Goal: Submit feedback/report problem: Provide input to the site owners about the experience or issues

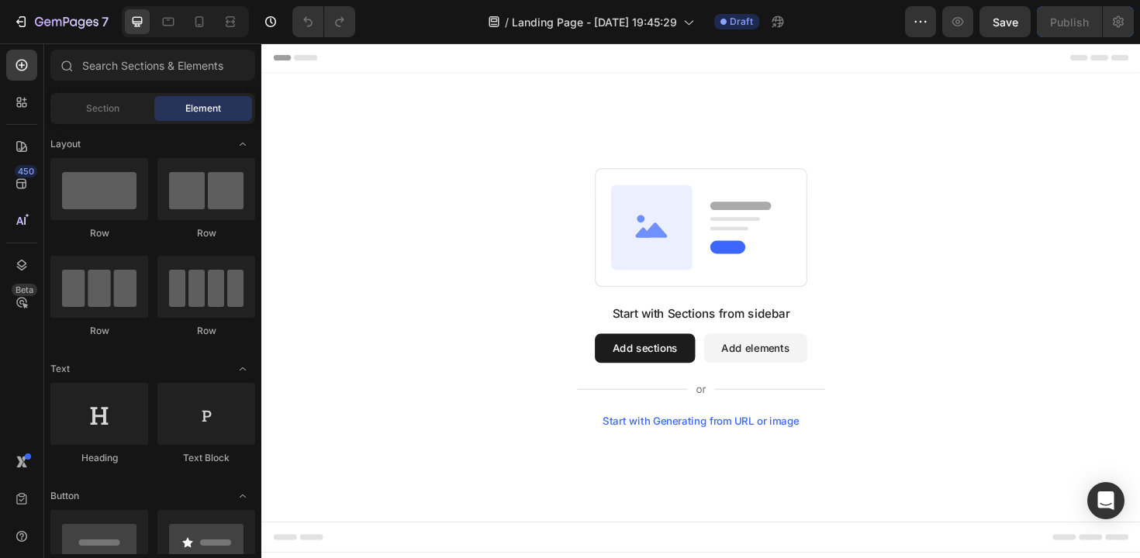
click at [783, 362] on button "Add elements" at bounding box center [784, 366] width 109 height 31
click at [754, 369] on button "Add elements" at bounding box center [784, 366] width 109 height 31
click at [753, 379] on button "Add elements" at bounding box center [784, 366] width 109 height 31
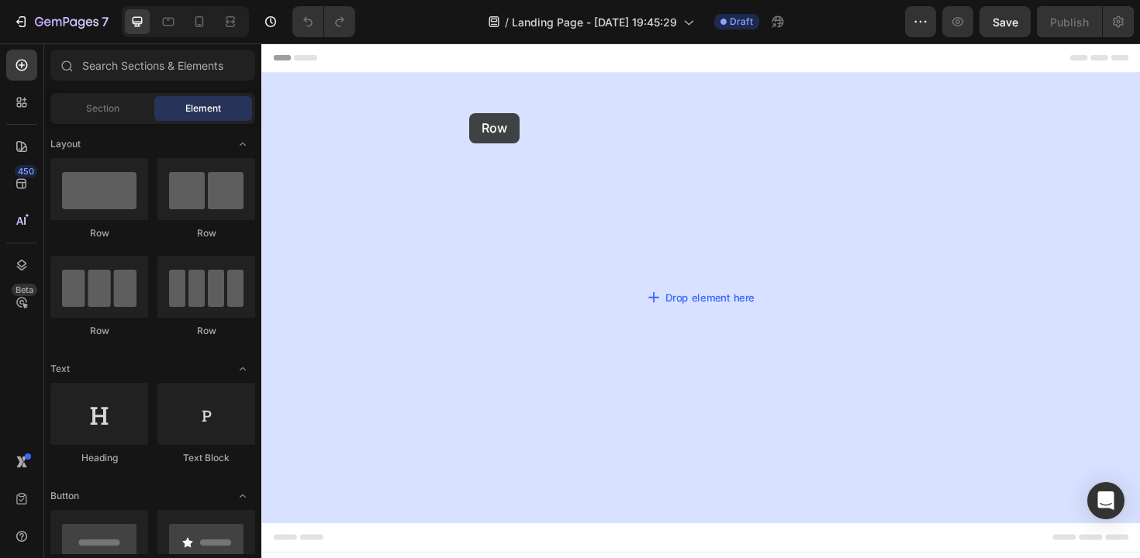
drag, startPoint x: 366, startPoint y: 254, endPoint x: 482, endPoint y: 117, distance: 179.4
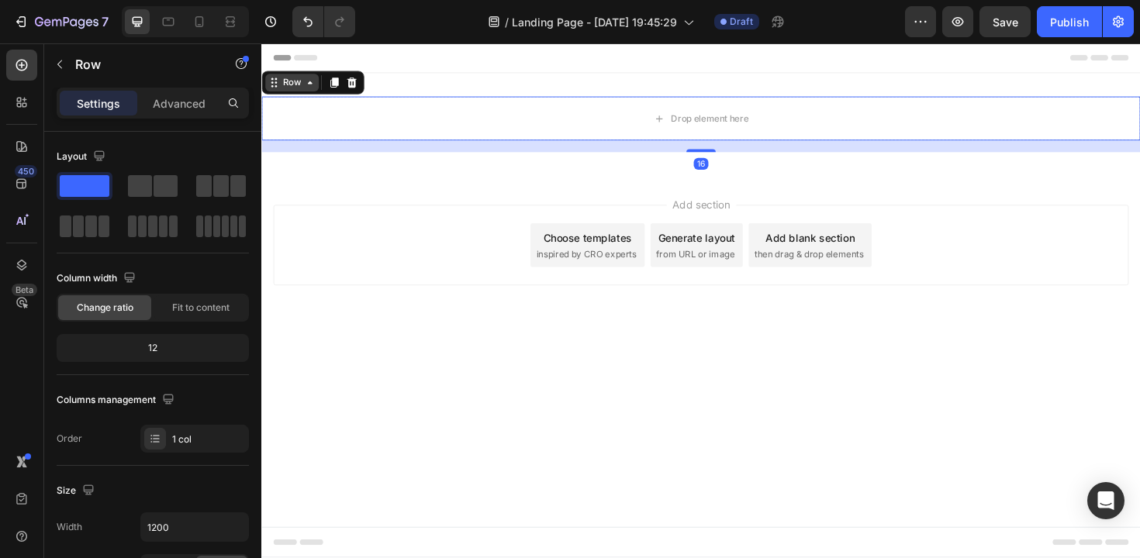
click at [292, 88] on div "Row" at bounding box center [294, 85] width 26 height 14
click at [427, 136] on div "Drop element here" at bounding box center [726, 123] width 931 height 47
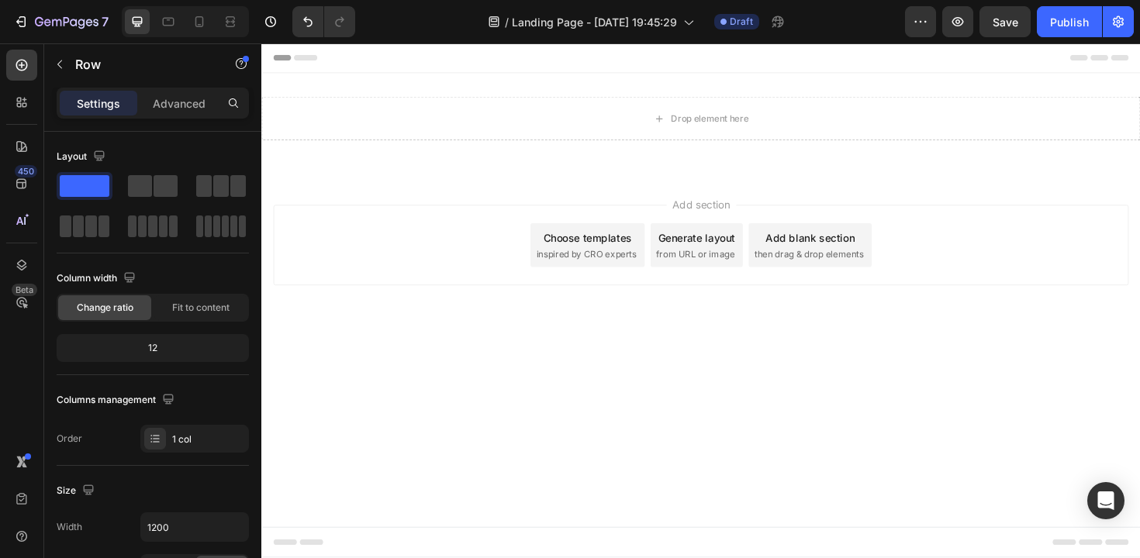
click at [528, 189] on div "Add section Choose templates inspired by CRO experts Generate layout from URL o…" at bounding box center [726, 279] width 931 height 191
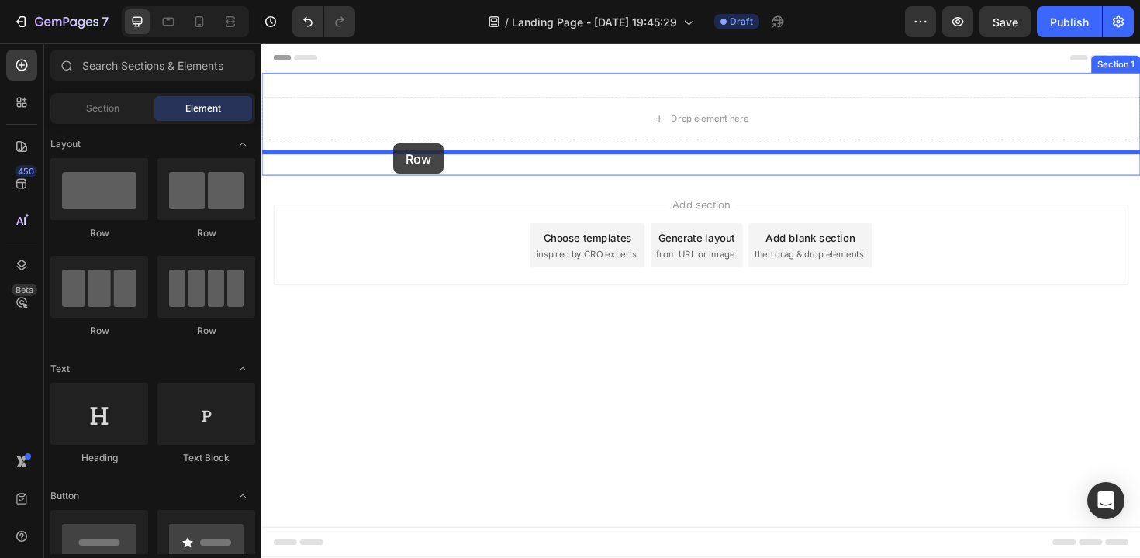
drag, startPoint x: 346, startPoint y: 242, endPoint x: 401, endPoint y: 150, distance: 107.5
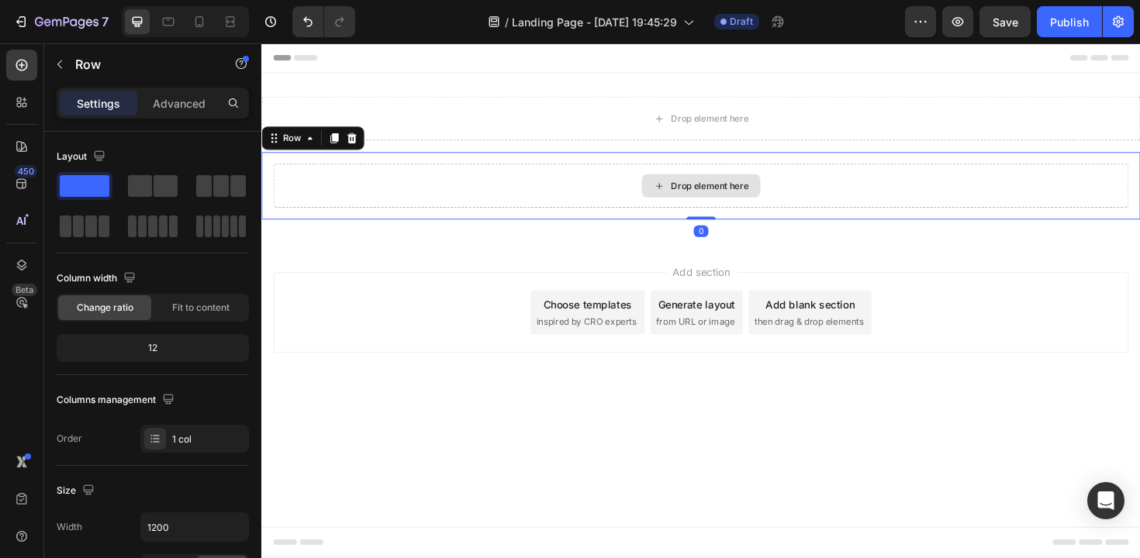
click at [448, 187] on div "Drop element here" at bounding box center [727, 194] width 906 height 47
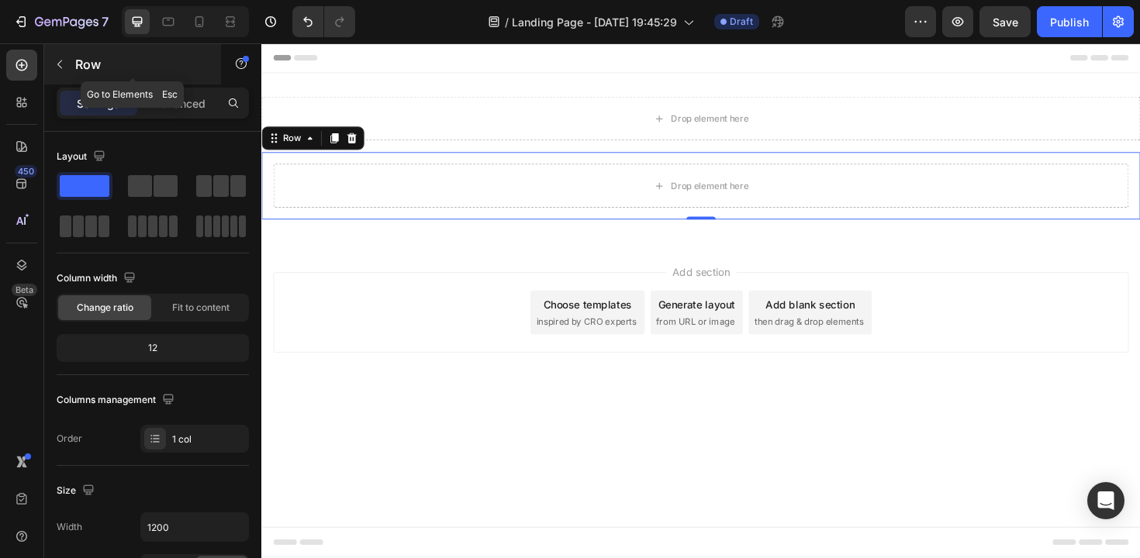
click at [56, 64] on icon "button" at bounding box center [60, 64] width 12 height 12
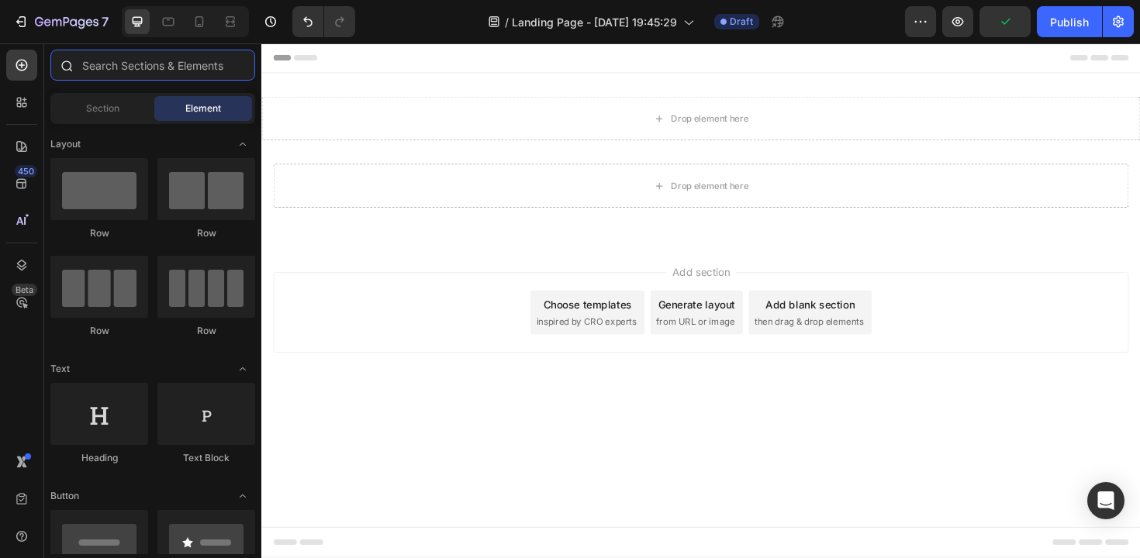
click at [135, 71] on input "text" at bounding box center [152, 65] width 205 height 31
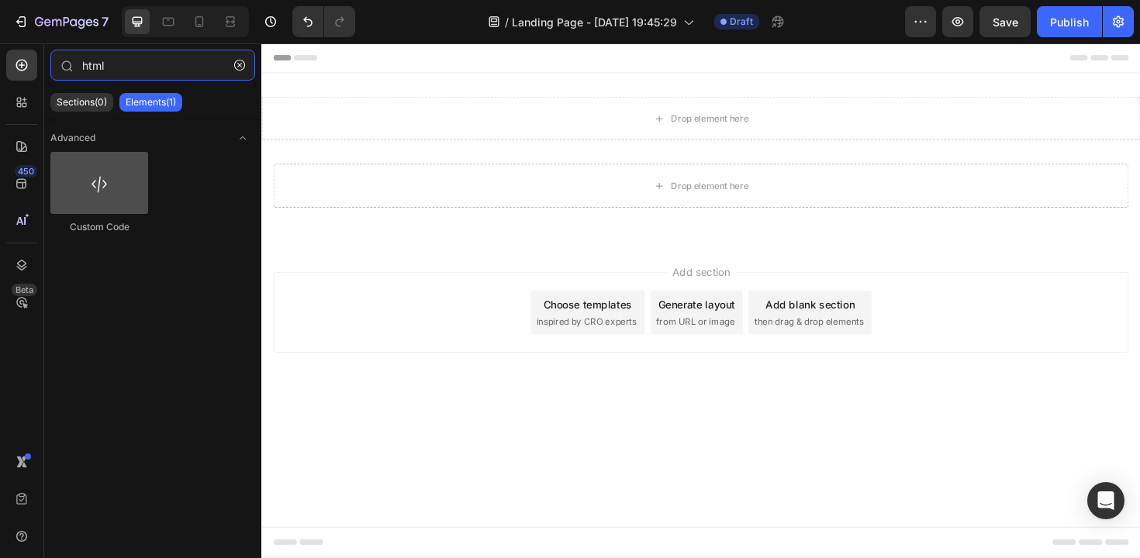
type input "html"
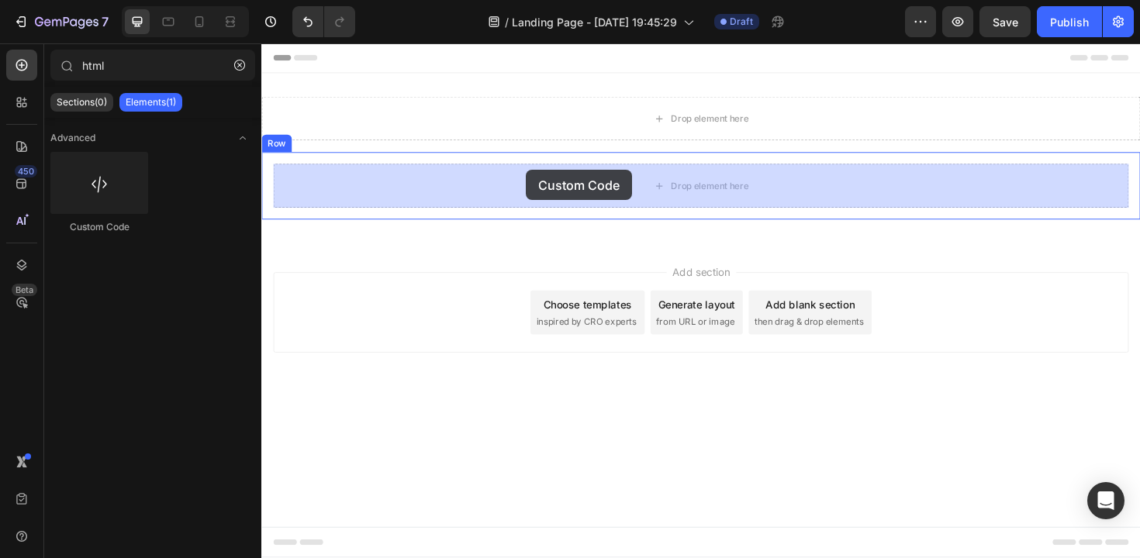
drag, startPoint x: 333, startPoint y: 230, endPoint x: 541, endPoint y: 178, distance: 214.4
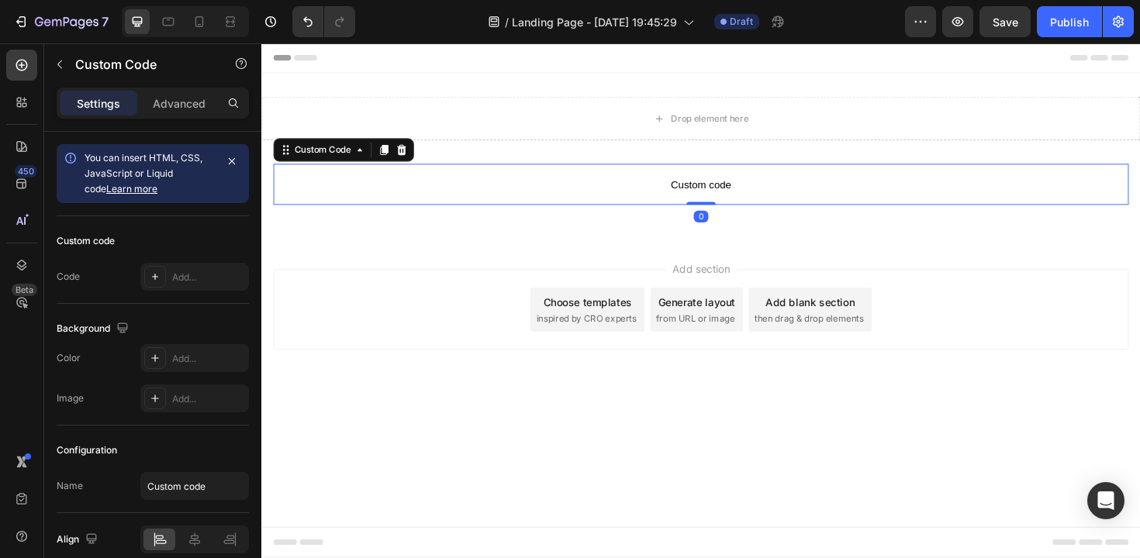
click at [581, 196] on span "Custom code" at bounding box center [727, 193] width 906 height 19
click at [203, 278] on div "Add..." at bounding box center [208, 278] width 73 height 14
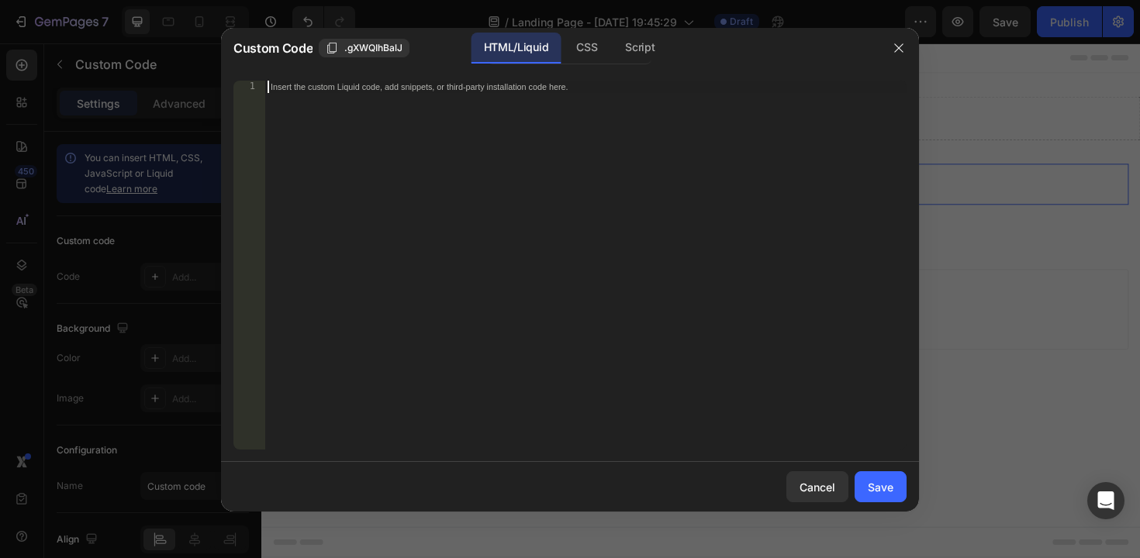
click at [454, 95] on div "Insert the custom Liquid code, add snippets, or third-party installation code h…" at bounding box center [585, 278] width 642 height 394
paste textarea
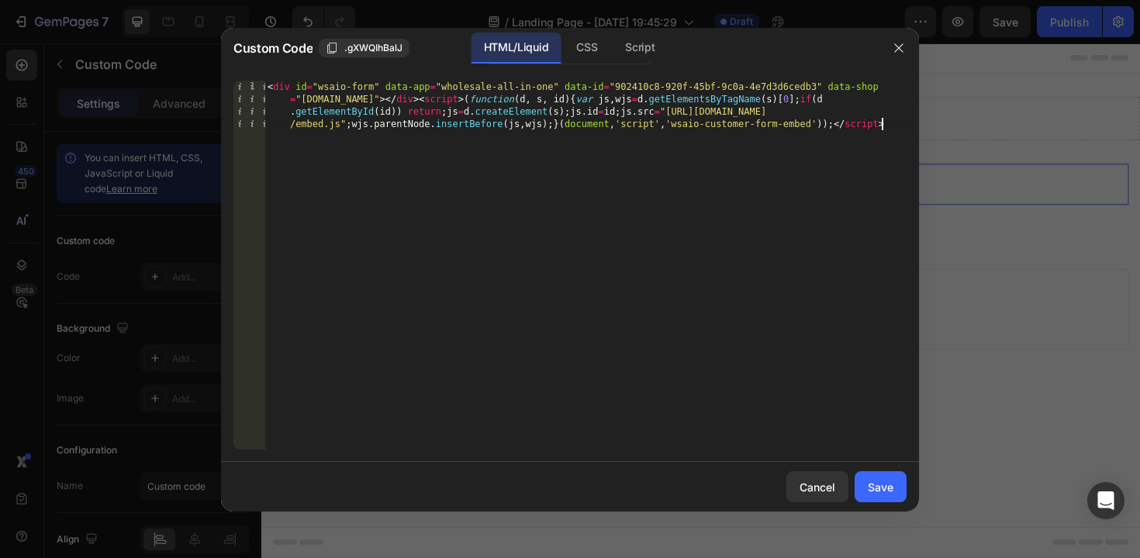
click at [548, 106] on div "< div id = "wsaio-form" data-app = "wholesale-all-in-one" data-id = "902410c8-9…" at bounding box center [585, 315] width 642 height 468
type textarea "<div id="wsaio-form" data-app="wholesale-all-in-one" data-id="902410c8-920f-45b…"
click at [883, 489] on div "Save" at bounding box center [881, 487] width 26 height 16
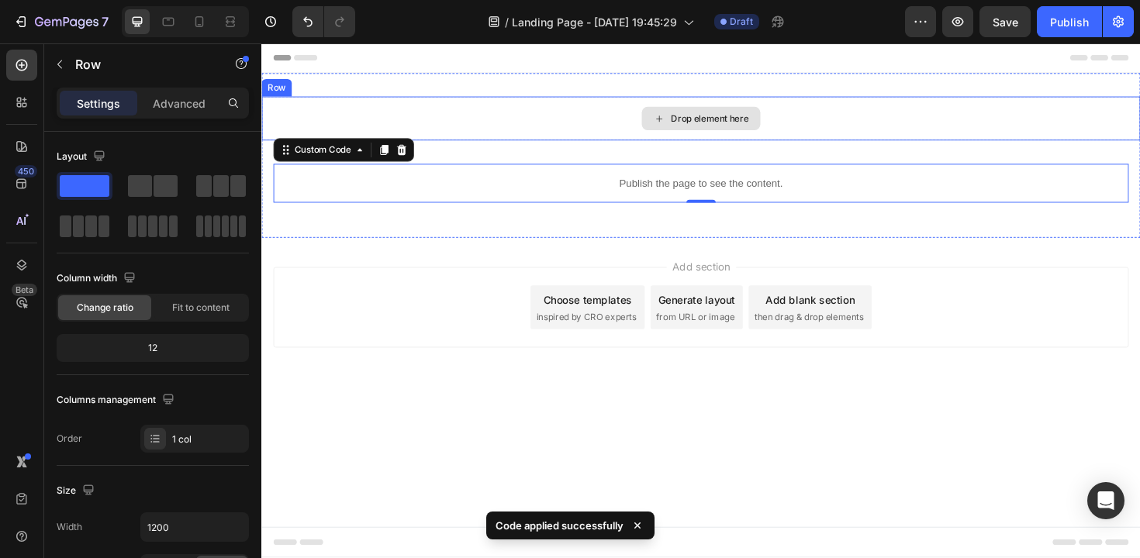
click at [633, 115] on div "Drop element here" at bounding box center [726, 123] width 931 height 47
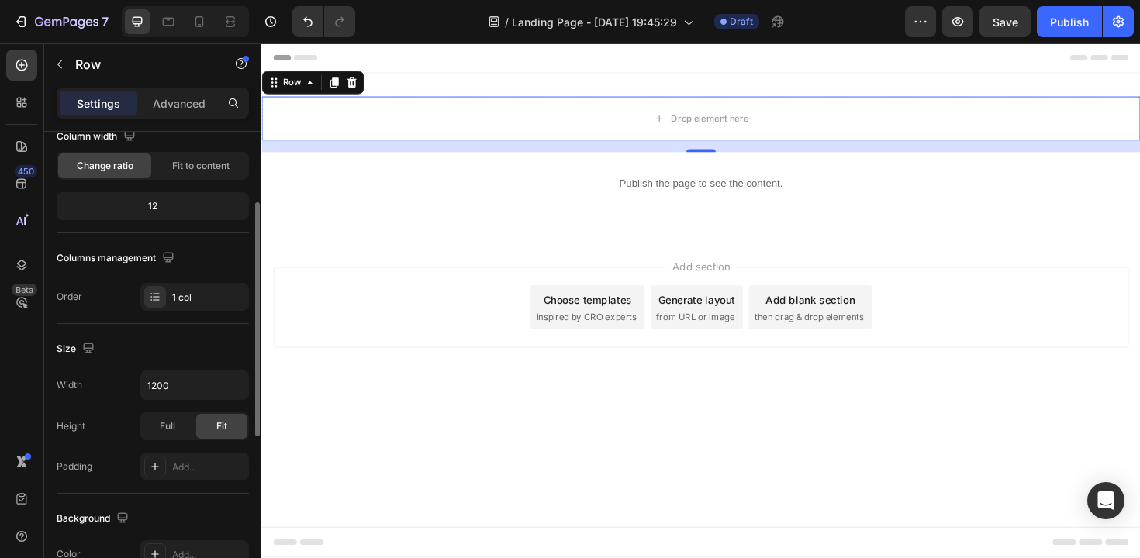
scroll to position [462, 0]
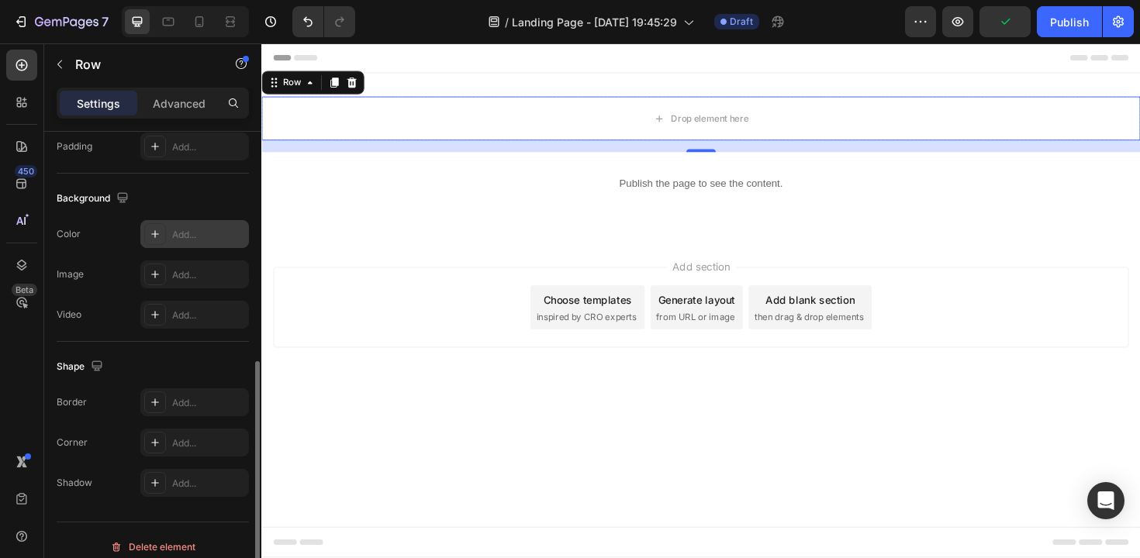
click at [156, 229] on icon at bounding box center [155, 234] width 12 height 12
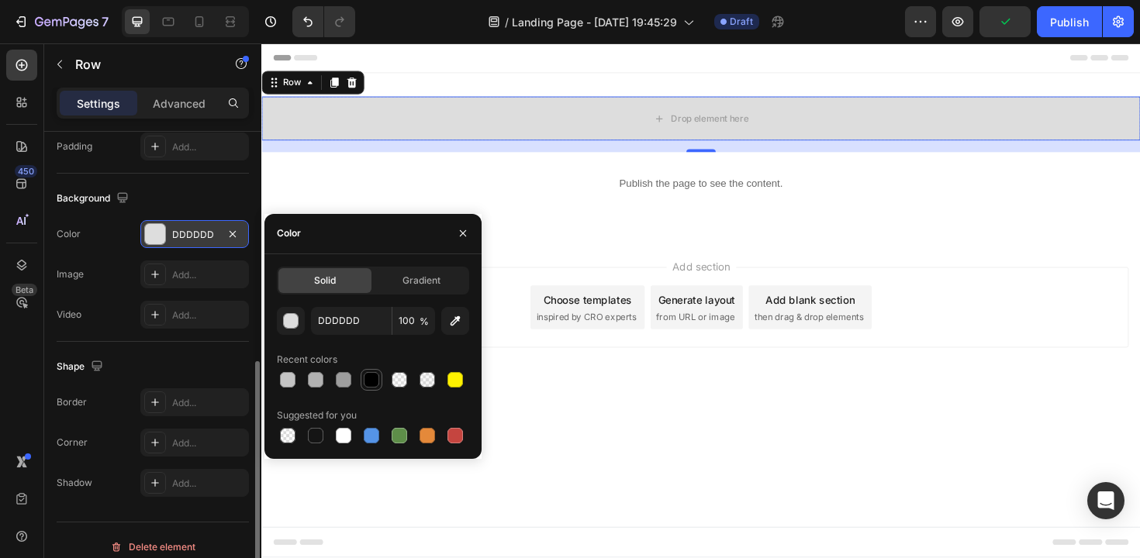
click at [371, 382] on div at bounding box center [372, 380] width 16 height 16
type input "000000"
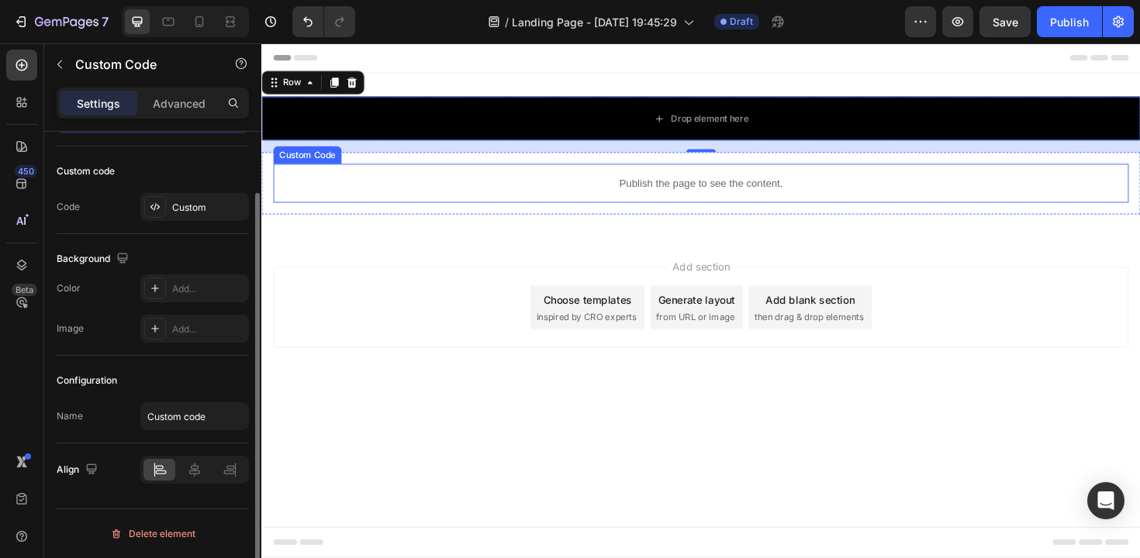
click at [468, 193] on p "Publish the page to see the content." at bounding box center [727, 192] width 906 height 16
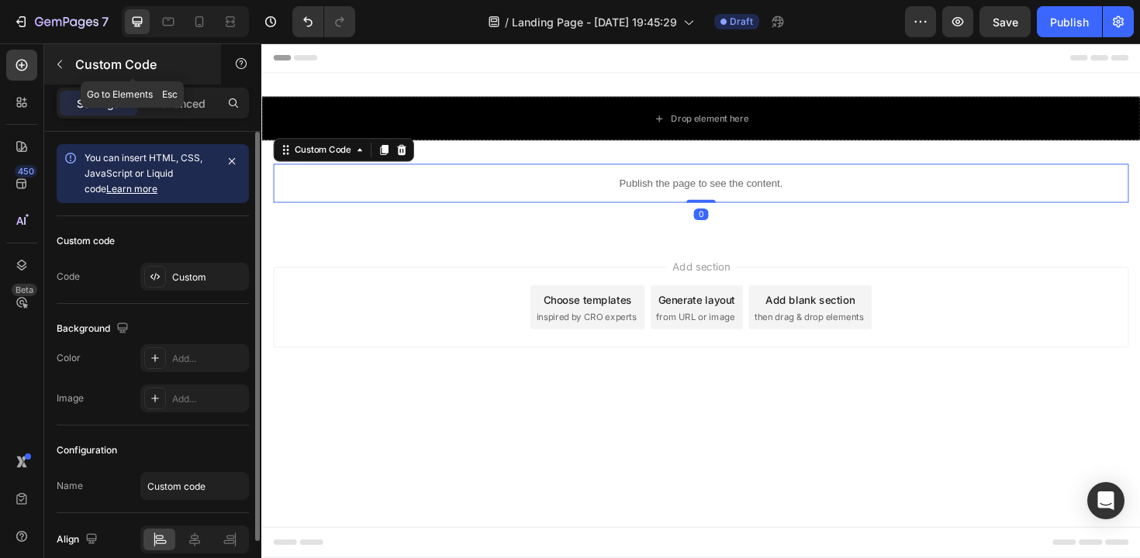
click at [60, 63] on icon "button" at bounding box center [60, 64] width 12 height 12
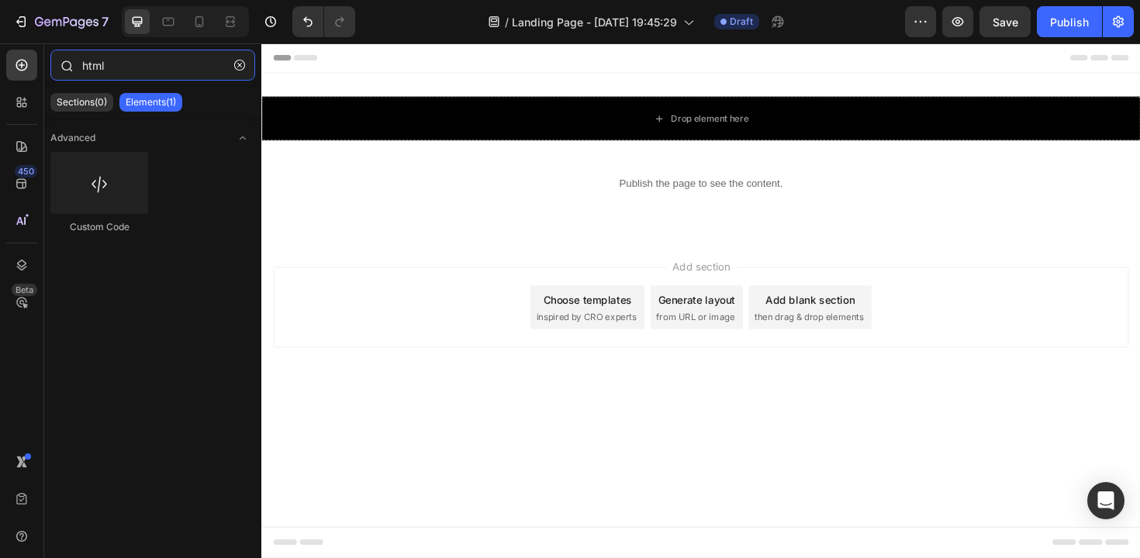
drag, startPoint x: 136, startPoint y: 70, endPoint x: 72, endPoint y: 66, distance: 63.7
click at [72, 66] on div "html" at bounding box center [152, 68] width 217 height 37
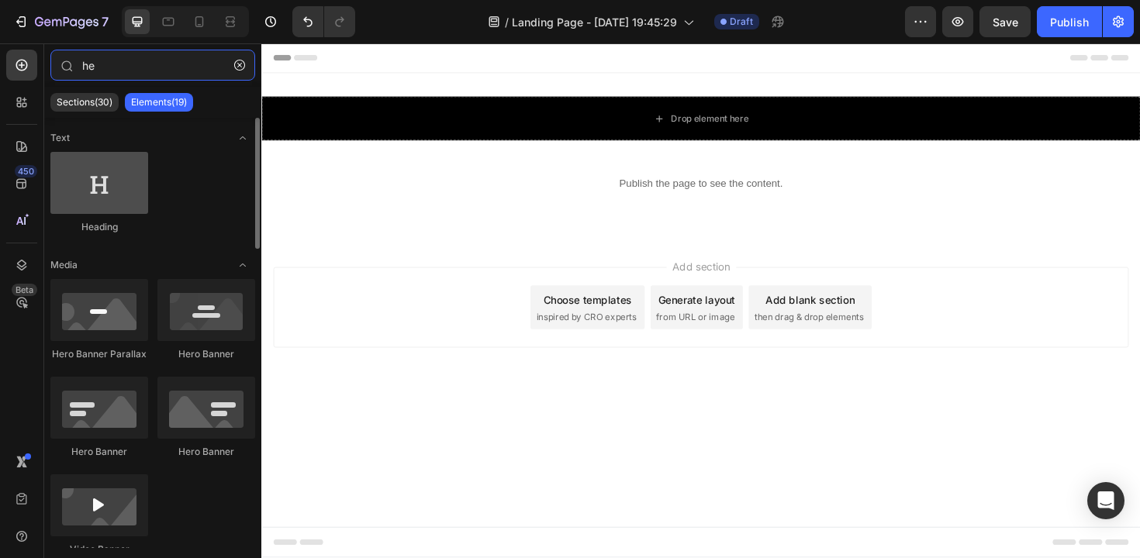
type input "he"
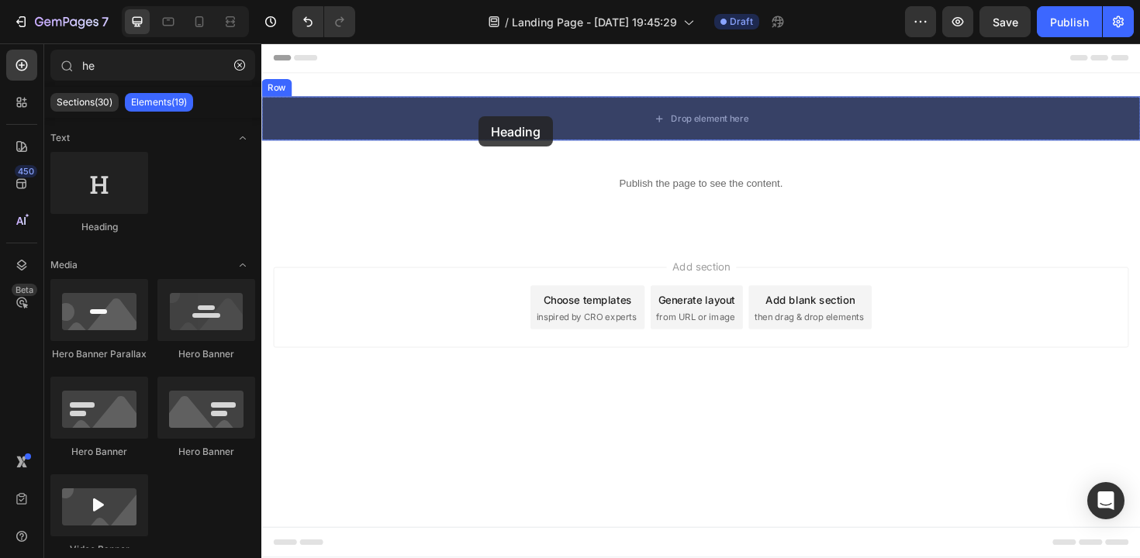
drag, startPoint x: 364, startPoint y: 233, endPoint x: 492, endPoint y: 121, distance: 170.4
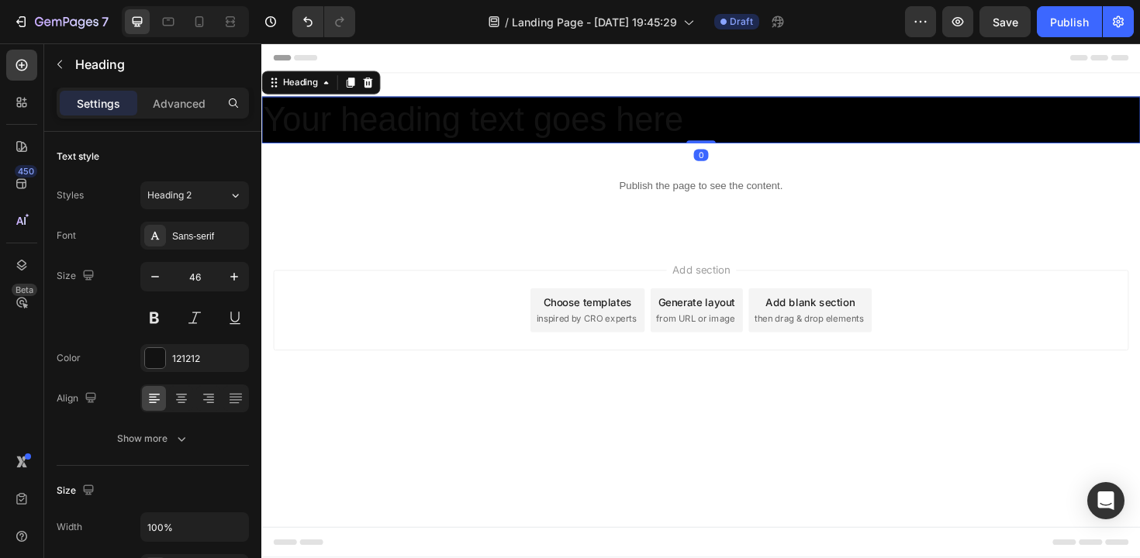
click at [488, 123] on h2 "Your heading text goes here" at bounding box center [726, 125] width 931 height 50
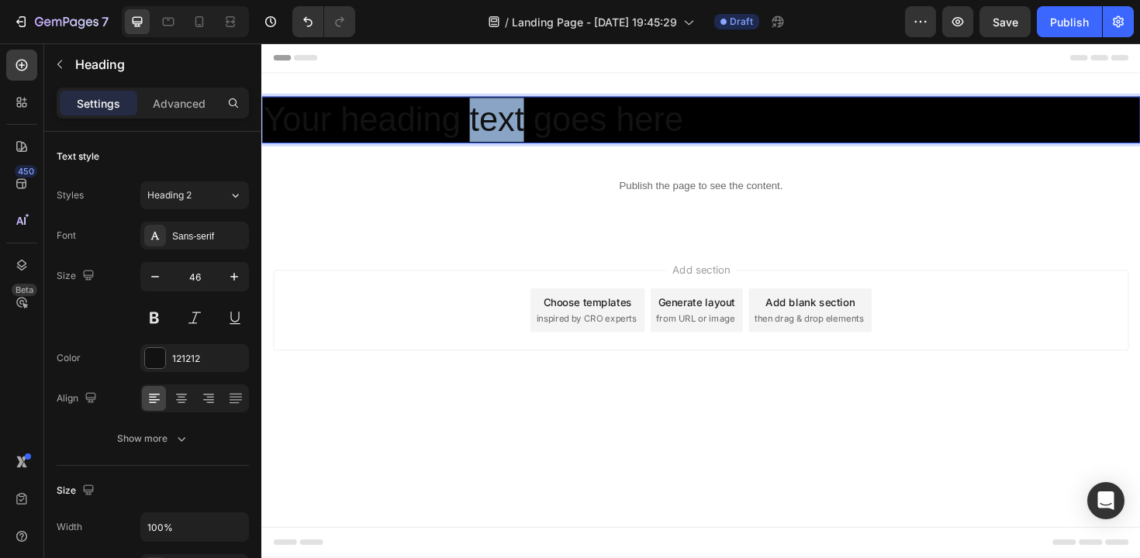
click at [488, 123] on p "Your heading text goes here" at bounding box center [727, 125] width 928 height 47
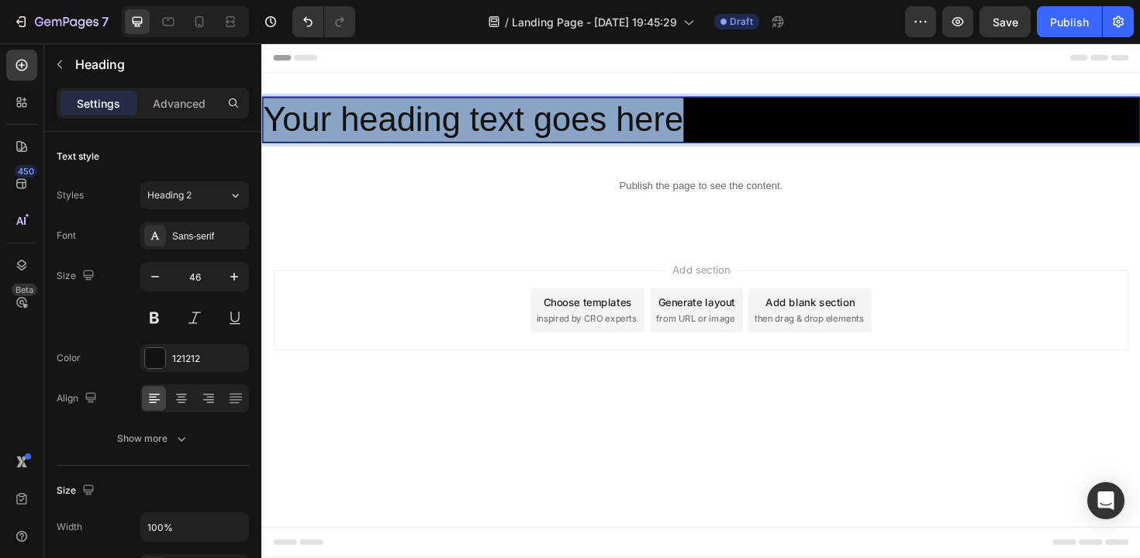
click at [488, 123] on p "Your heading text goes here" at bounding box center [727, 125] width 928 height 47
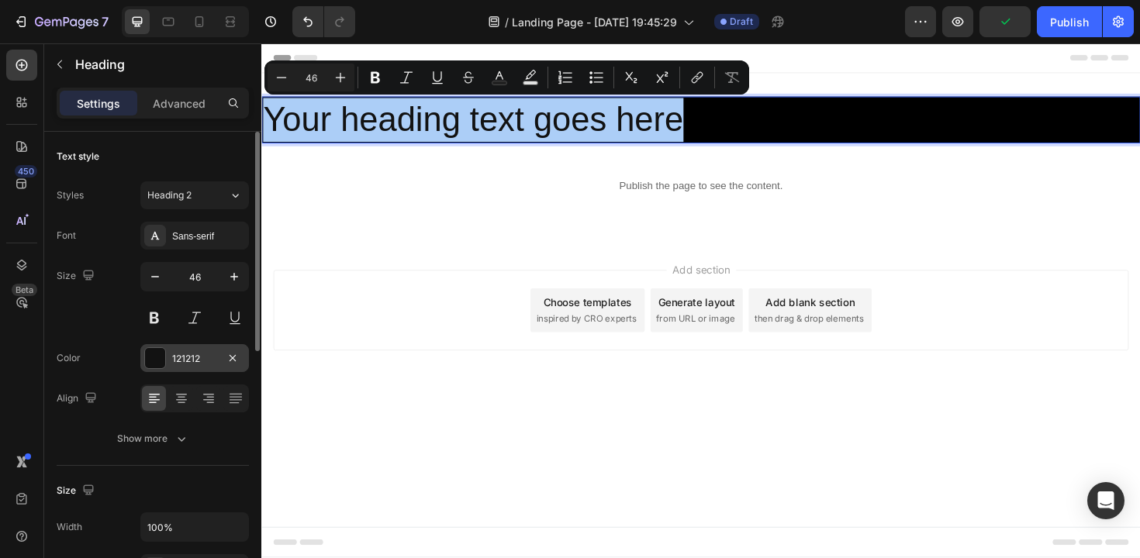
click at [161, 356] on div at bounding box center [155, 358] width 20 height 20
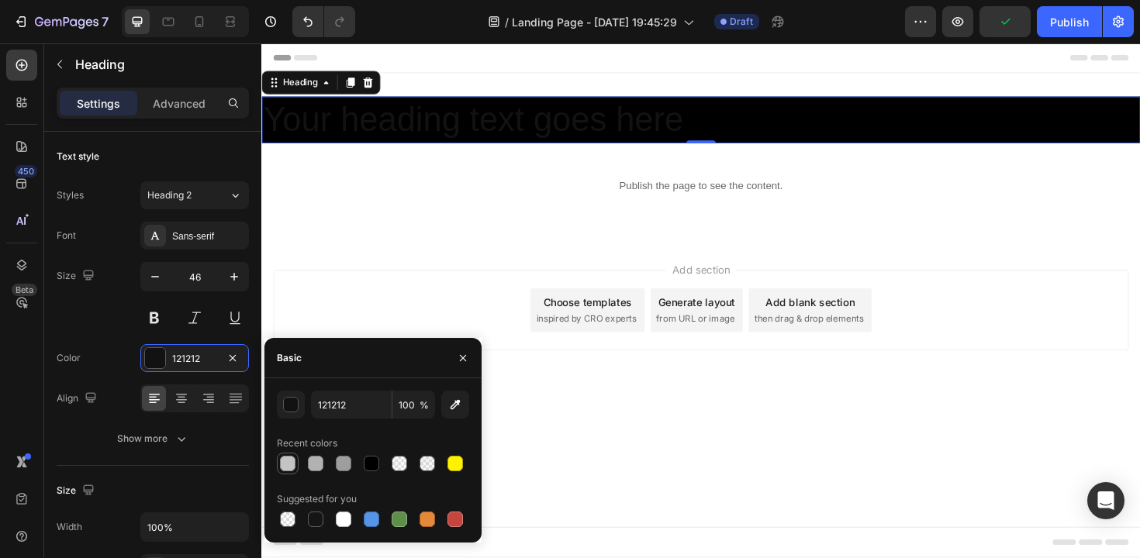
click at [290, 467] on div at bounding box center [288, 464] width 16 height 16
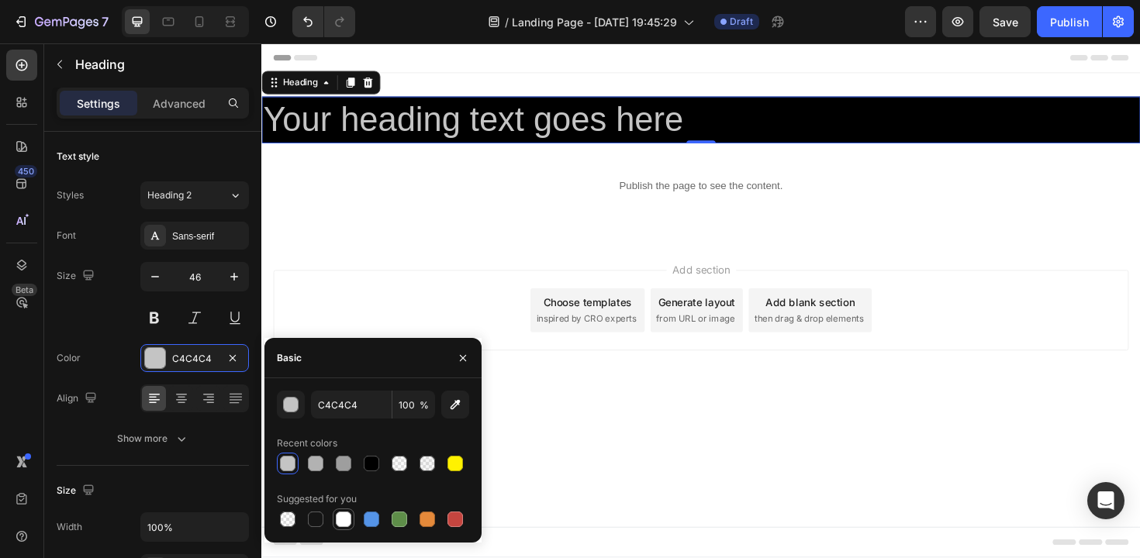
click at [354, 521] on div at bounding box center [344, 520] width 22 height 22
type input "FFFFFF"
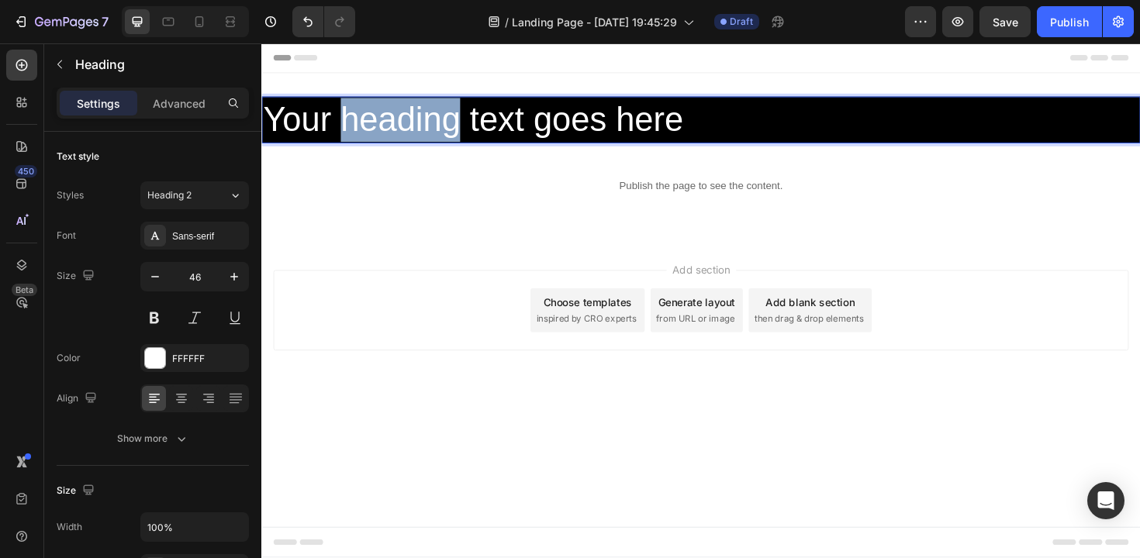
click at [441, 120] on p "Your heading text goes here" at bounding box center [727, 125] width 928 height 47
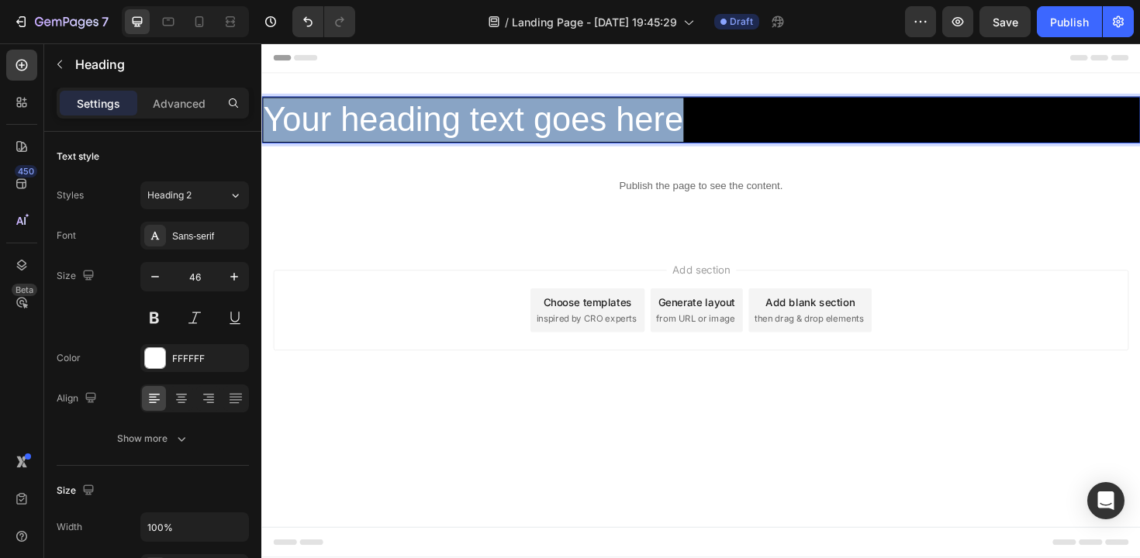
click at [441, 120] on p "Your heading text goes here" at bounding box center [727, 125] width 928 height 47
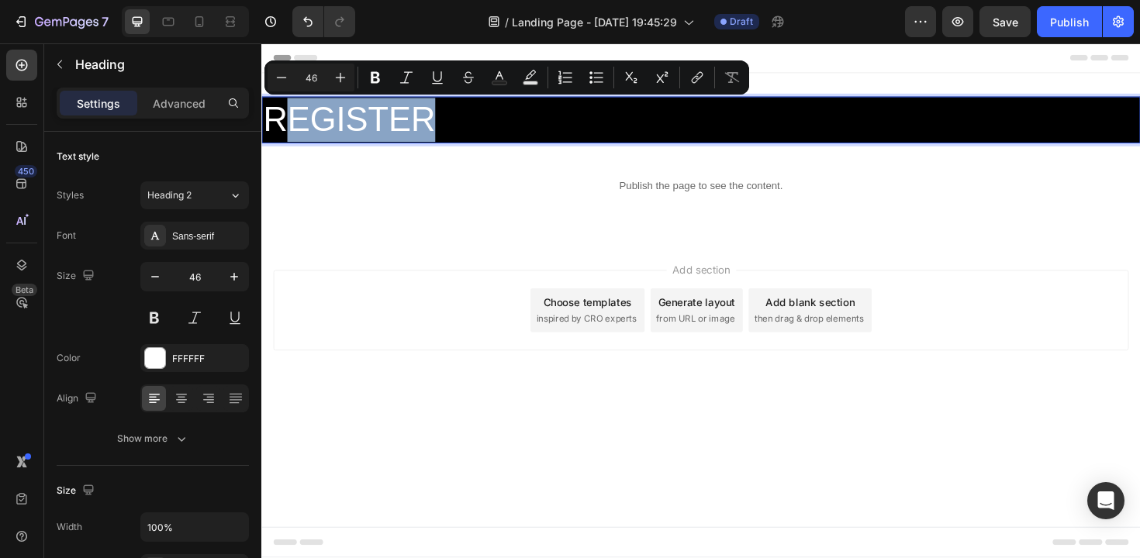
drag, startPoint x: 294, startPoint y: 119, endPoint x: 492, endPoint y: 130, distance: 198.8
click at [492, 130] on p "REGISTER" at bounding box center [727, 125] width 928 height 47
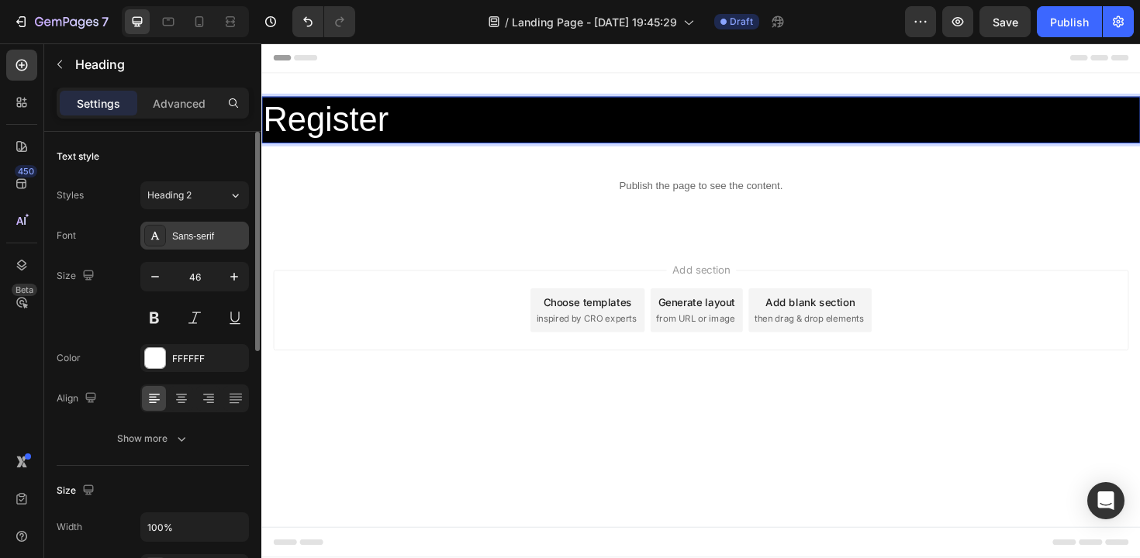
click at [198, 241] on div "Sans-serif" at bounding box center [208, 237] width 73 height 14
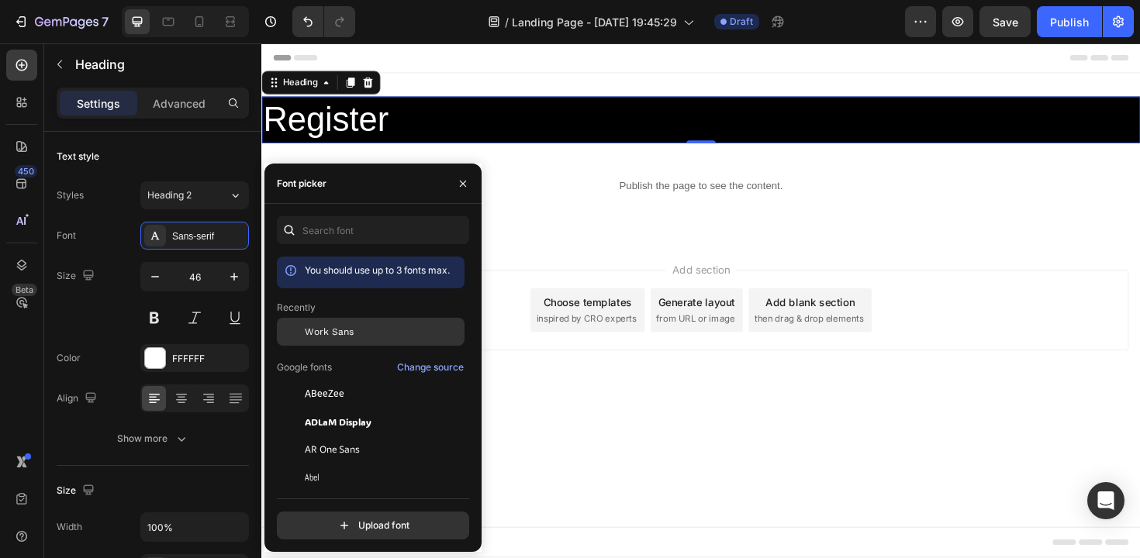
click at [346, 331] on span "Work Sans" at bounding box center [329, 332] width 49 height 14
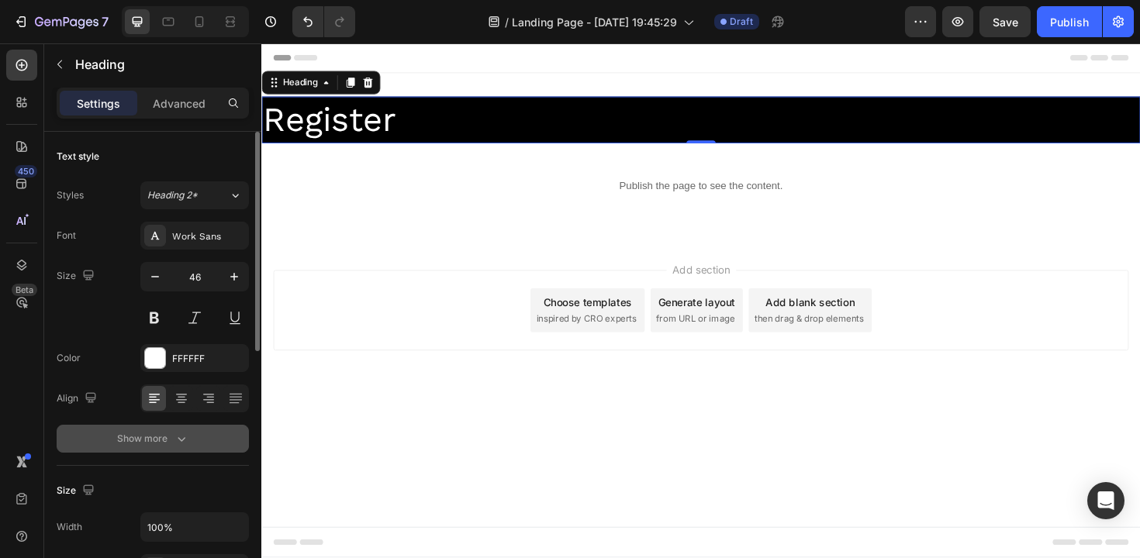
click at [177, 438] on icon "button" at bounding box center [182, 439] width 16 height 16
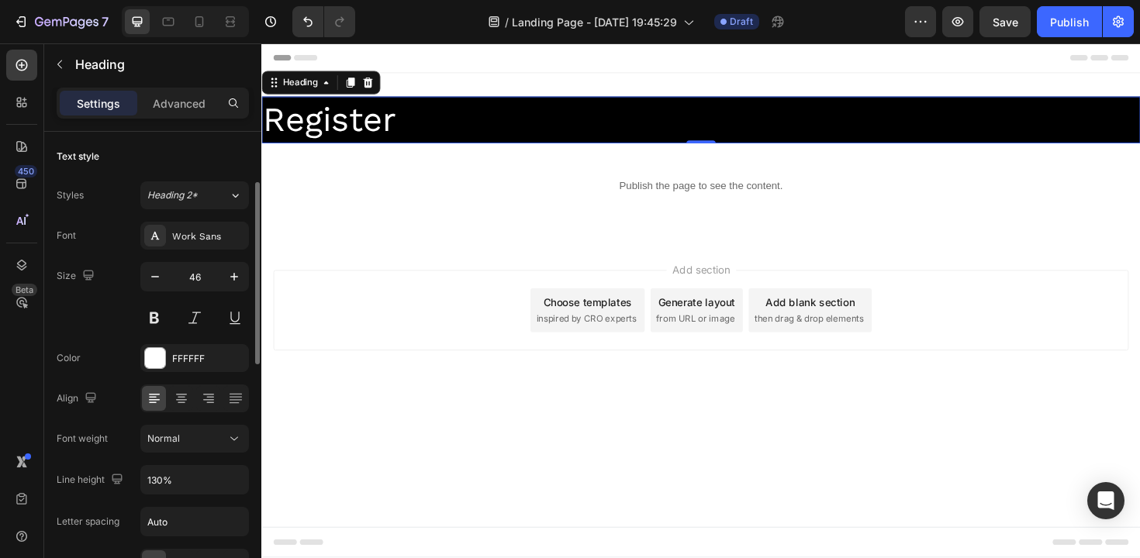
scroll to position [127, 0]
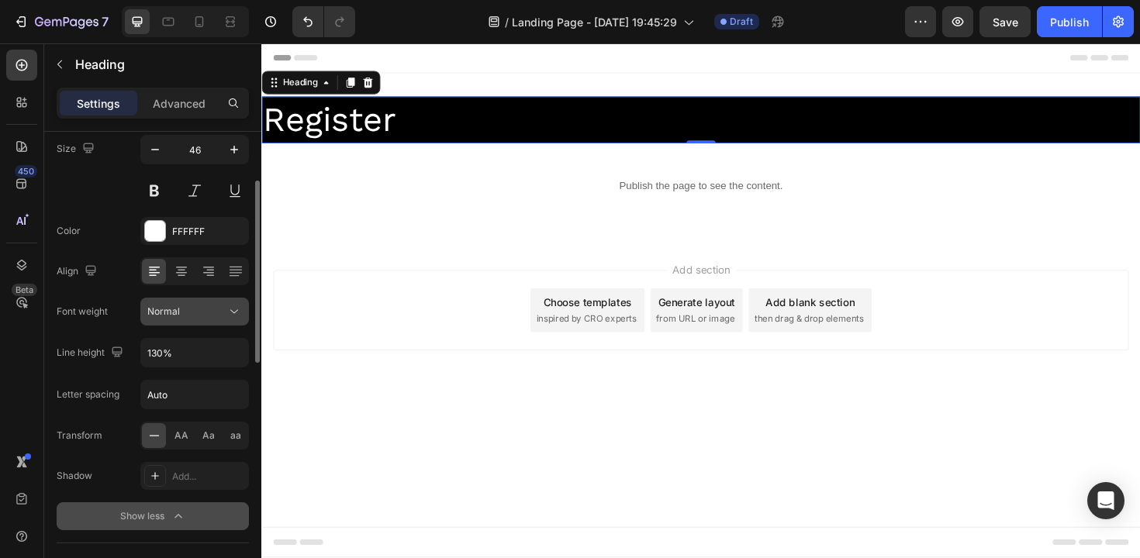
click at [168, 314] on span "Normal" at bounding box center [163, 312] width 33 height 12
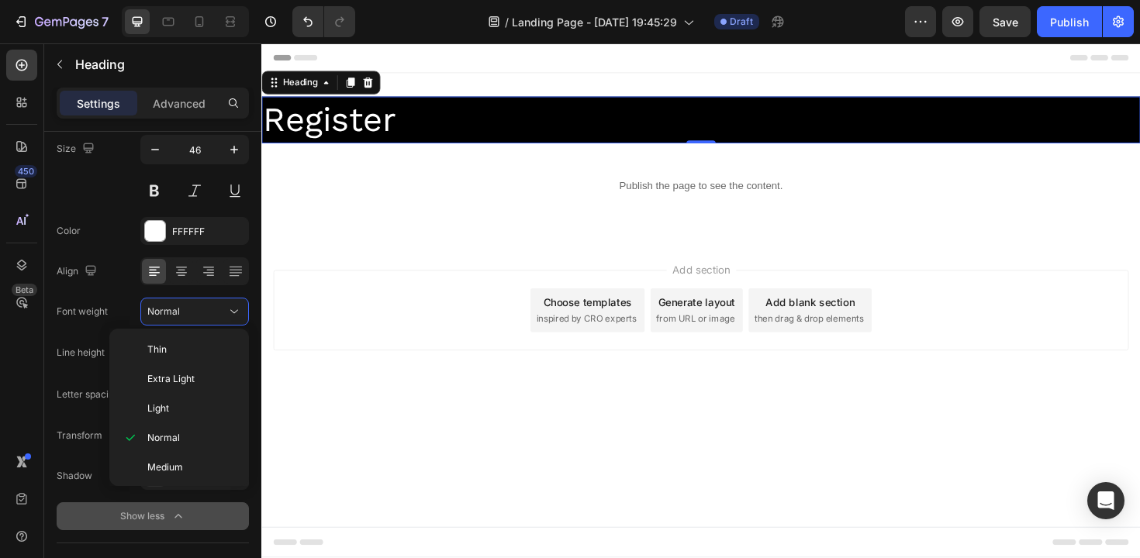
scroll to position [120, 0]
click at [170, 430] on span "Extra Bold" at bounding box center [169, 436] width 45 height 14
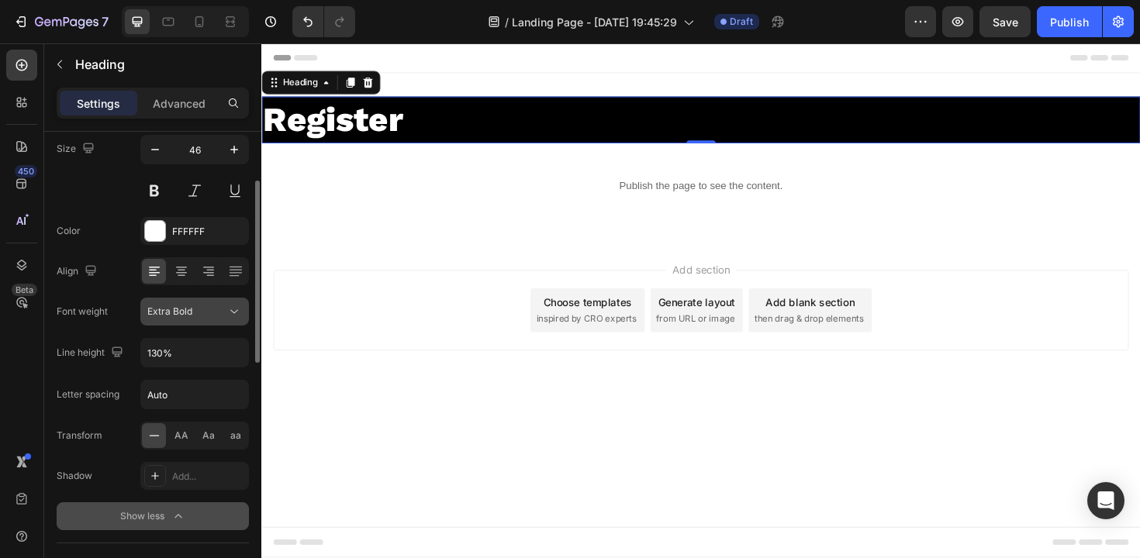
click at [178, 319] on div "Extra Bold" at bounding box center [194, 312] width 95 height 16
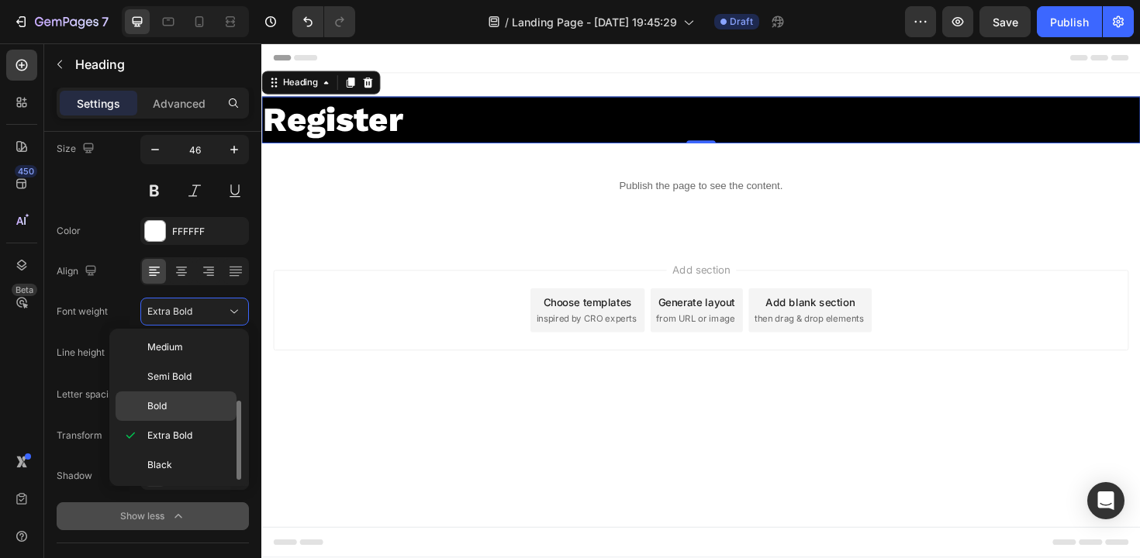
click at [171, 403] on p "Bold" at bounding box center [188, 406] width 82 height 14
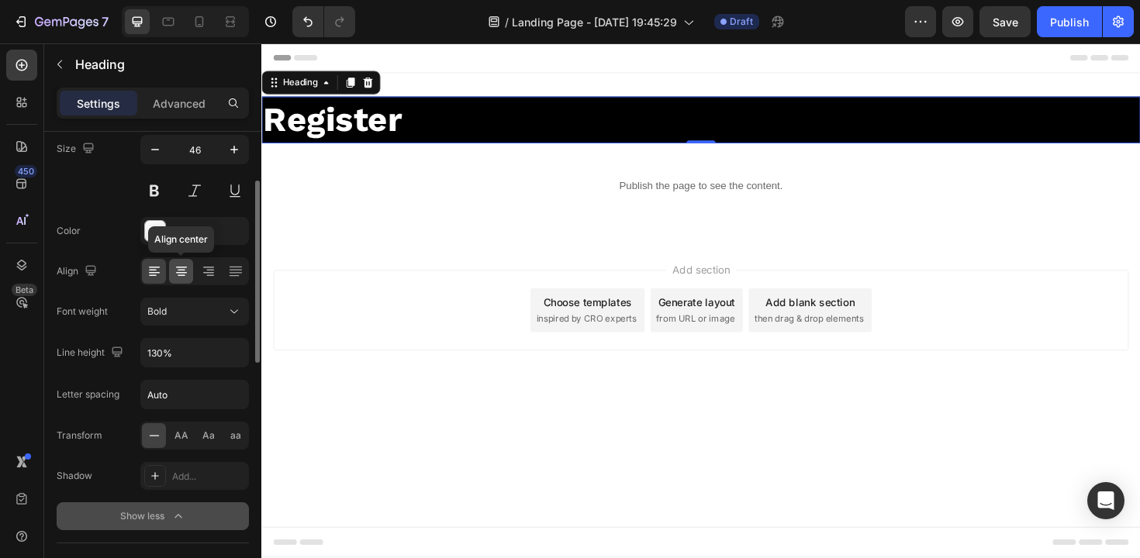
click at [185, 275] on icon at bounding box center [182, 272] width 16 height 16
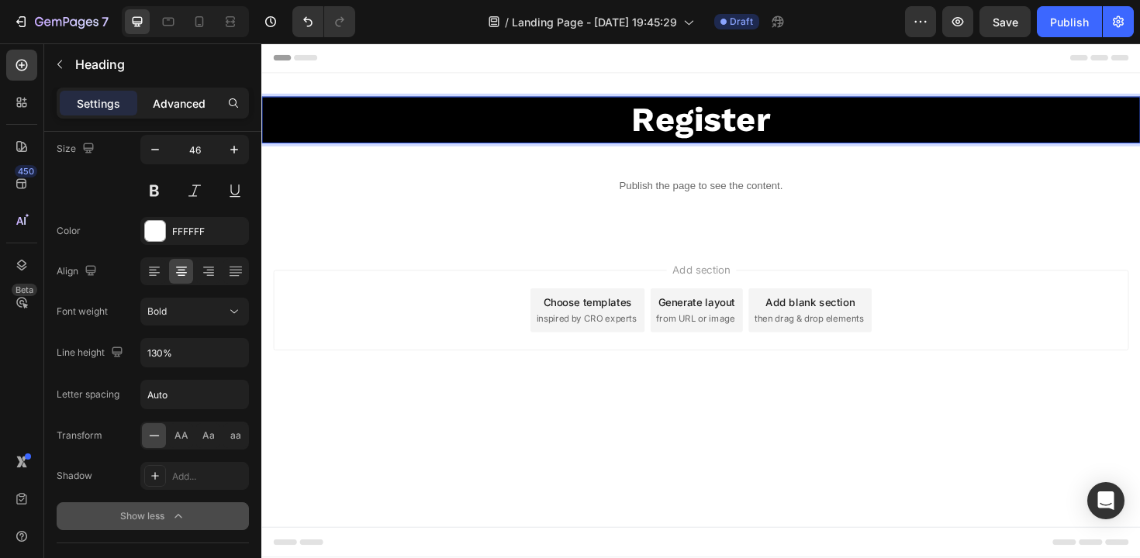
click at [169, 105] on p "Advanced" at bounding box center [179, 103] width 53 height 16
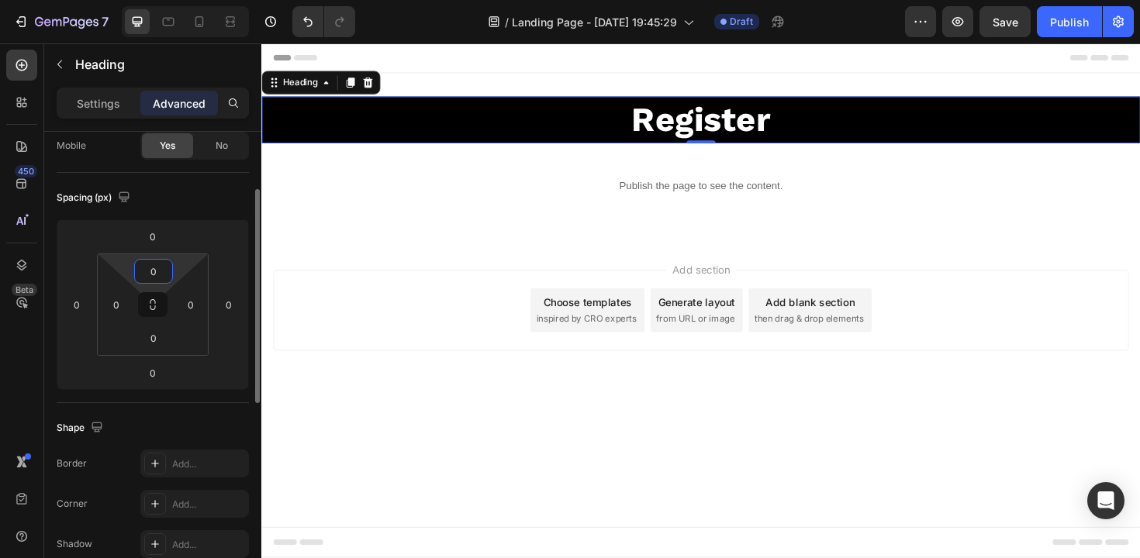
click at [149, 275] on input "0" at bounding box center [153, 271] width 31 height 23
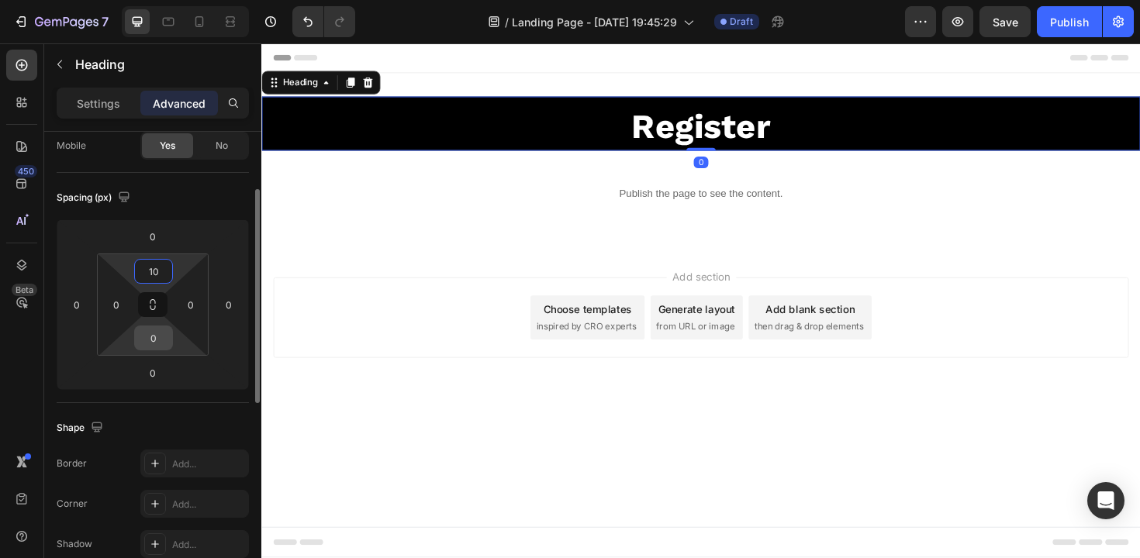
type input "10"
click at [164, 337] on input "0" at bounding box center [153, 338] width 31 height 23
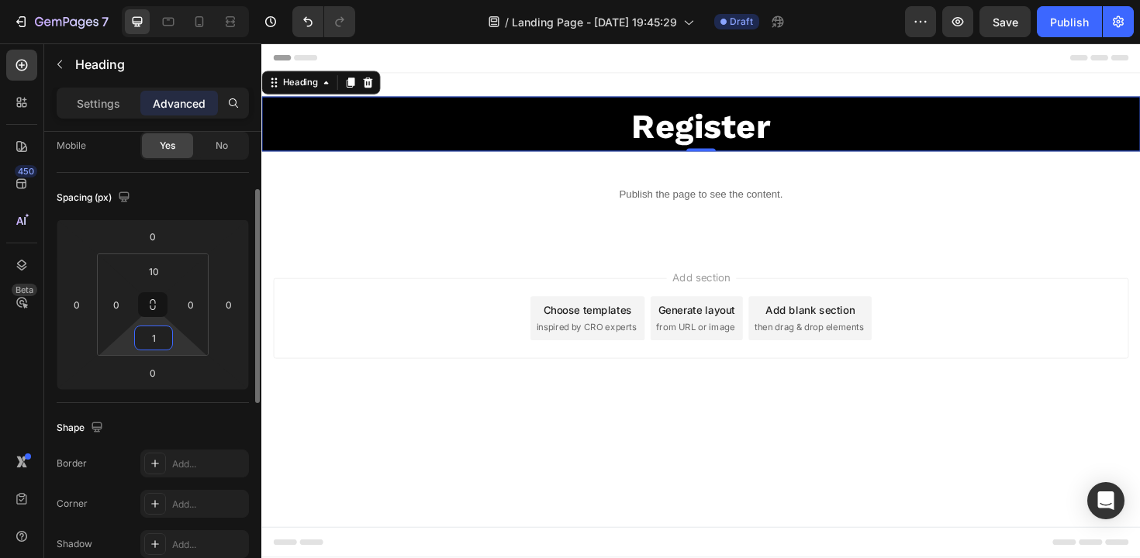
type input "10"
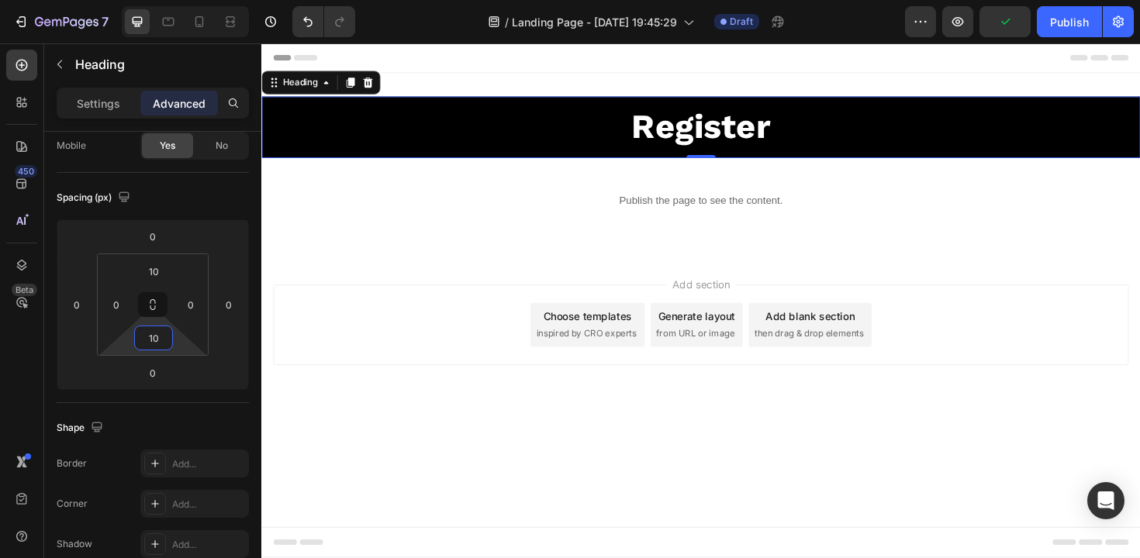
click at [489, 292] on div "Add section Choose templates inspired by CRO experts Generate layout from URL o…" at bounding box center [726, 363] width 931 height 191
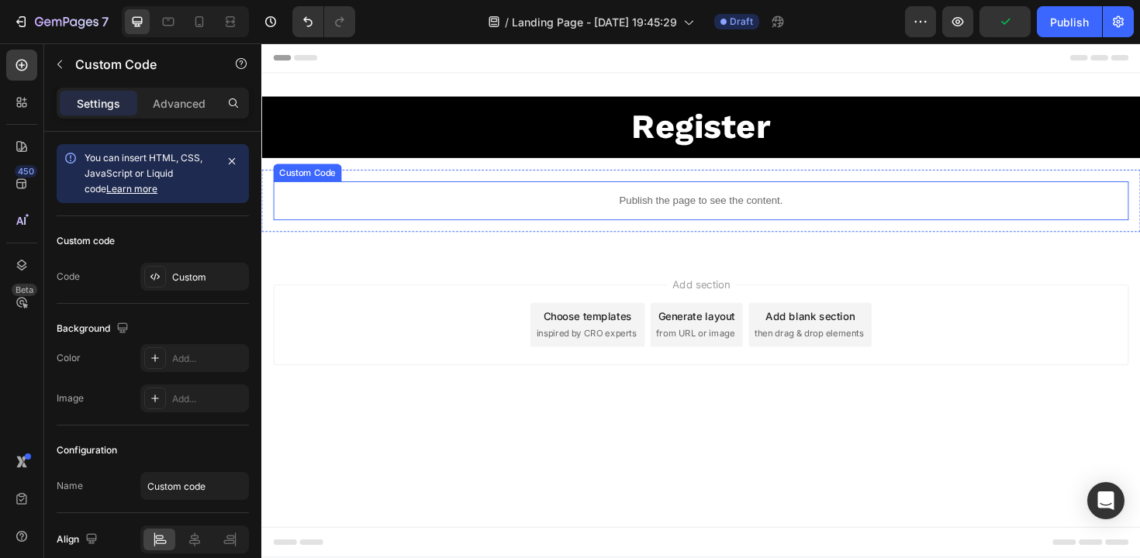
click at [683, 220] on div "Publish the page to see the content." at bounding box center [727, 210] width 906 height 41
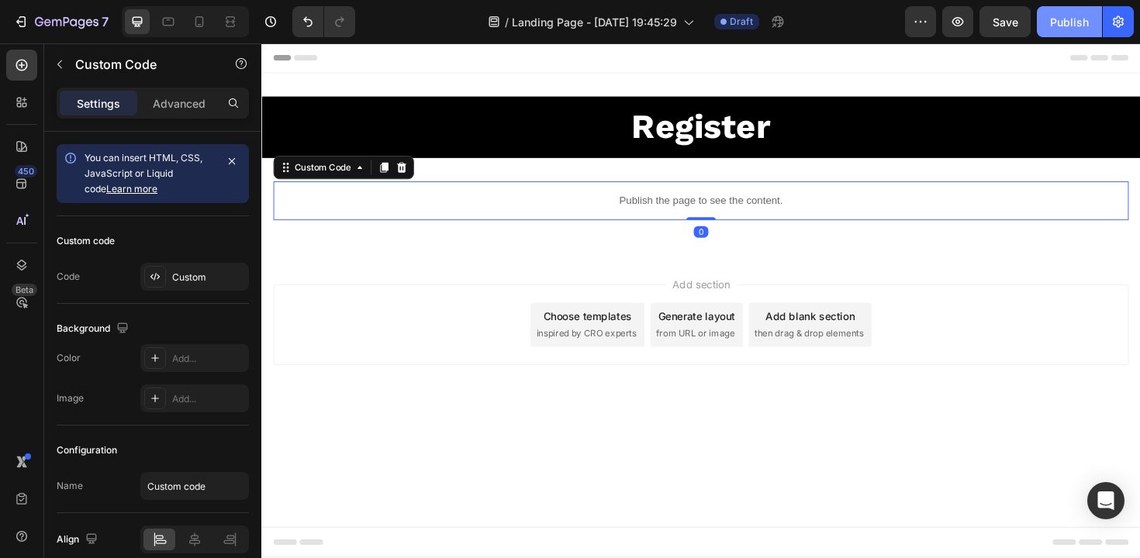
click at [1066, 18] on div "Publish" at bounding box center [1069, 22] width 39 height 16
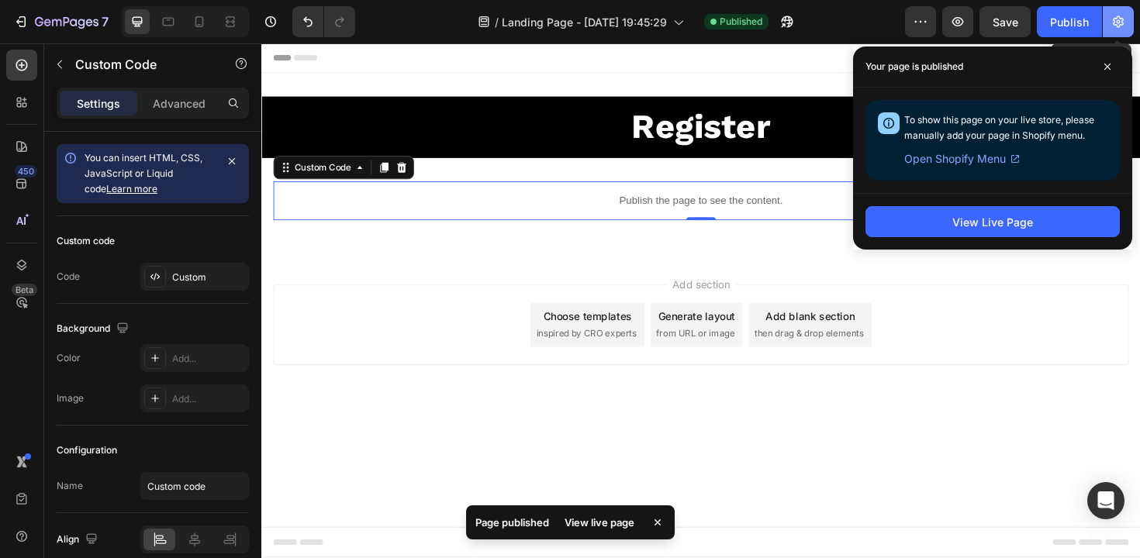
click at [1120, 19] on icon "button" at bounding box center [1118, 22] width 11 height 12
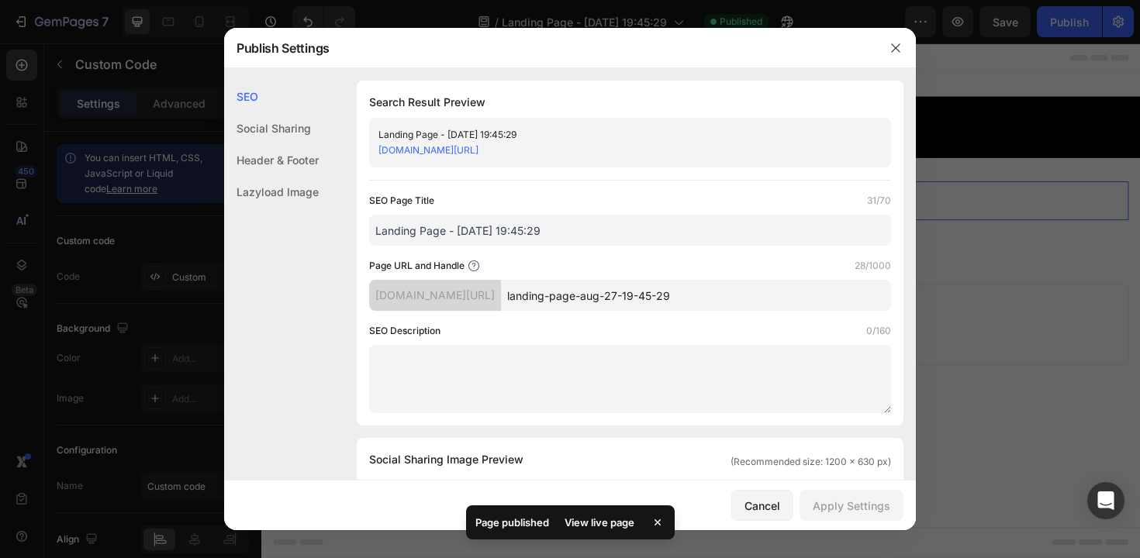
click at [580, 296] on input "landing-page-aug-27-19-45-29" at bounding box center [696, 295] width 390 height 31
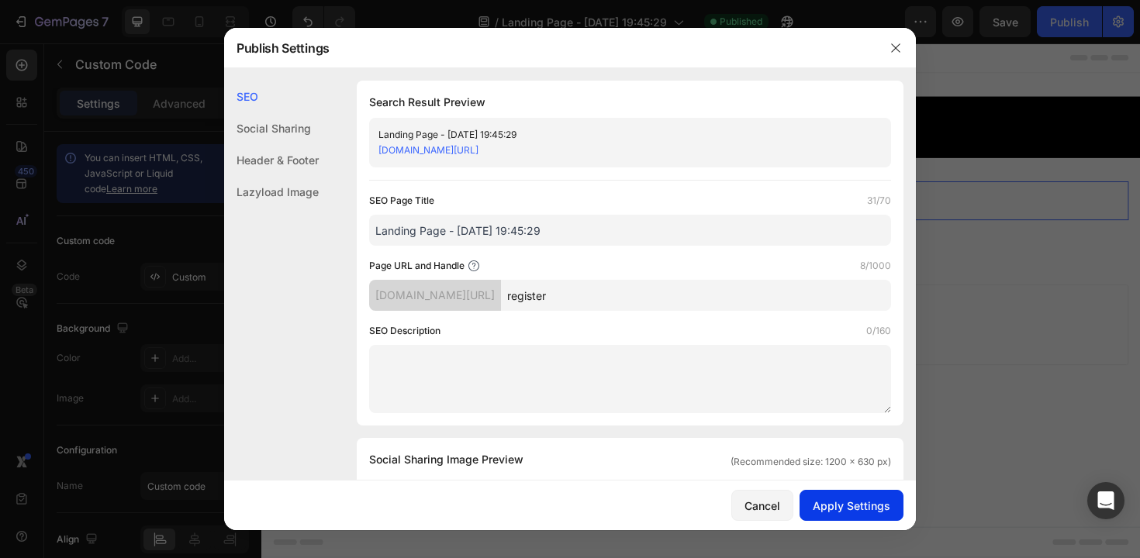
type input "register"
click at [851, 503] on div "Apply Settings" at bounding box center [852, 506] width 78 height 16
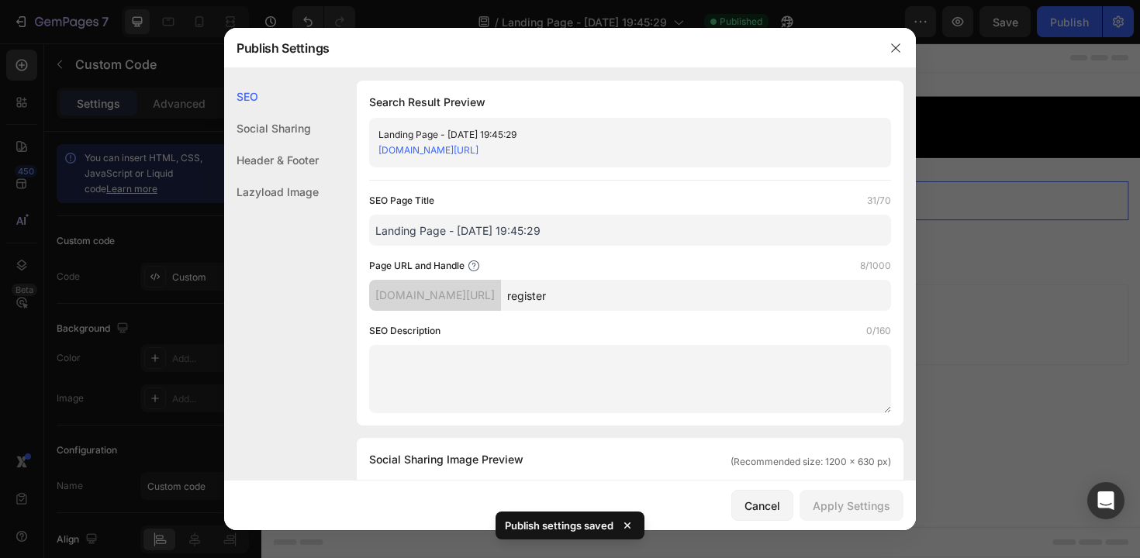
click at [479, 147] on link "qtaqbq-6p.myshopify.com/pages/register" at bounding box center [428, 150] width 100 height 12
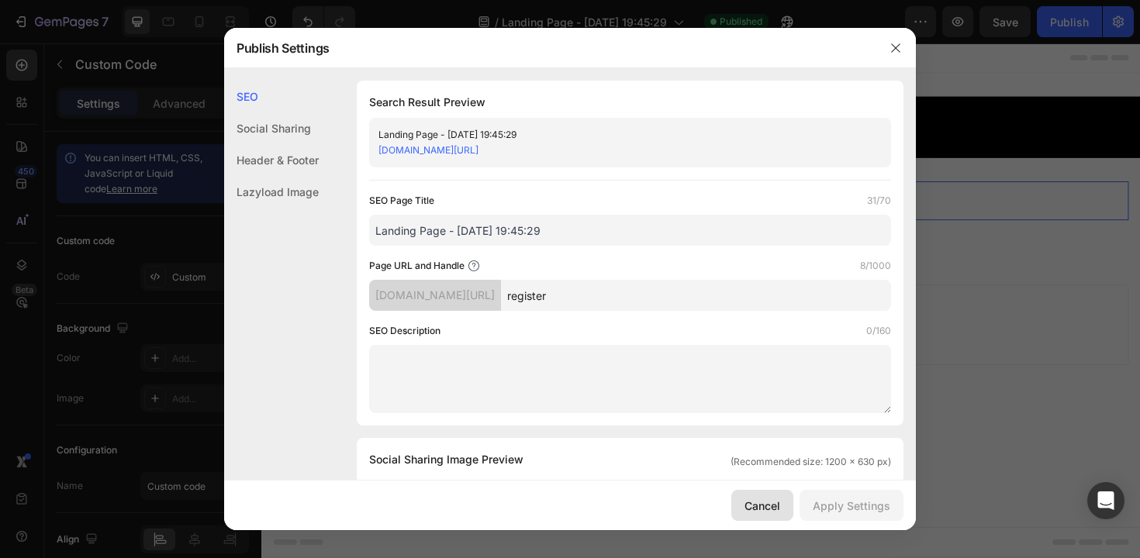
drag, startPoint x: 536, startPoint y: 488, endPoint x: 767, endPoint y: 504, distance: 231.7
click at [767, 504] on div "Cancel" at bounding box center [763, 506] width 36 height 16
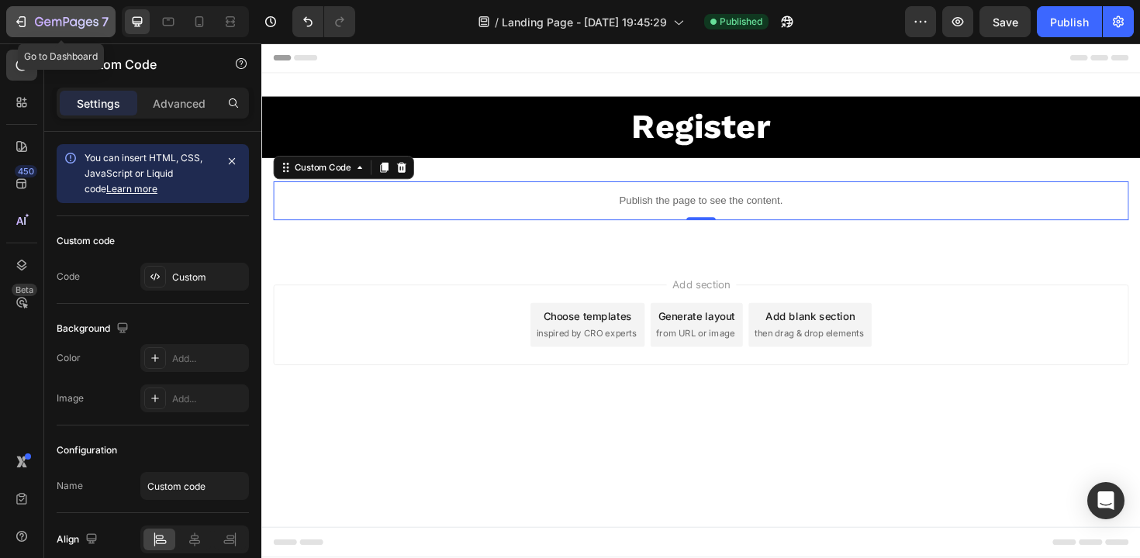
click at [59, 29] on div "7" at bounding box center [72, 21] width 74 height 19
click at [637, 206] on p "Publish the page to see the content." at bounding box center [727, 210] width 906 height 16
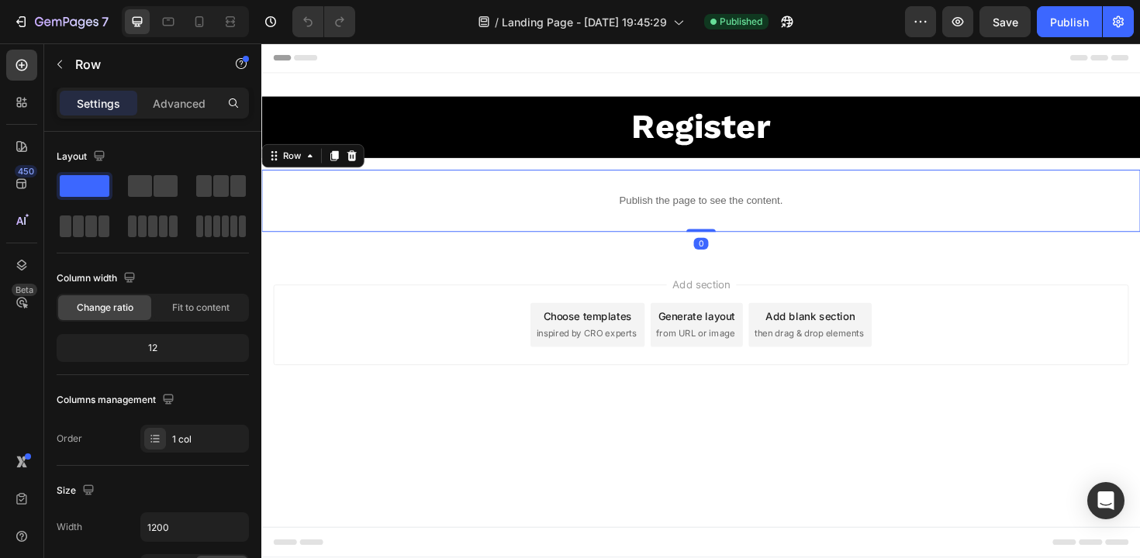
click at [468, 183] on div "Publish the page to see the content. Custom Code Row 0" at bounding box center [726, 211] width 931 height 66
click at [187, 100] on p "Advanced" at bounding box center [179, 103] width 53 height 16
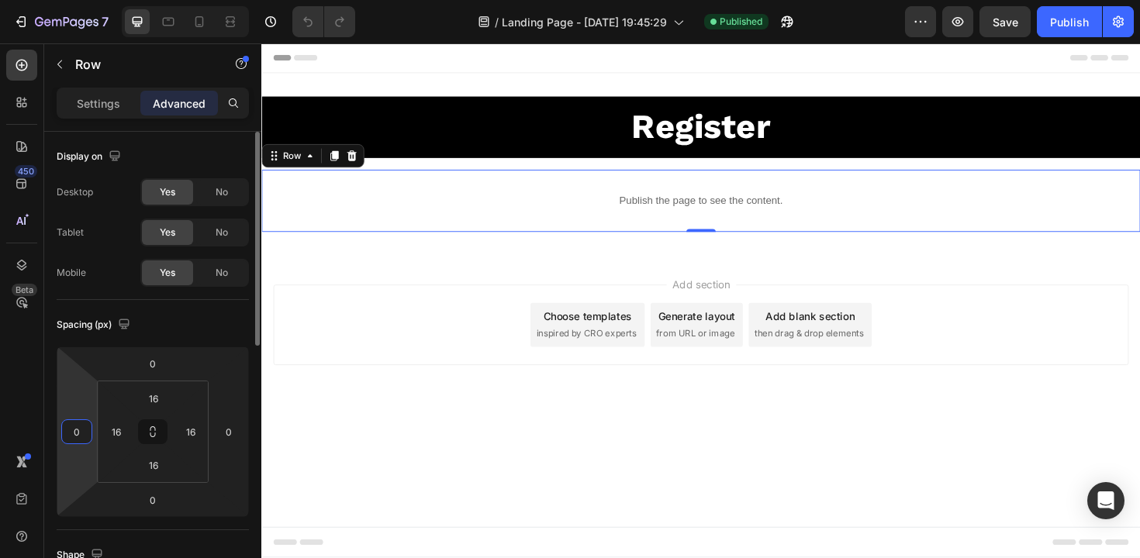
click at [84, 434] on input "0" at bounding box center [76, 431] width 23 height 23
click at [116, 430] on input "16" at bounding box center [116, 431] width 23 height 23
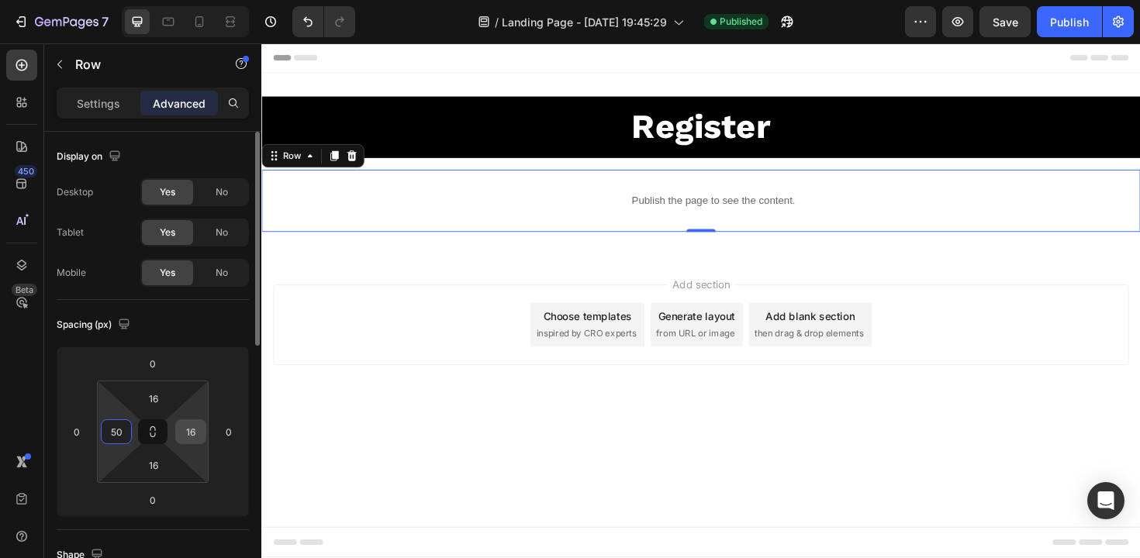
type input "50"
click at [192, 439] on input "16" at bounding box center [190, 431] width 23 height 23
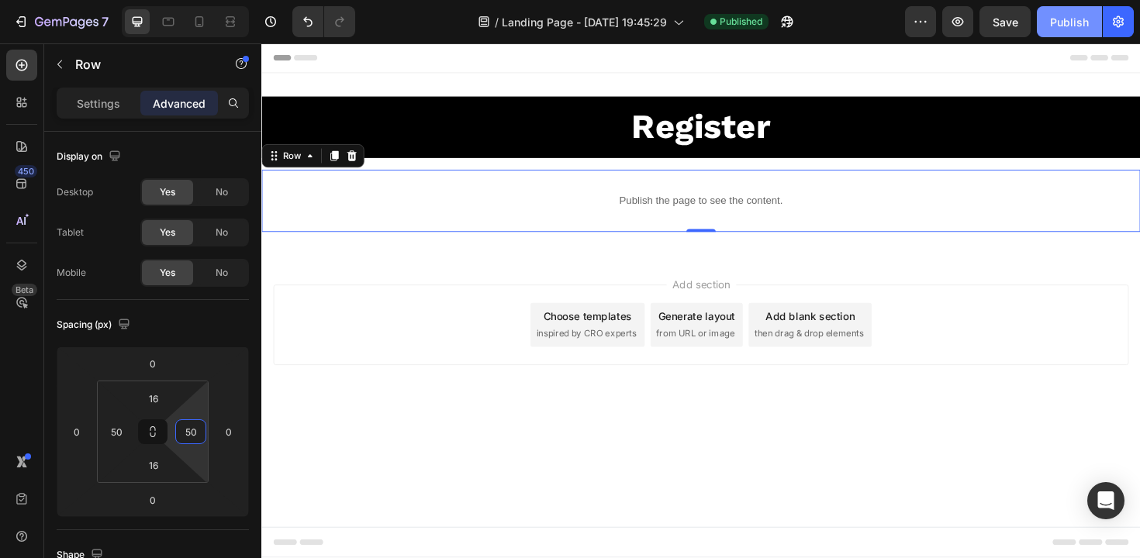
type input "50"
click at [1064, 21] on div "Publish" at bounding box center [1069, 22] width 39 height 16
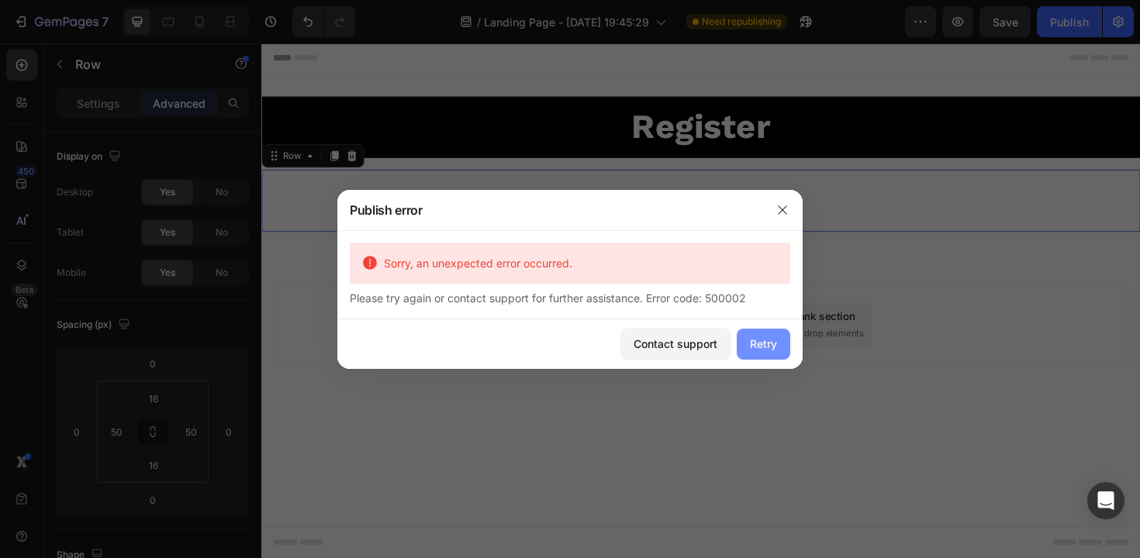
click at [767, 354] on button "Retry" at bounding box center [764, 344] width 54 height 31
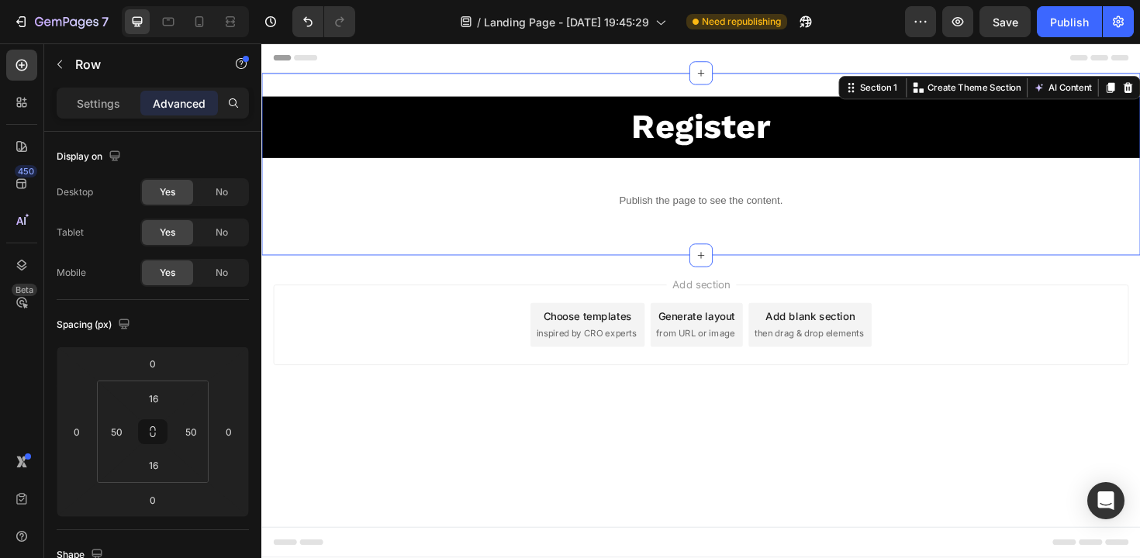
click at [427, 88] on div "Register Heading Row Publish the page to see the content. Custom Code Row Secti…" at bounding box center [726, 171] width 931 height 193
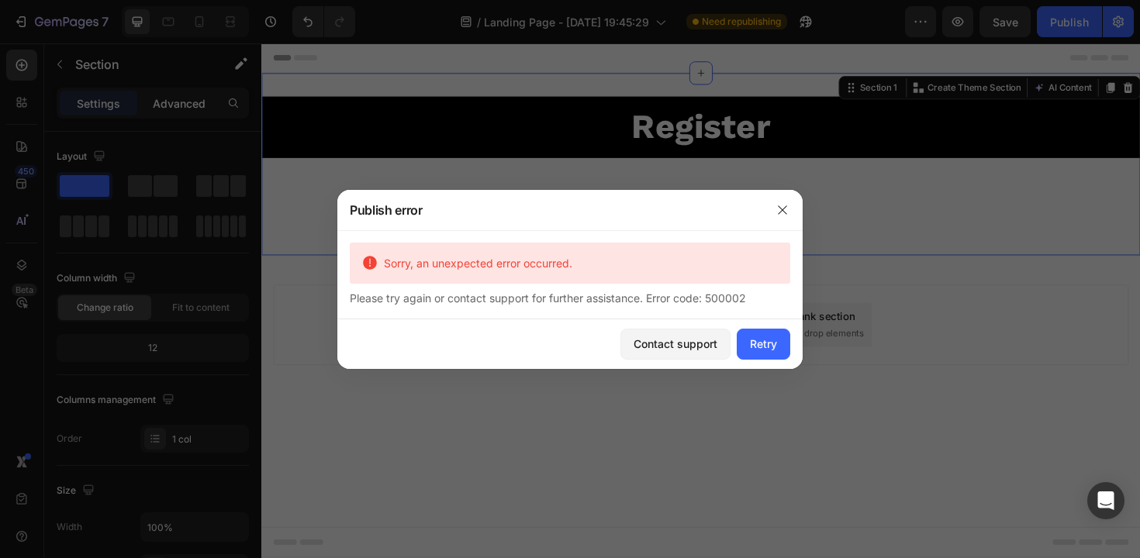
click at [181, 112] on div at bounding box center [570, 279] width 1140 height 558
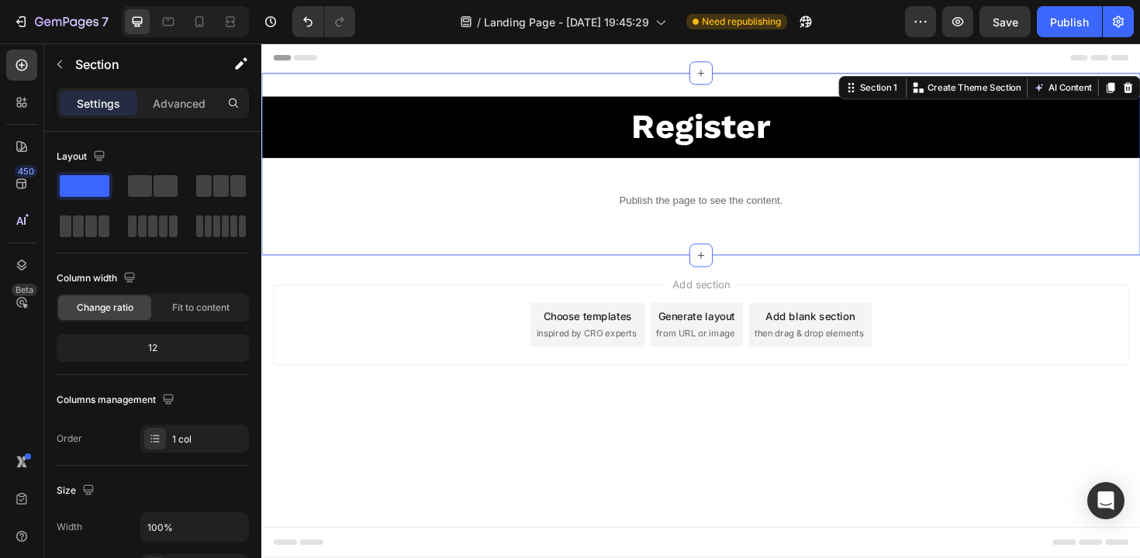
click at [599, 89] on div "Register Heading Row Publish the page to see the content. Custom Code Row Secti…" at bounding box center [726, 171] width 931 height 193
click at [180, 109] on p "Advanced" at bounding box center [179, 103] width 53 height 16
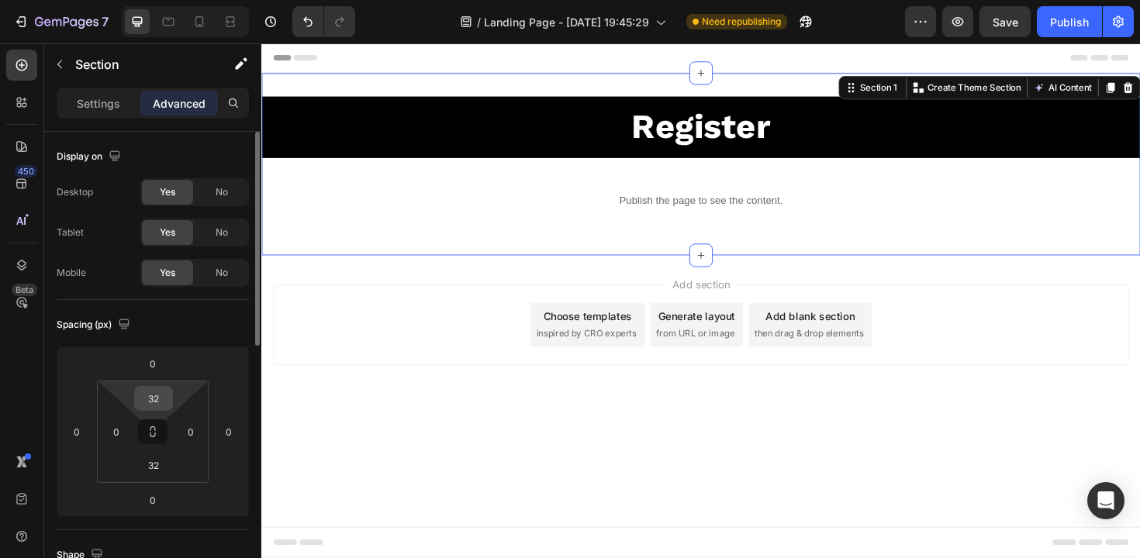
click at [157, 404] on input "32" at bounding box center [153, 398] width 31 height 23
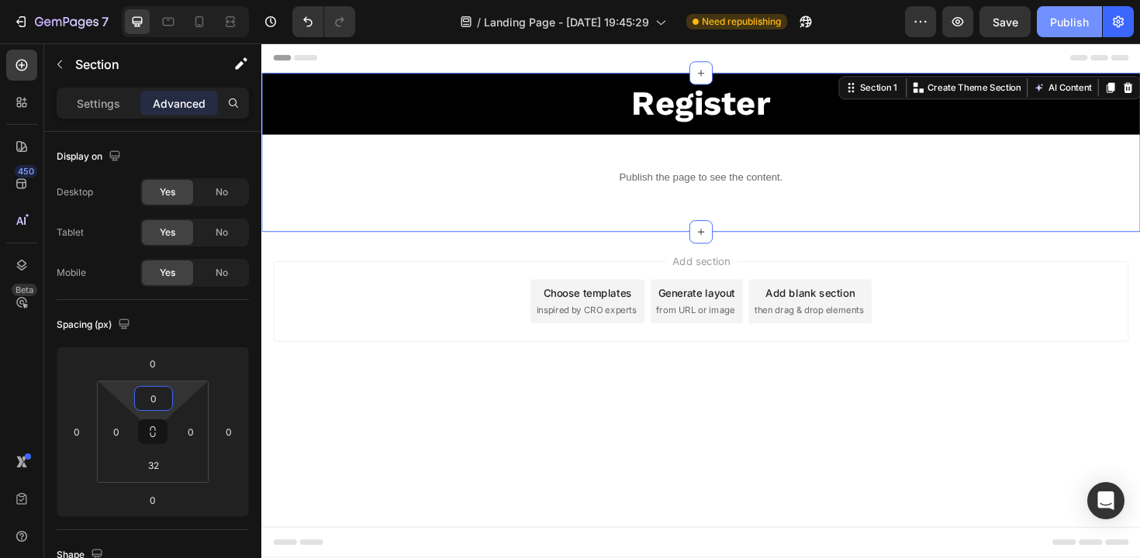
type input "0"
click at [1064, 27] on div "Publish" at bounding box center [1069, 22] width 39 height 16
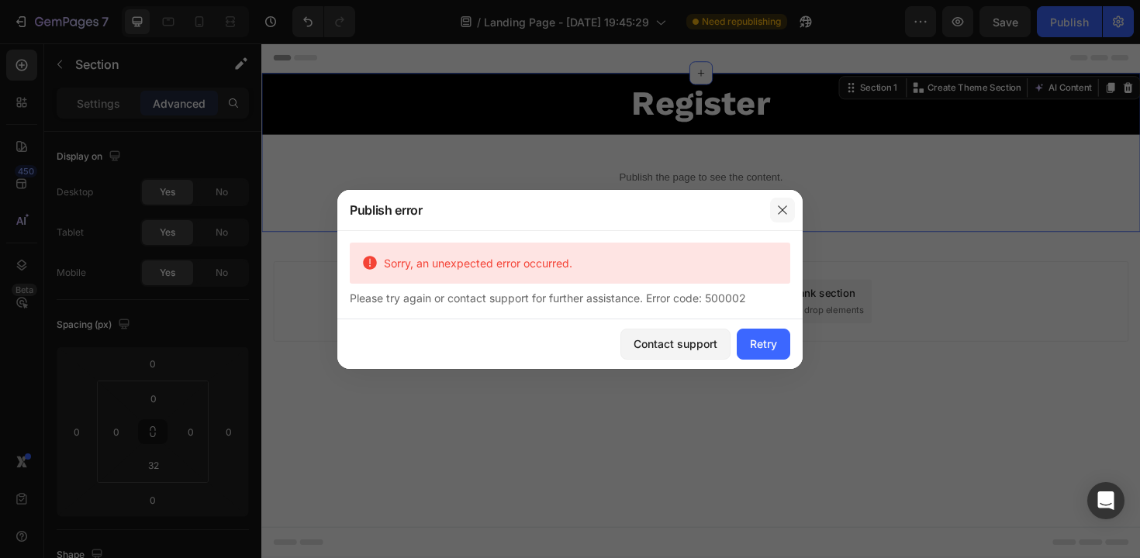
click at [779, 211] on icon "button" at bounding box center [782, 210] width 12 height 12
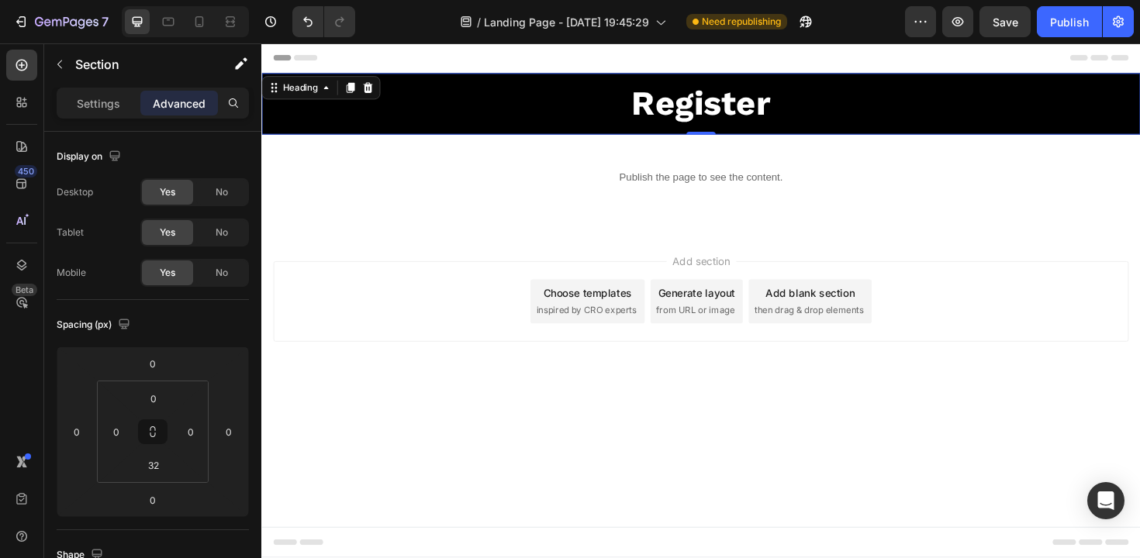
click at [650, 102] on h2 "Register" at bounding box center [726, 108] width 931 height 50
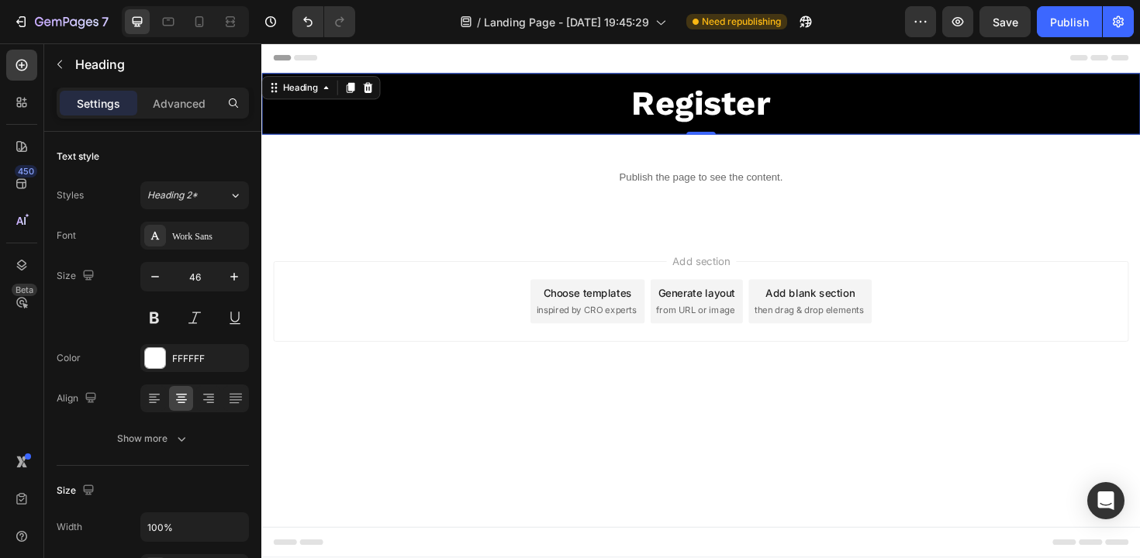
click at [666, 111] on h2 "Register" at bounding box center [726, 108] width 931 height 50
click at [666, 111] on p "Register" at bounding box center [727, 108] width 928 height 47
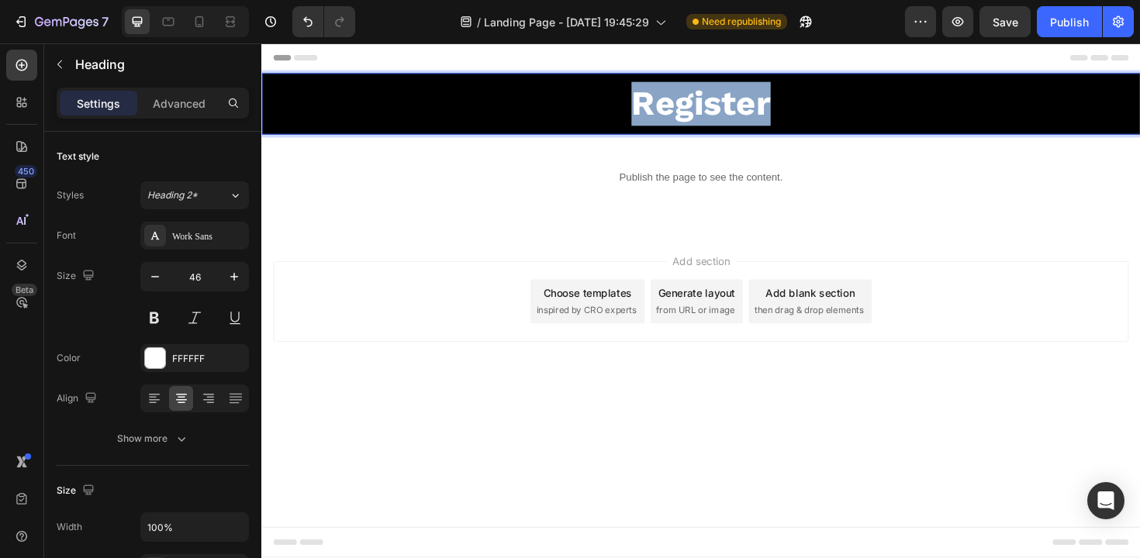
click at [666, 111] on p "Register" at bounding box center [727, 108] width 928 height 47
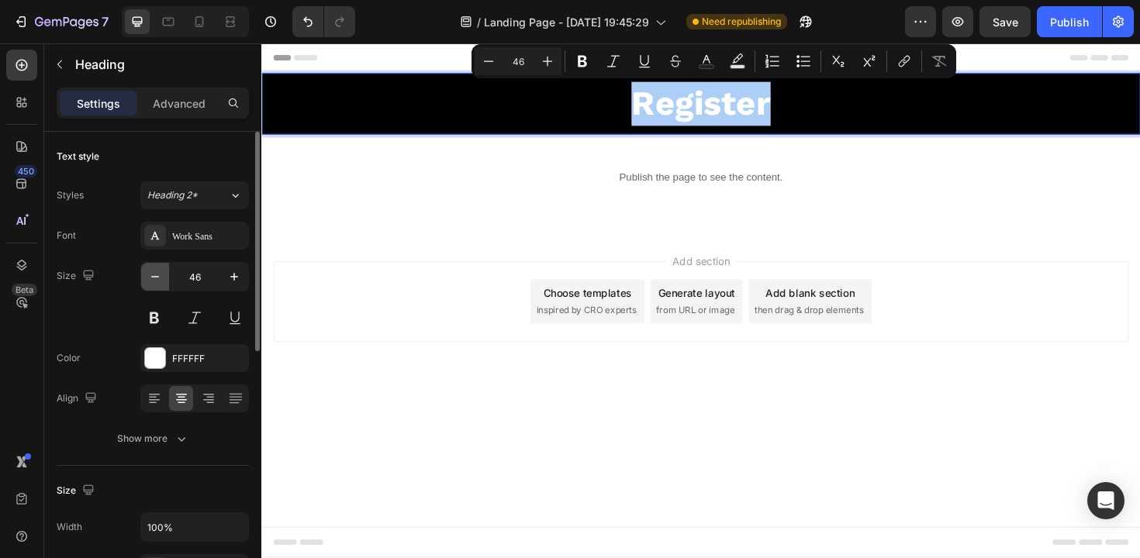
click at [152, 272] on icon "button" at bounding box center [155, 277] width 16 height 16
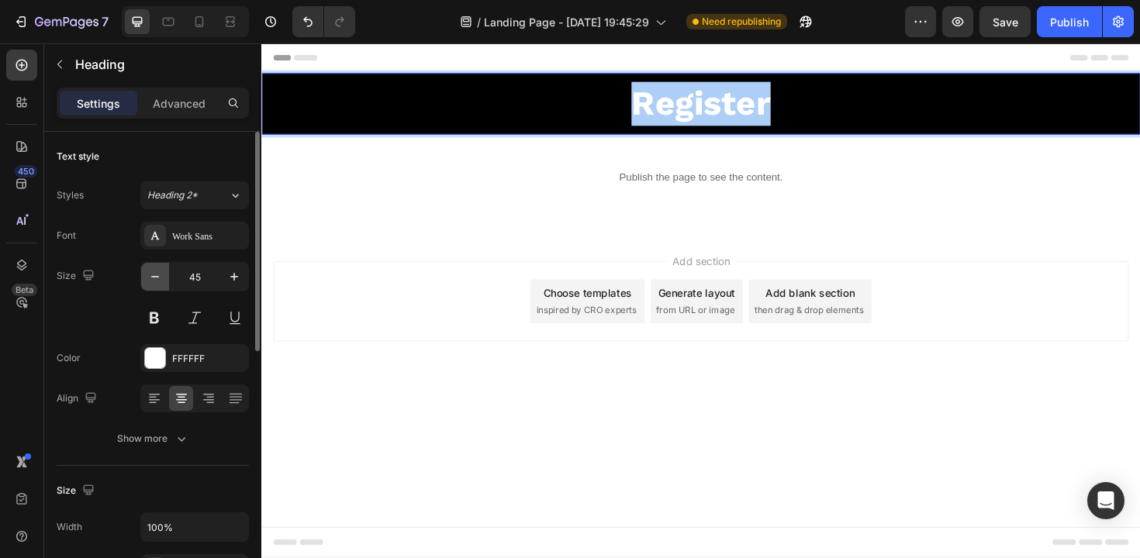
click at [153, 273] on icon "button" at bounding box center [155, 277] width 16 height 16
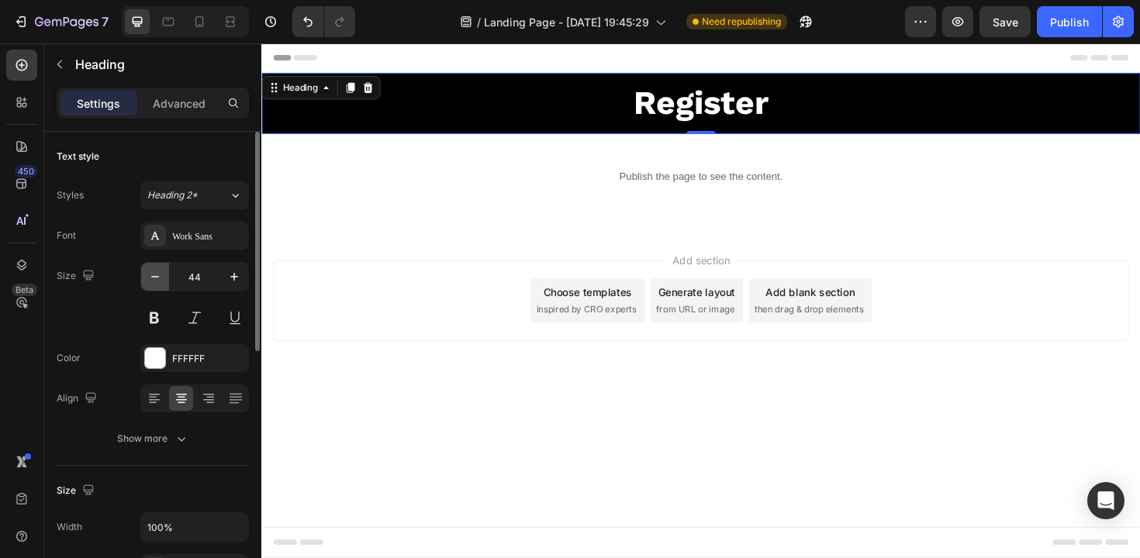
click at [154, 274] on icon "button" at bounding box center [155, 277] width 16 height 16
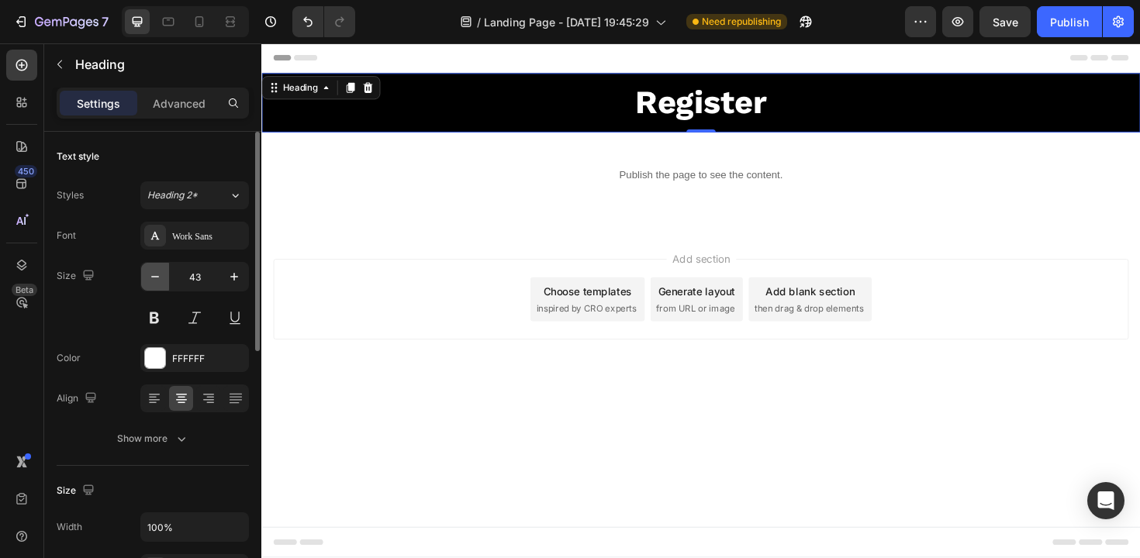
click at [154, 274] on icon "button" at bounding box center [155, 277] width 16 height 16
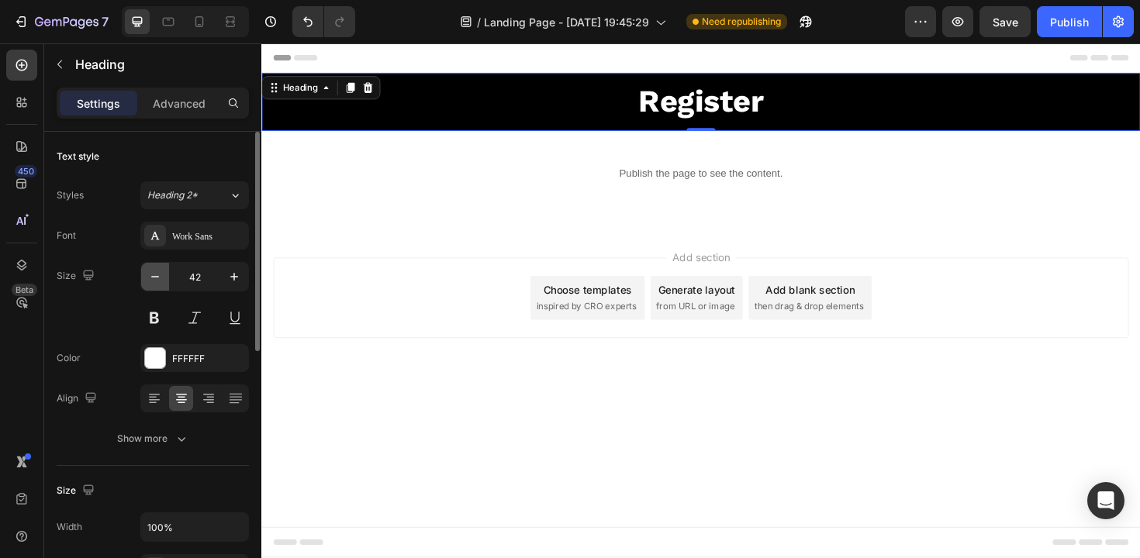
click at [154, 274] on icon "button" at bounding box center [155, 277] width 16 height 16
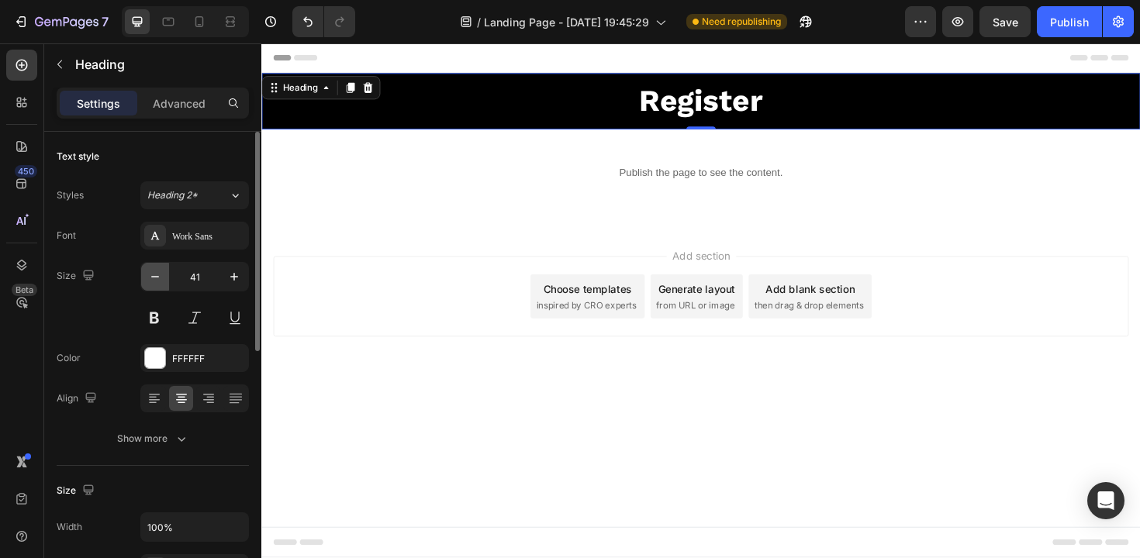
click at [154, 274] on icon "button" at bounding box center [155, 277] width 16 height 16
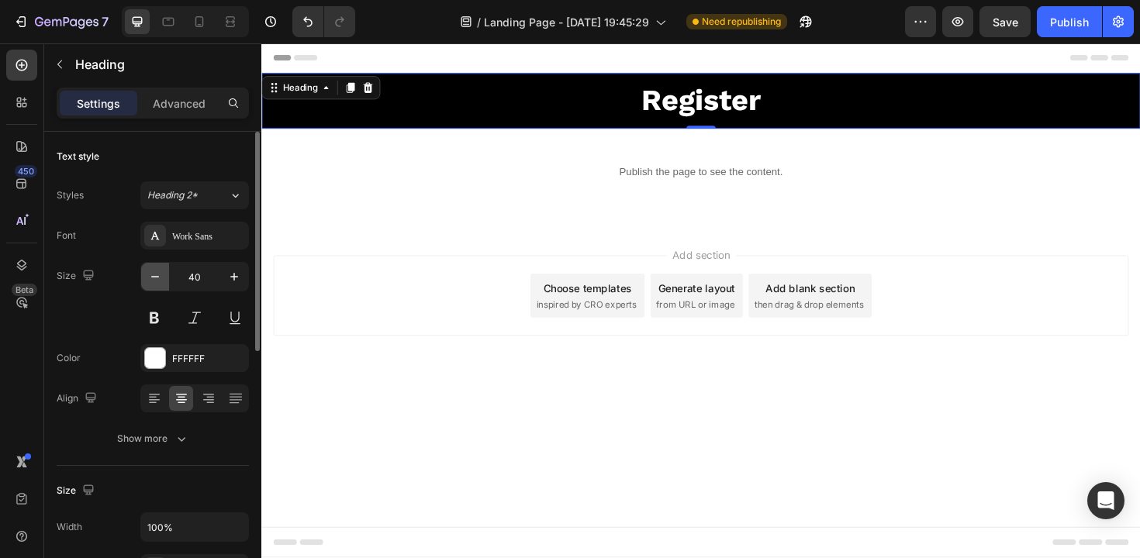
click at [154, 274] on icon "button" at bounding box center [155, 277] width 16 height 16
type input "39"
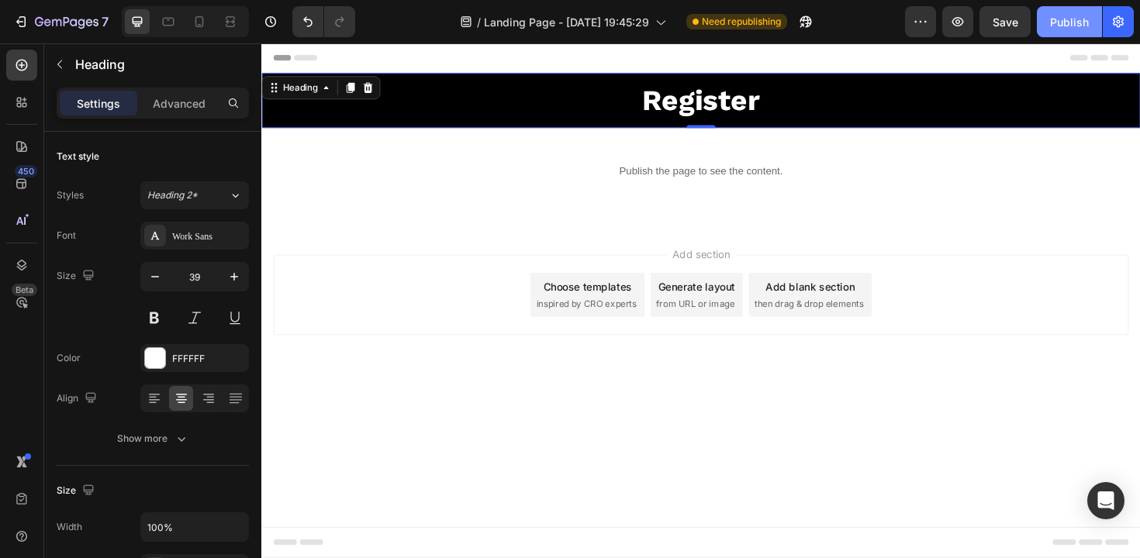
click at [1073, 21] on div "Publish" at bounding box center [1069, 22] width 39 height 16
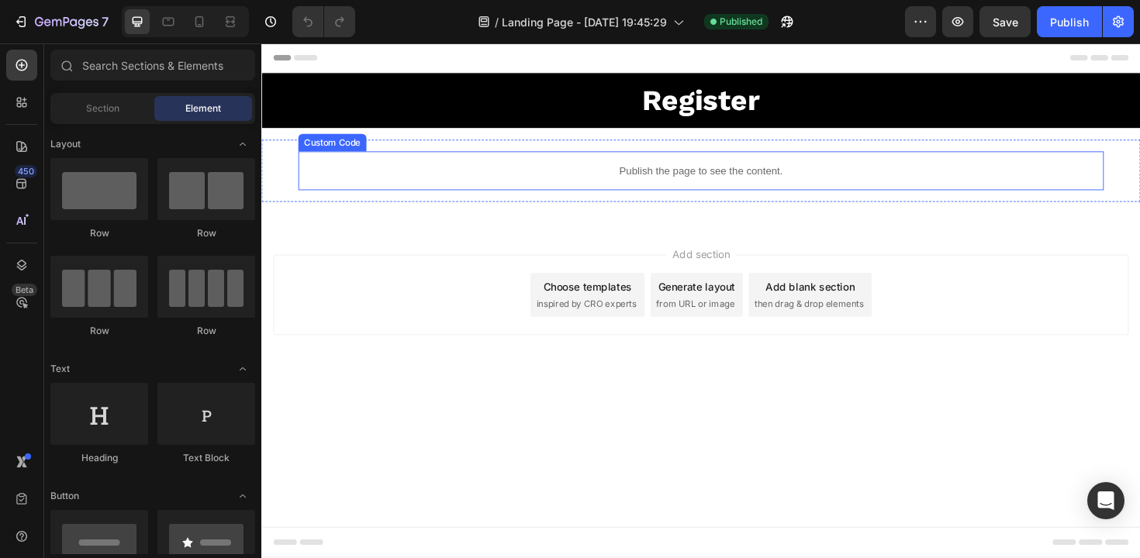
click at [517, 192] on div "Publish the page to see the content." at bounding box center [726, 178] width 853 height 41
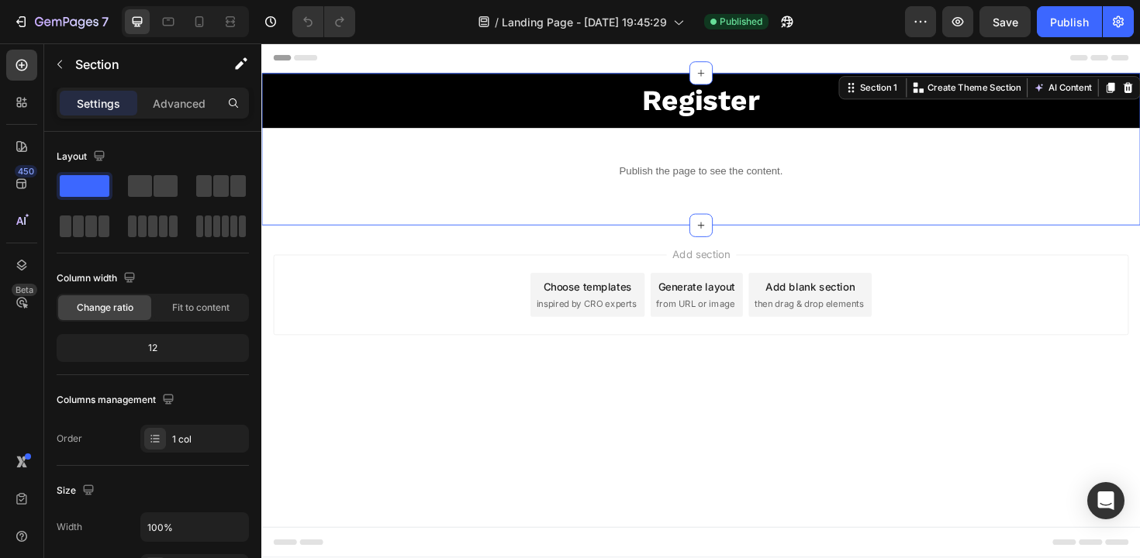
click at [501, 140] on div "Register Heading Row Publish the page to see the content. Custom Code Row" at bounding box center [726, 143] width 931 height 136
click at [1080, 16] on div "Publish" at bounding box center [1069, 22] width 39 height 16
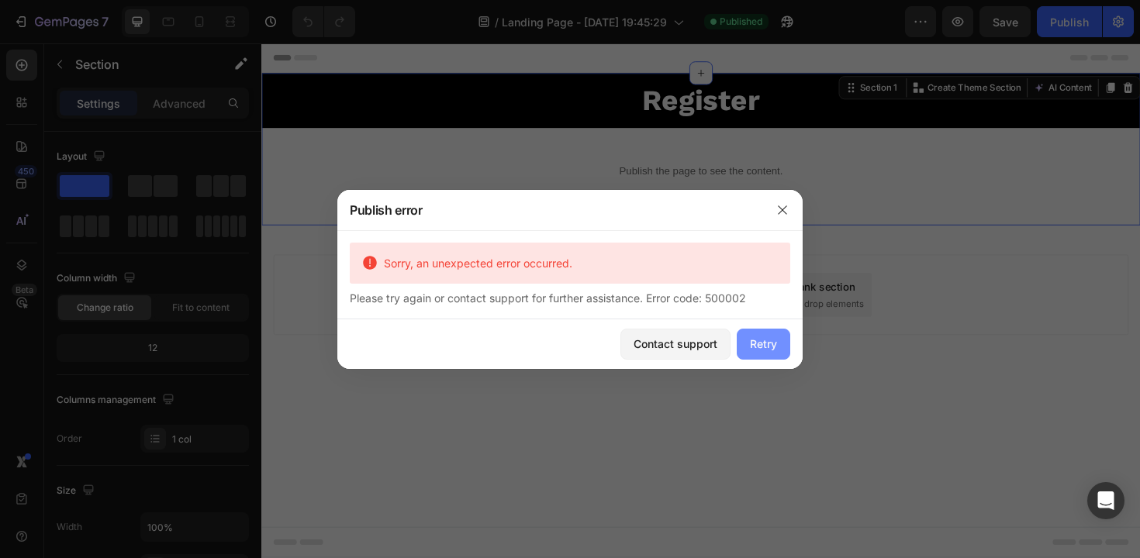
click at [772, 351] on div "Retry" at bounding box center [763, 344] width 27 height 16
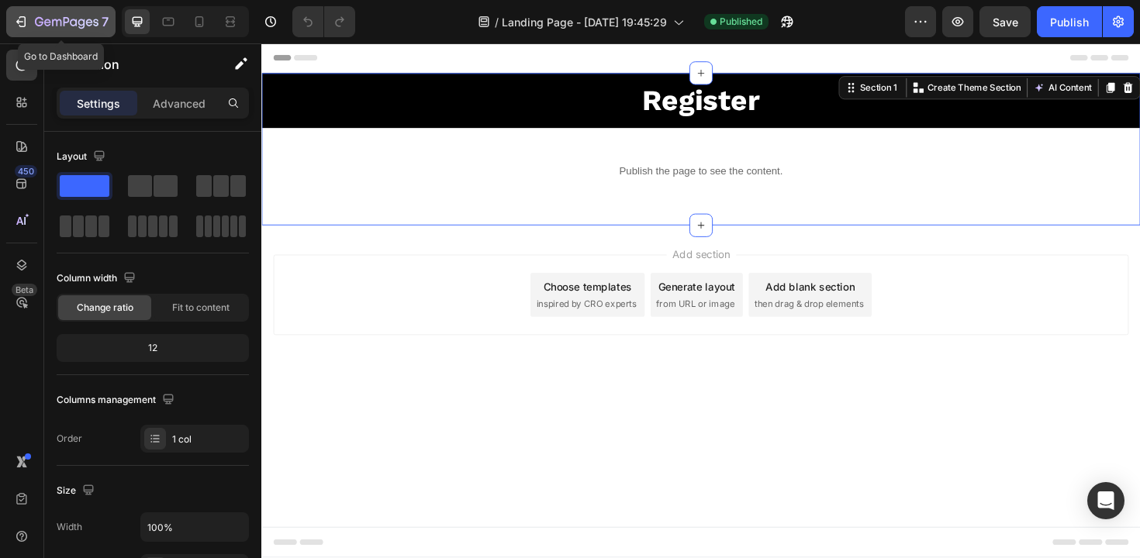
click at [91, 25] on icon "button" at bounding box center [67, 22] width 64 height 13
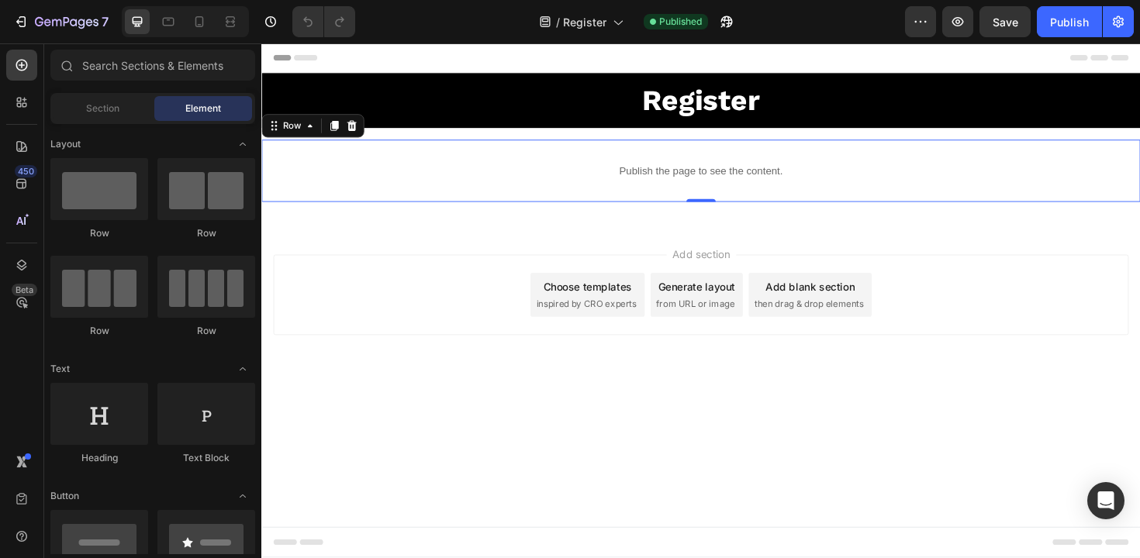
click at [316, 154] on div "Publish the page to see the content. Custom Code Row 0" at bounding box center [726, 179] width 931 height 66
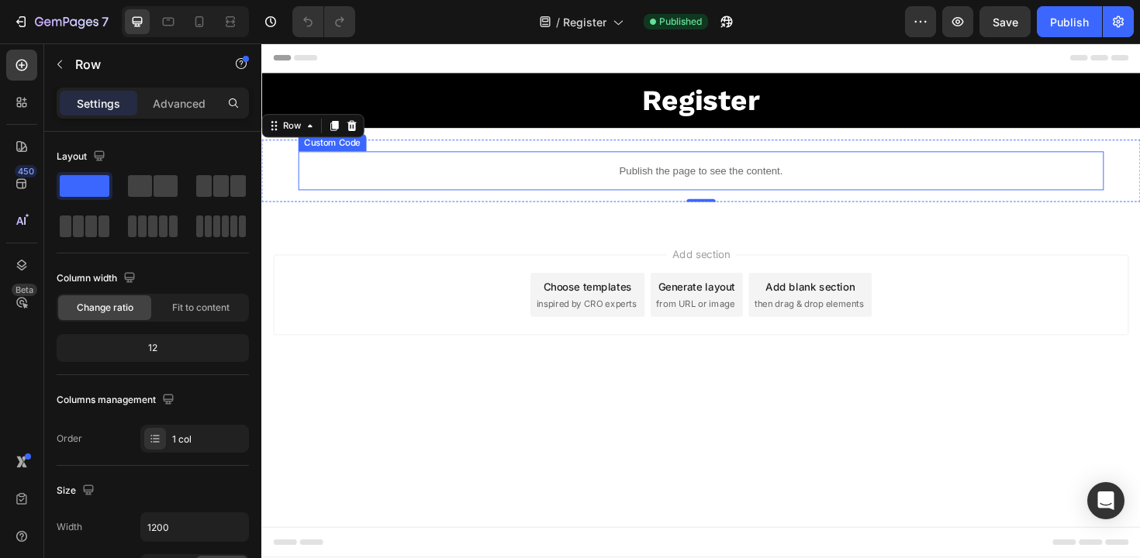
click at [575, 161] on div "Publish the page to see the content." at bounding box center [726, 178] width 853 height 41
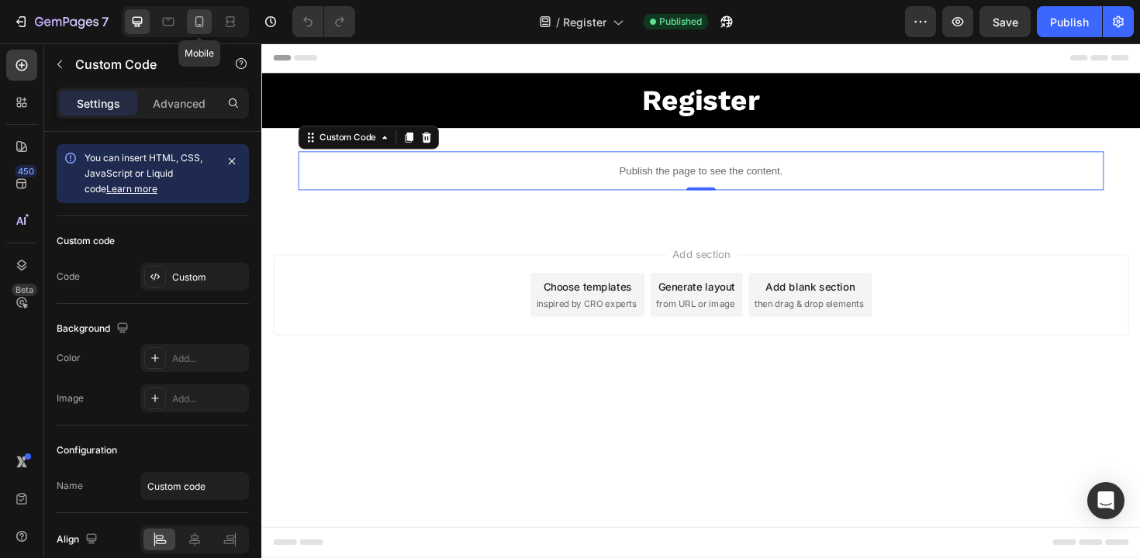
click at [206, 21] on icon at bounding box center [200, 22] width 16 height 16
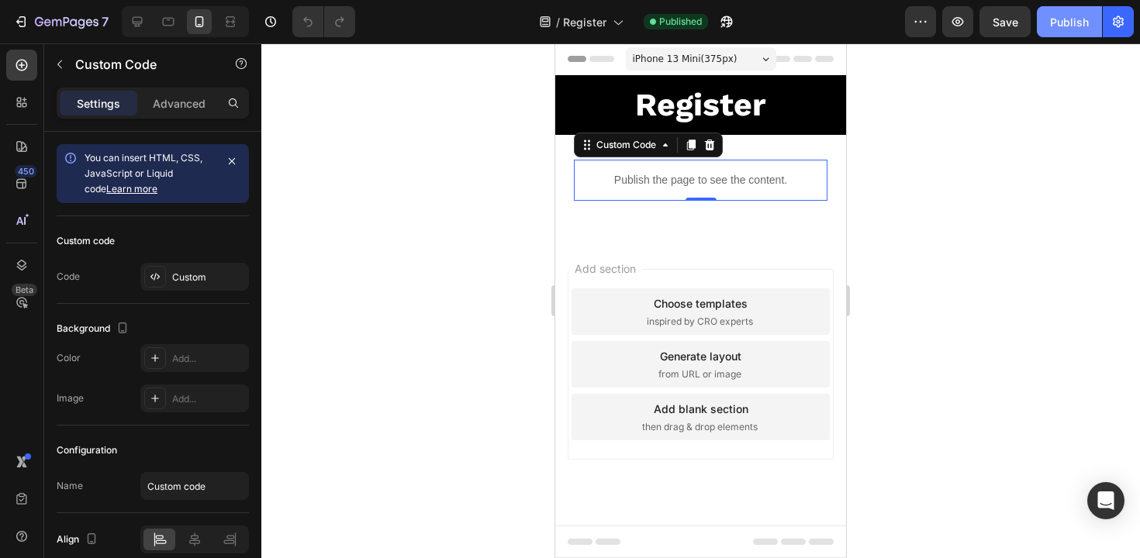
click at [1050, 29] on button "Publish" at bounding box center [1069, 21] width 65 height 31
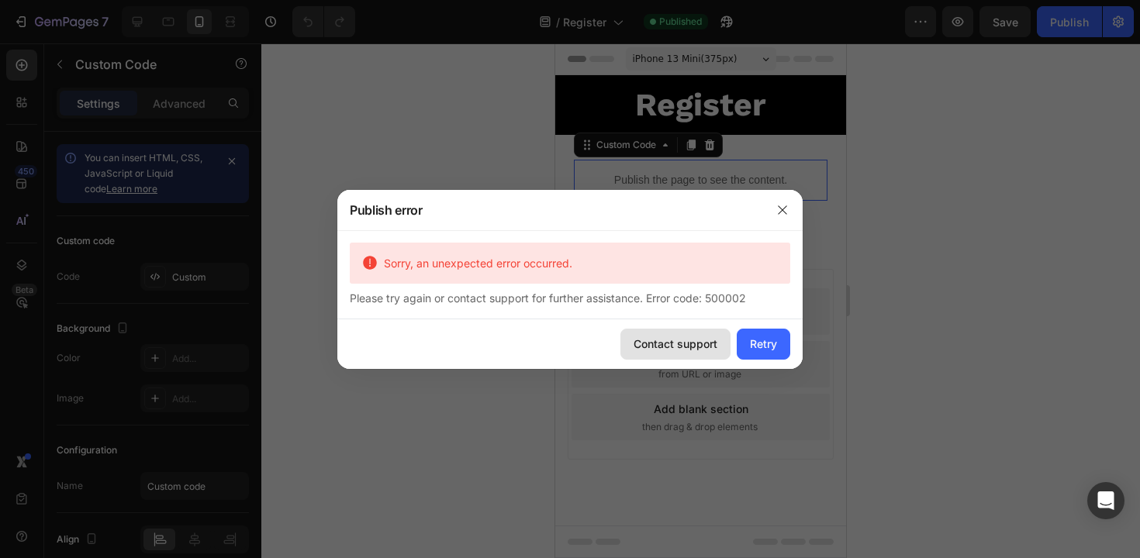
click at [718, 347] on button "Contact support" at bounding box center [675, 344] width 110 height 31
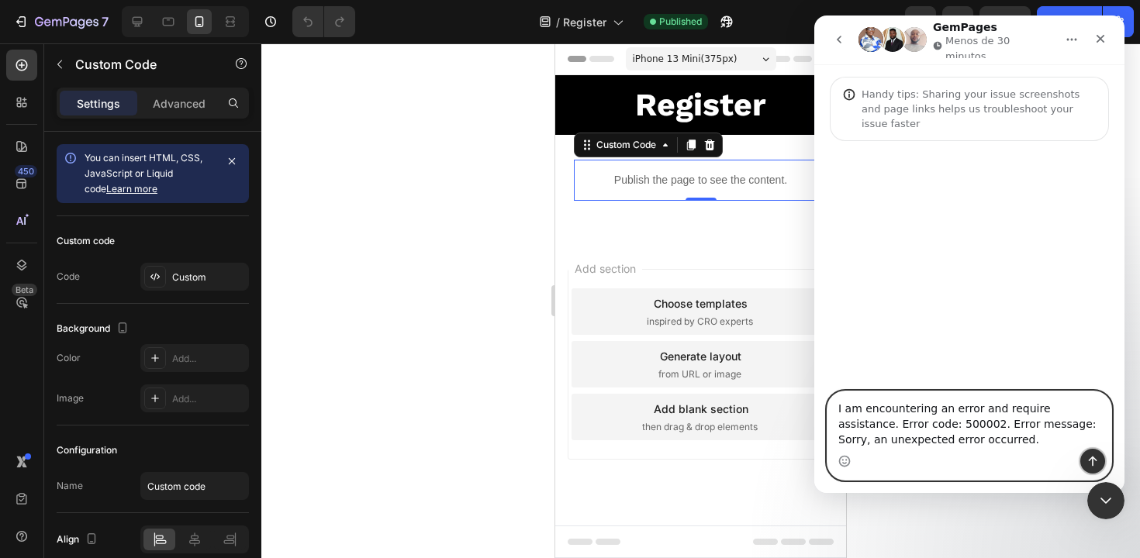
click at [1085, 458] on button "Enviar un mensaje…" at bounding box center [1092, 461] width 25 height 25
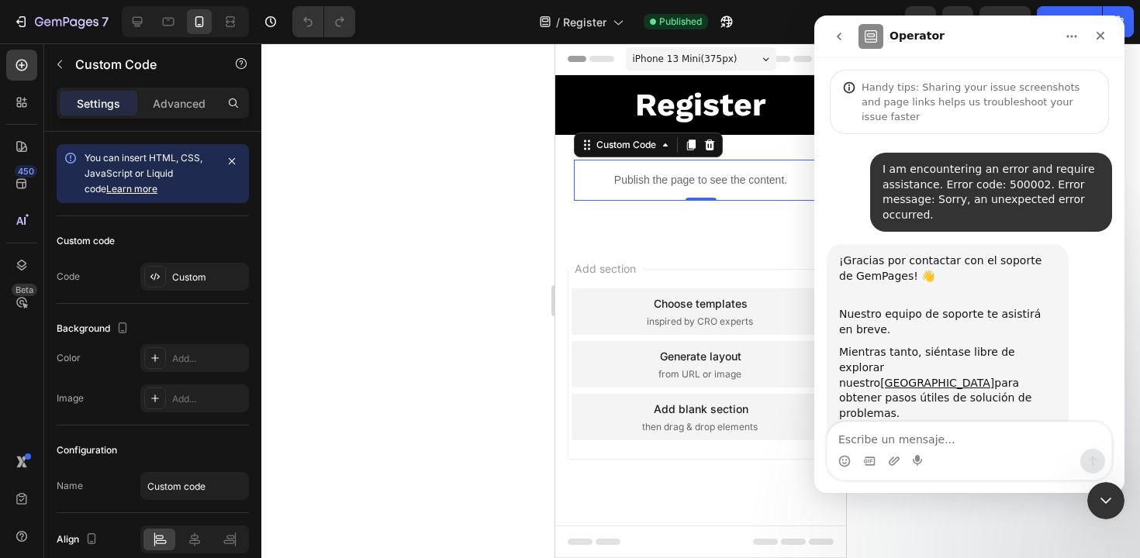
scroll to position [33, 0]
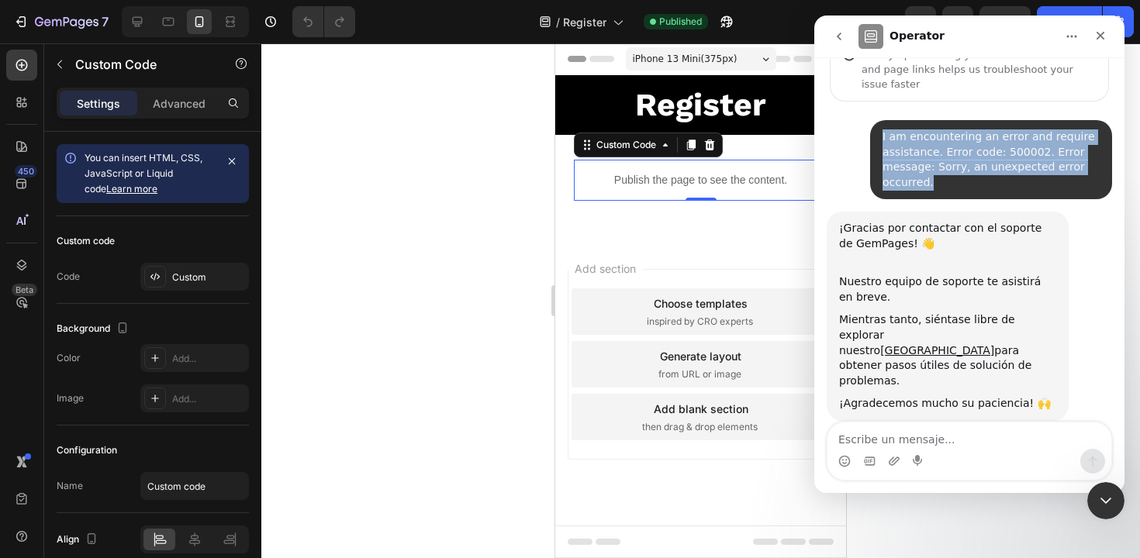
drag, startPoint x: 926, startPoint y: 183, endPoint x: 875, endPoint y: 136, distance: 69.2
click at [883, 136] on div "I am encountering an error and require assistance. Error code: 500002. Error me…" at bounding box center [991, 160] width 217 height 60
copy div "I am encountering an error and require assistance. Error code: 500002. Error me…"
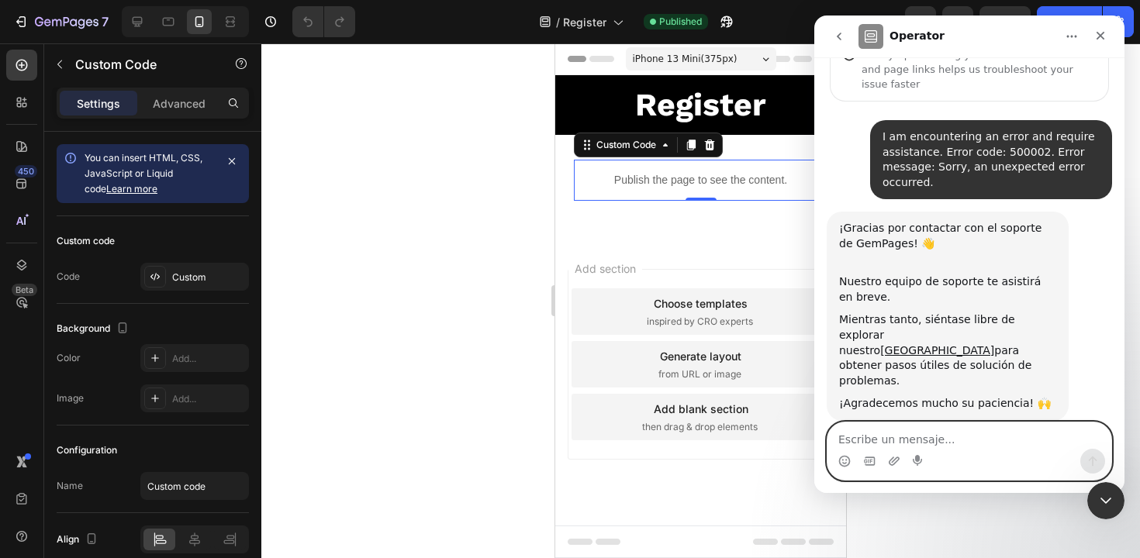
paste textarea "I am encountering an error and require assistance. Error code: 500002. Error me…"
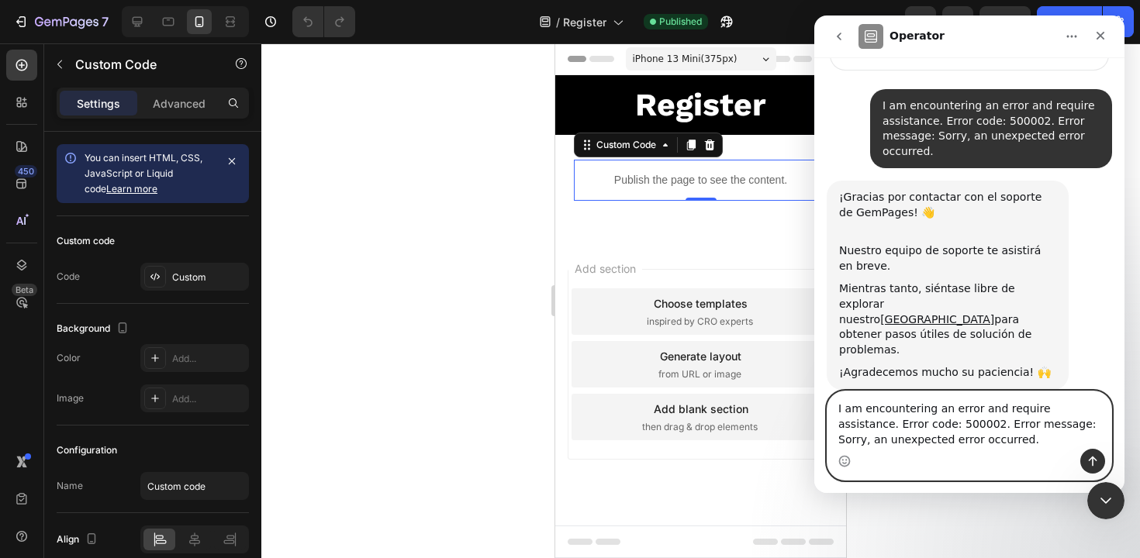
type textarea "I am encountering an error and require assistance. Error code: 500002. Error me…"
click at [1093, 465] on icon "Enviar un mensaje…" at bounding box center [1093, 462] width 9 height 10
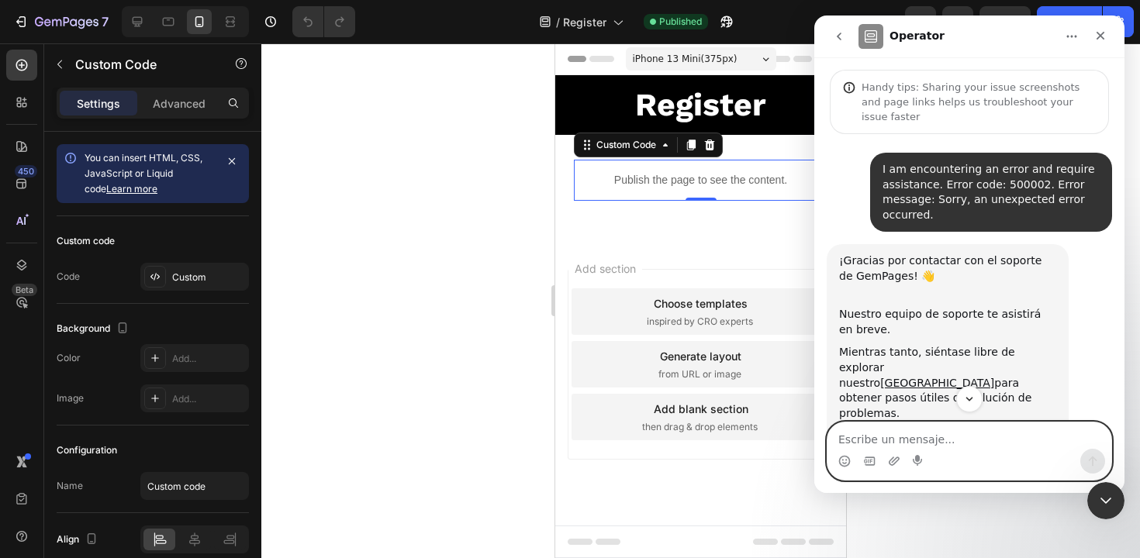
scroll to position [125, 0]
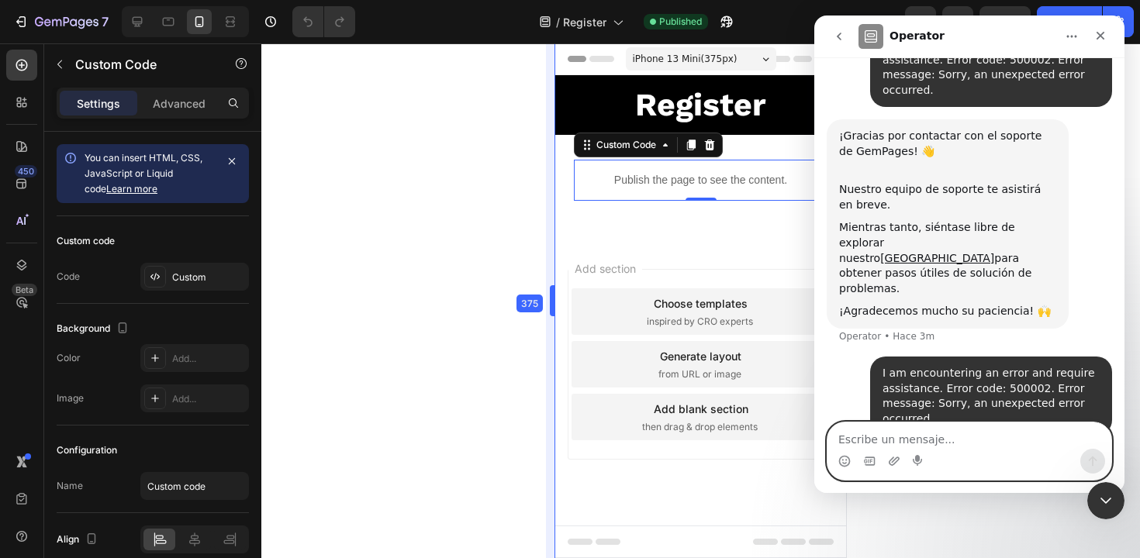
drag, startPoint x: 555, startPoint y: 252, endPoint x: 60, endPoint y: 207, distance: 496.8
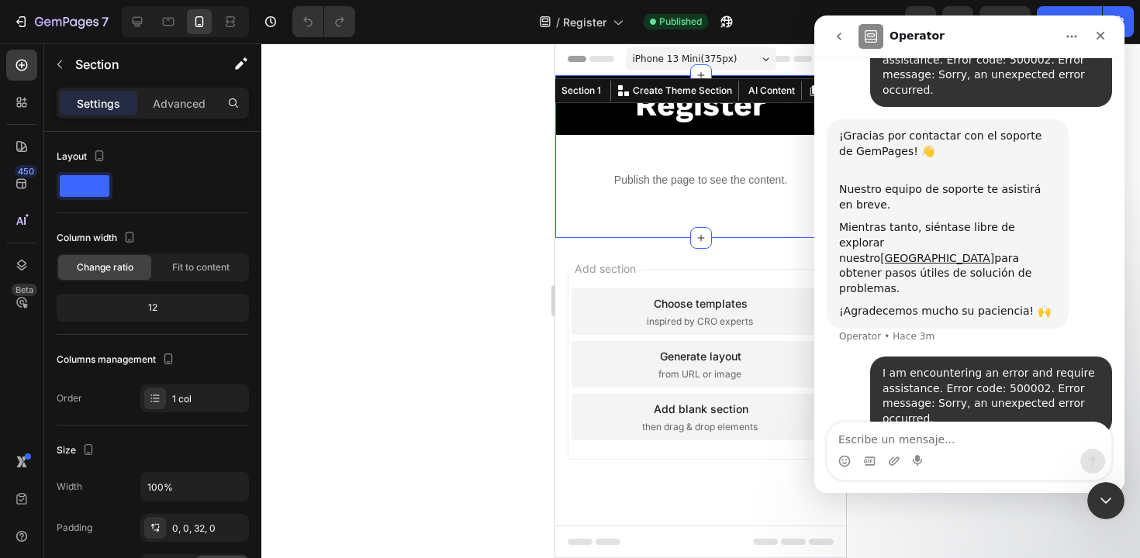
click at [743, 230] on div "Register Heading Row Publish the page to see the content. Custom Code Row Secti…" at bounding box center [700, 156] width 291 height 163
click at [1104, 33] on icon "Cerrar" at bounding box center [1100, 35] width 12 height 12
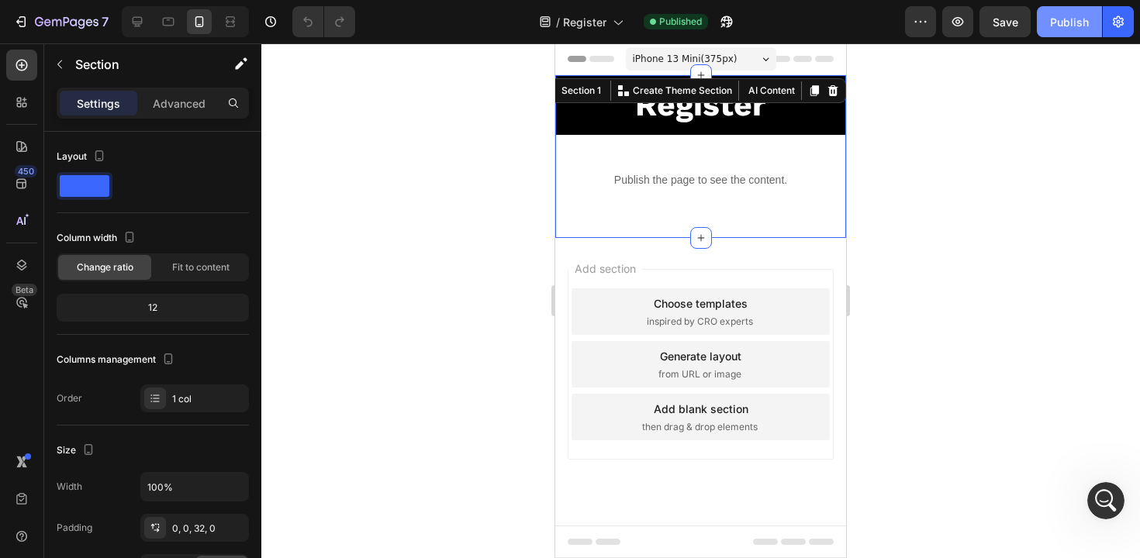
click at [1076, 23] on div "Publish" at bounding box center [1069, 22] width 39 height 16
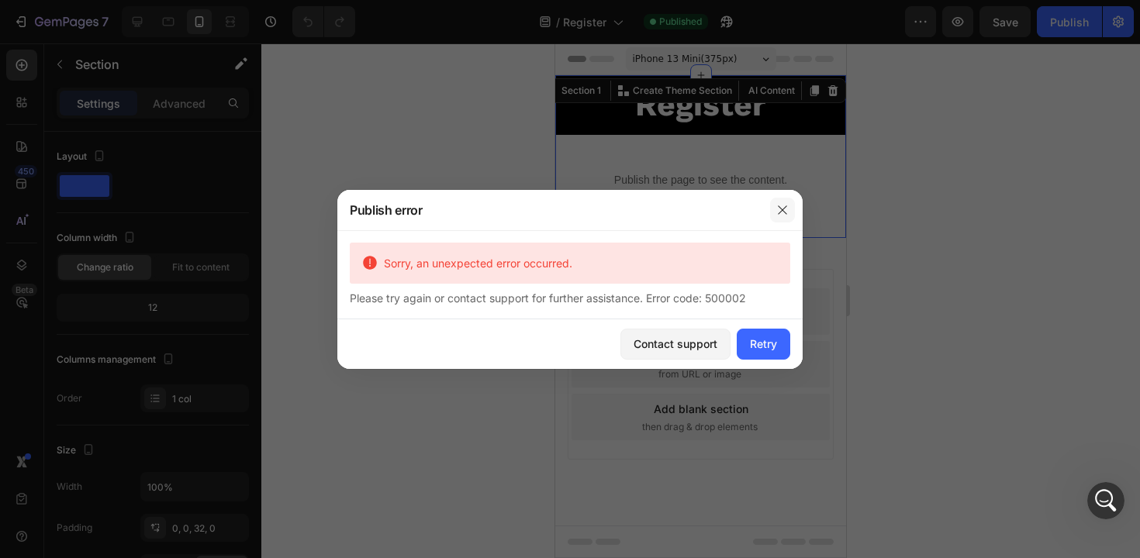
drag, startPoint x: 787, startPoint y: 208, endPoint x: 185, endPoint y: 153, distance: 605.1
click at [787, 208] on icon "button" at bounding box center [782, 210] width 12 height 12
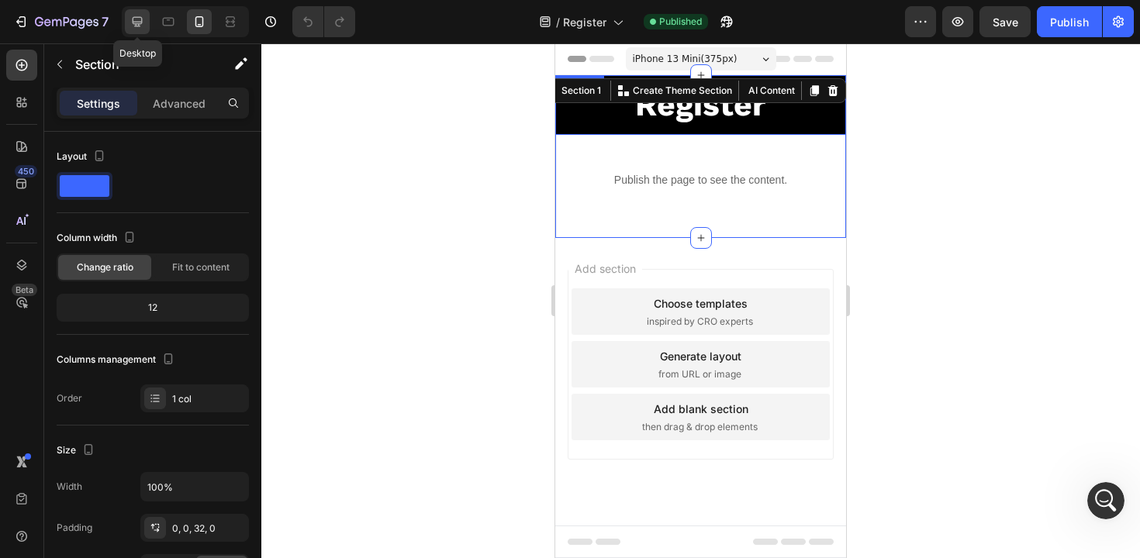
click at [143, 19] on icon at bounding box center [138, 22] width 16 height 16
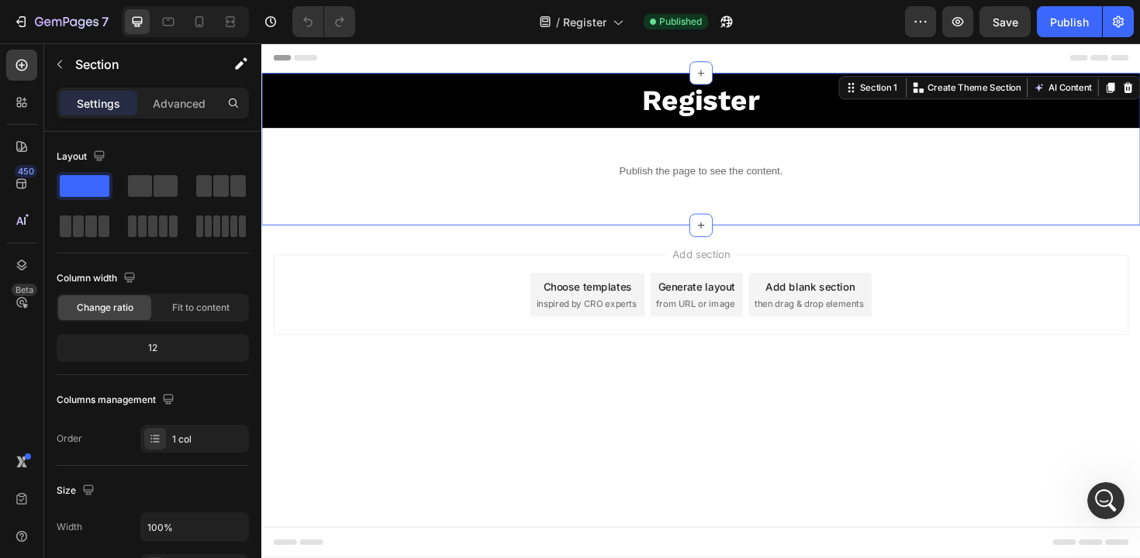
click at [699, 223] on div "Register Heading Row Publish the page to see the content. Custom Code Row Secti…" at bounding box center [726, 155] width 931 height 161
click at [199, 102] on p "Advanced" at bounding box center [179, 103] width 53 height 16
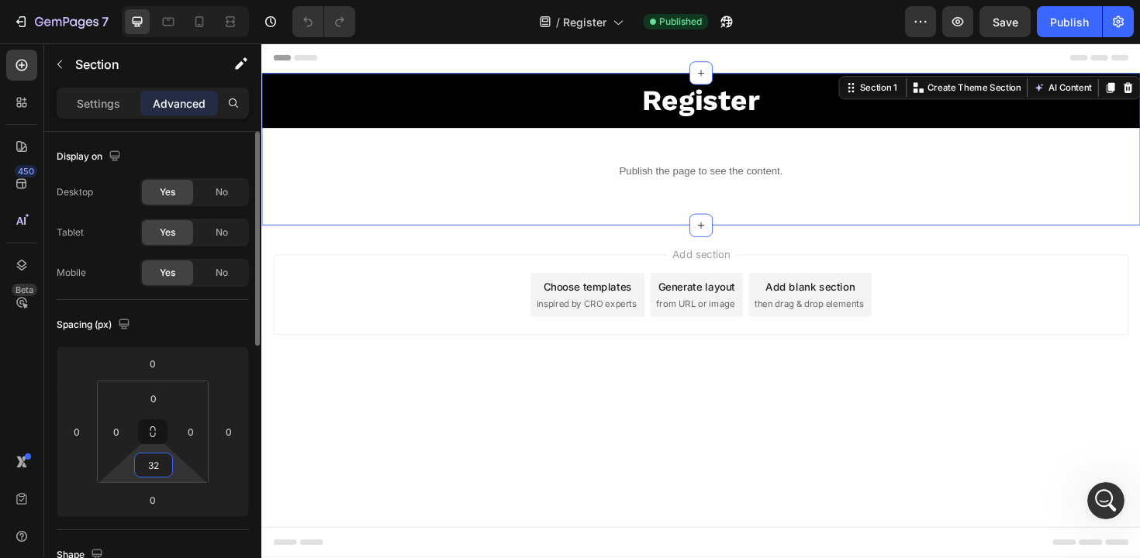
click at [161, 466] on input "32" at bounding box center [153, 465] width 31 height 23
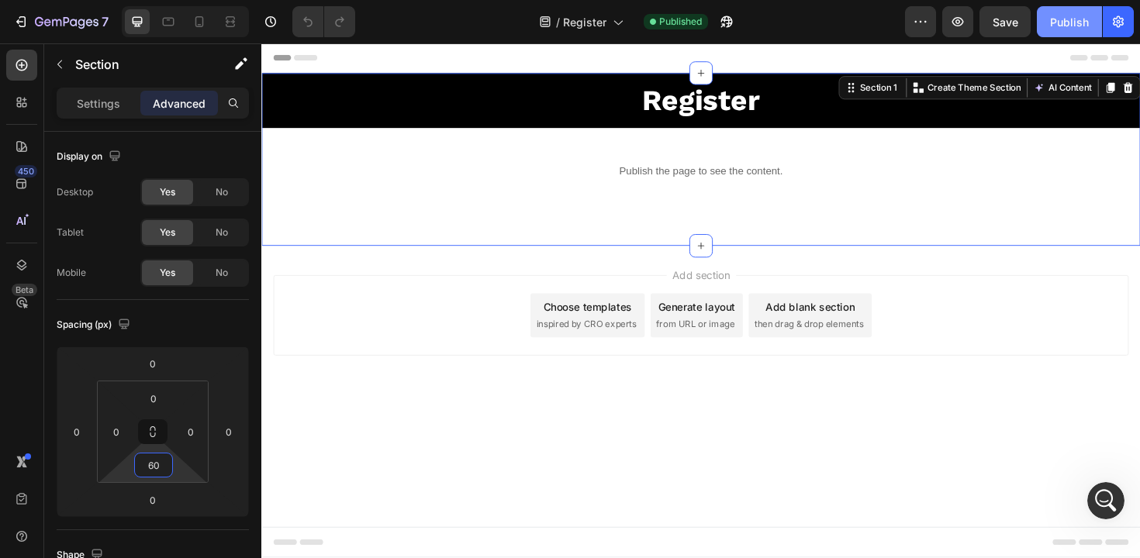
type input "60"
click at [1057, 26] on div "Publish" at bounding box center [1069, 22] width 39 height 16
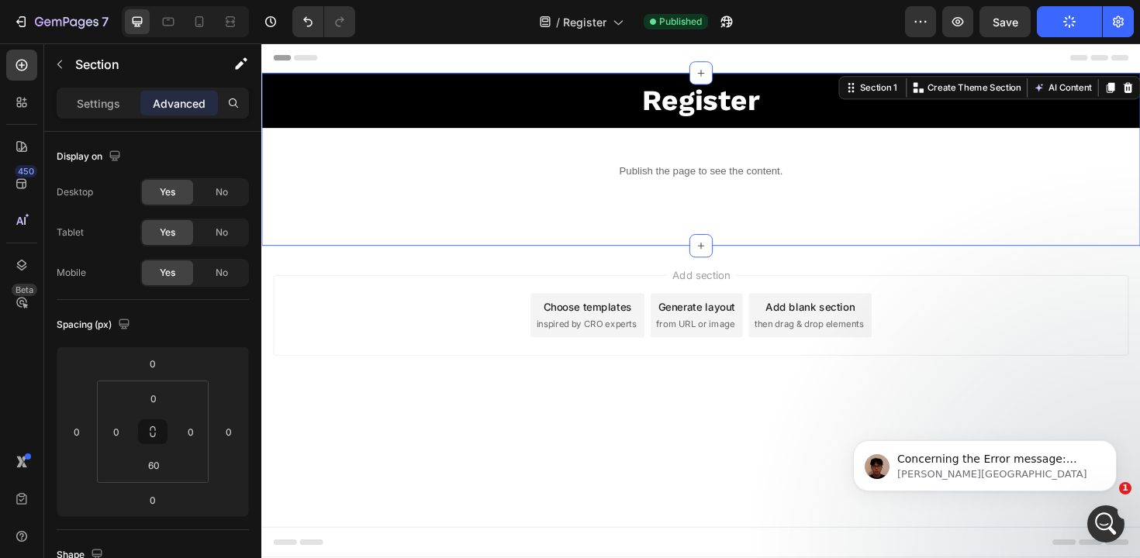
scroll to position [427, 0]
click at [909, 465] on div "Concerning the Error message: 500002, could you please provide more information…" at bounding box center [997, 466] width 200 height 29
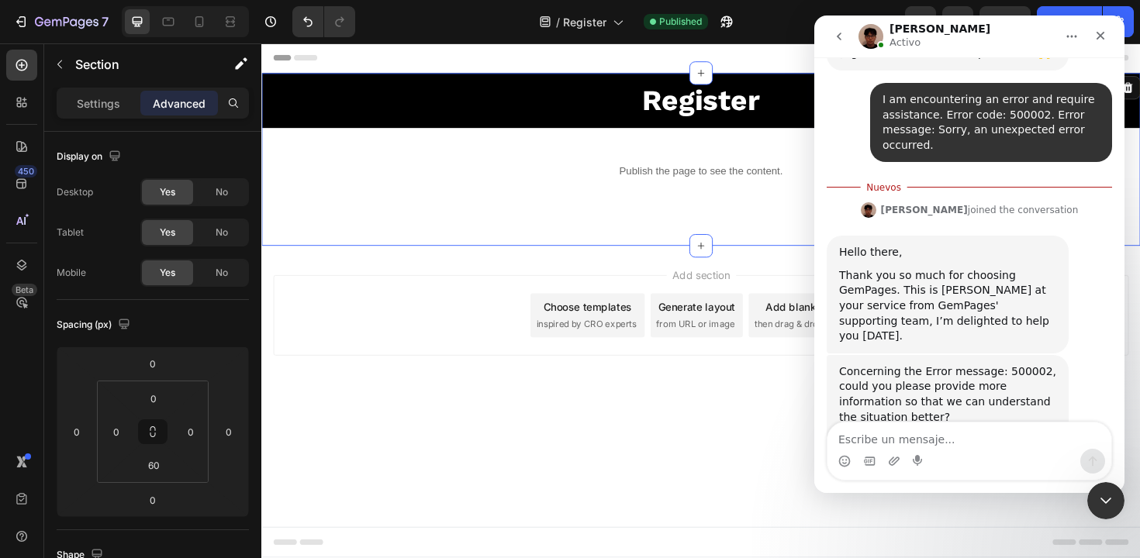
scroll to position [452, 0]
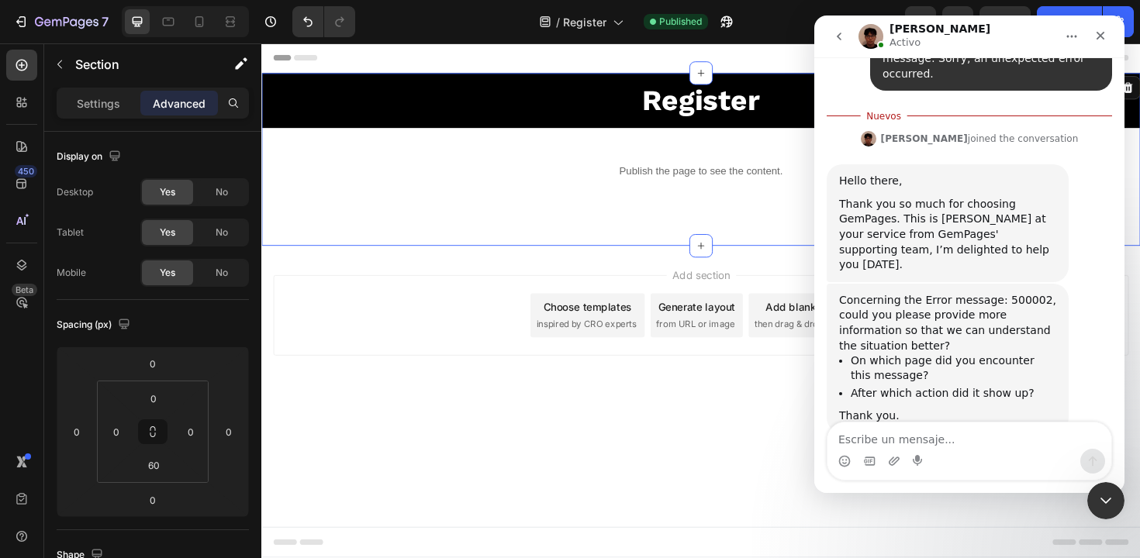
click at [898, 444] on textarea "Escribe un mensaje..." at bounding box center [970, 436] width 284 height 26
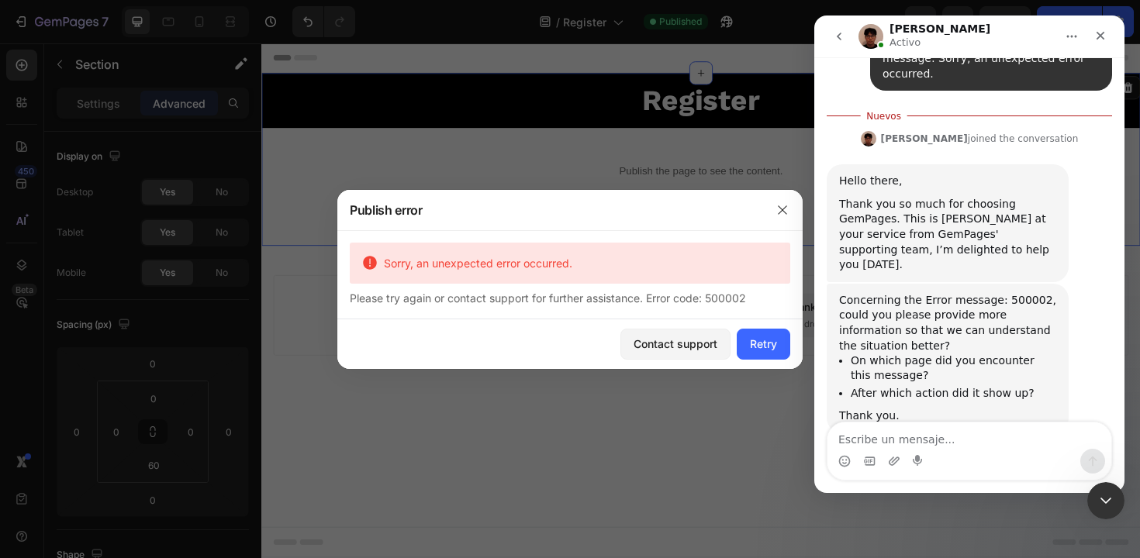
click at [898, 444] on textarea "Escribe un mensaje..." at bounding box center [970, 436] width 284 height 26
paste textarea "when I click the publish button"
type textarea "when I click the publish button"
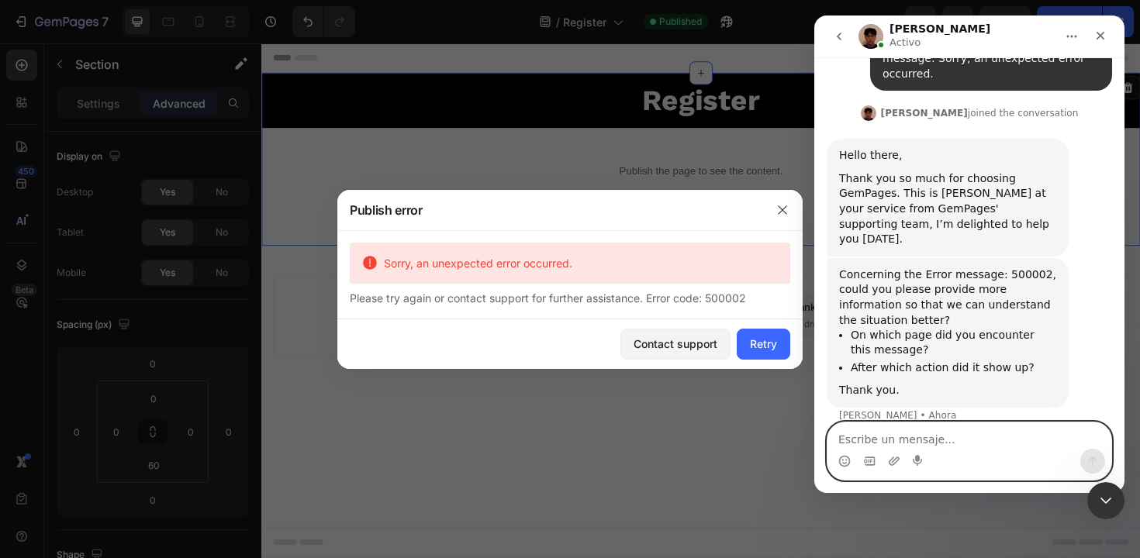
scroll to position [472, 0]
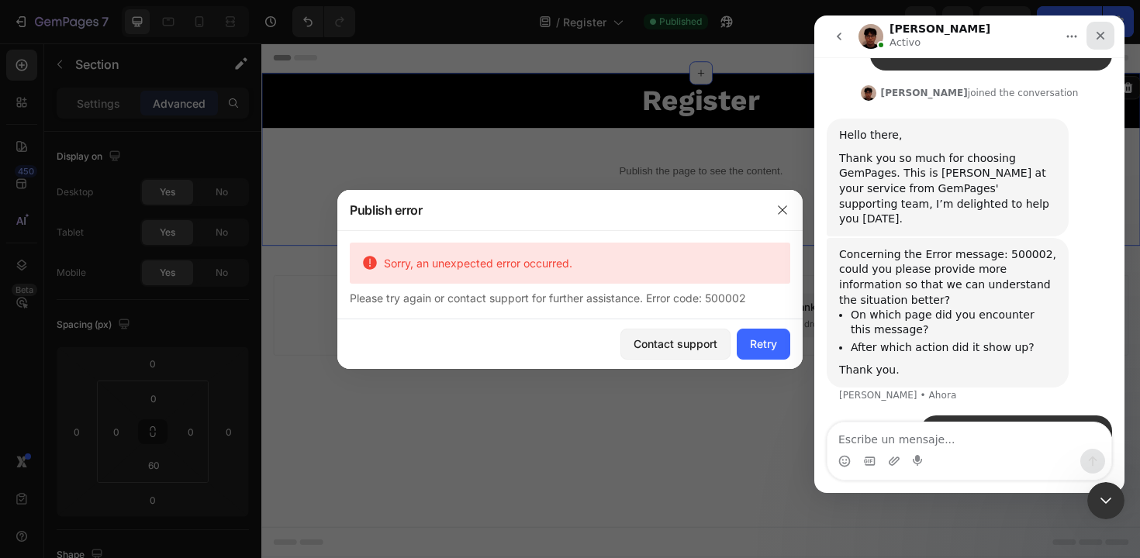
drag, startPoint x: 1104, startPoint y: 36, endPoint x: 1812, endPoint y: 107, distance: 710.8
click at [1104, 36] on icon "Cerrar" at bounding box center [1100, 35] width 12 height 12
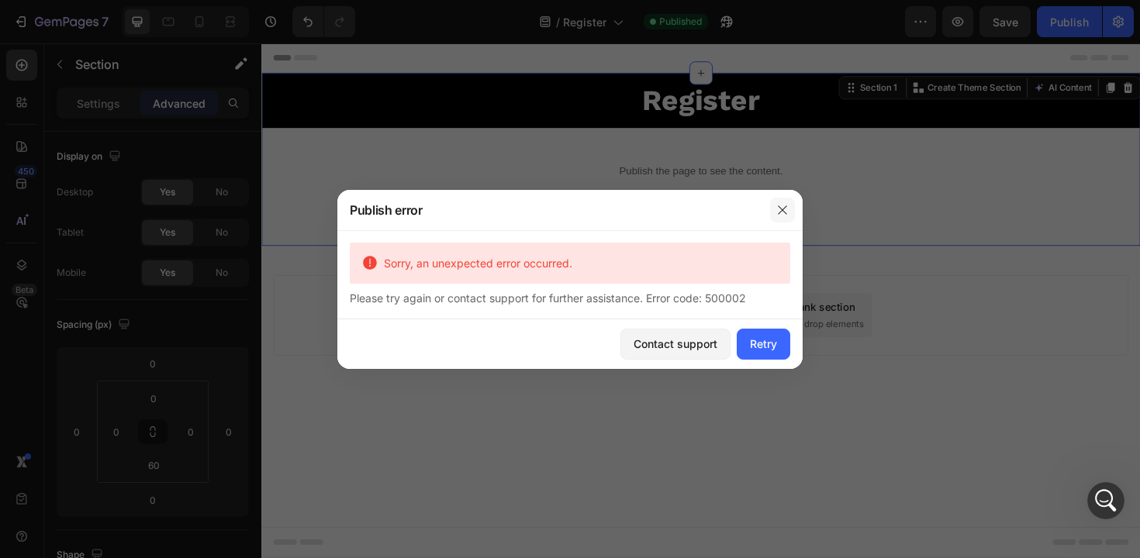
drag, startPoint x: 786, startPoint y: 210, endPoint x: 631, endPoint y: 275, distance: 168.7
click at [786, 210] on icon "button" at bounding box center [782, 210] width 12 height 12
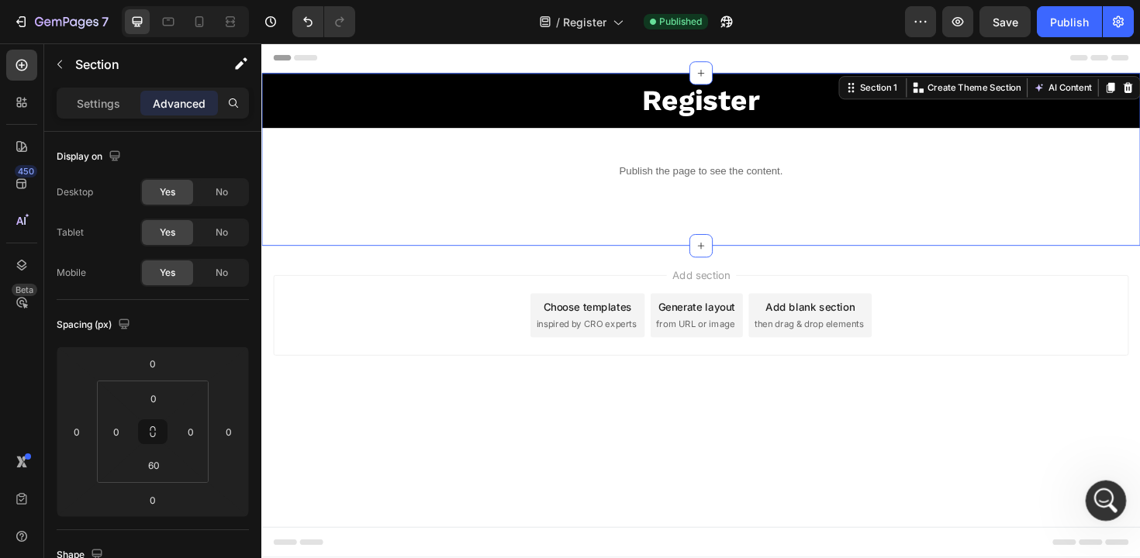
click at [1107, 493] on icon "Abrir Intercom Messenger" at bounding box center [1104, 499] width 26 height 26
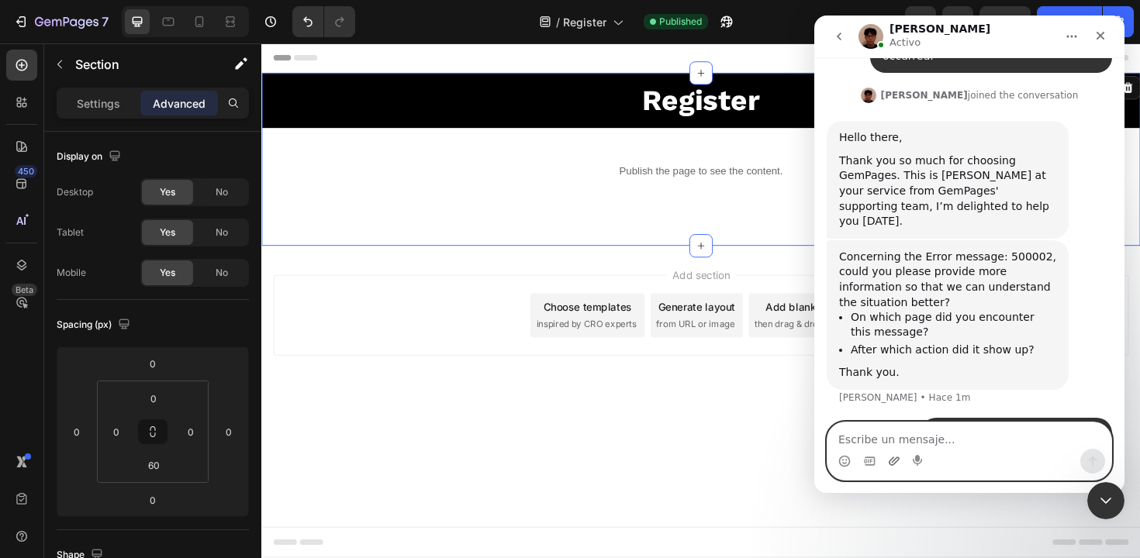
click at [892, 461] on icon "Adjuntar un archivo" at bounding box center [894, 461] width 11 height 9
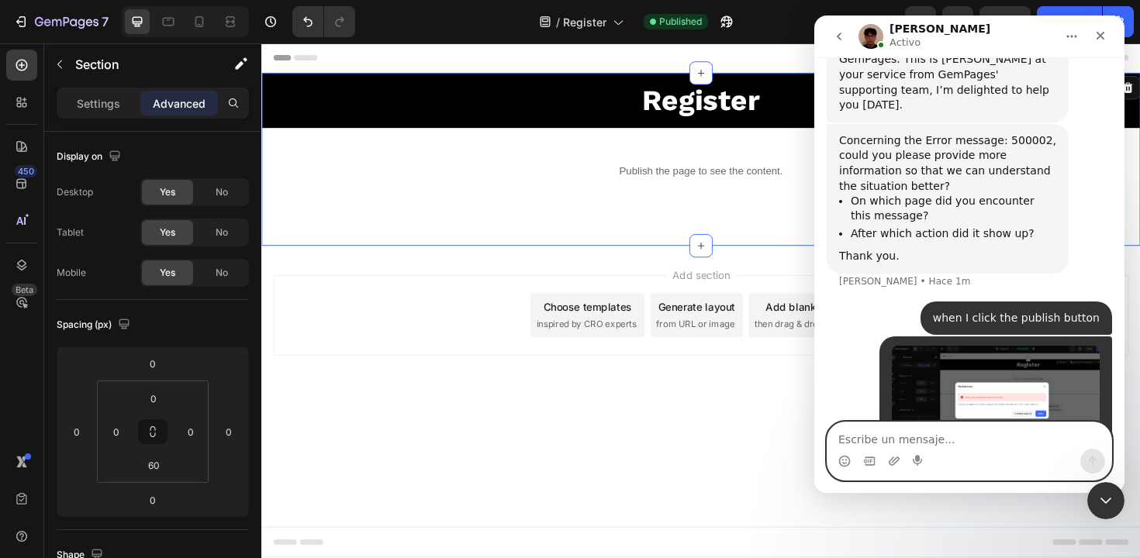
scroll to position [594, 0]
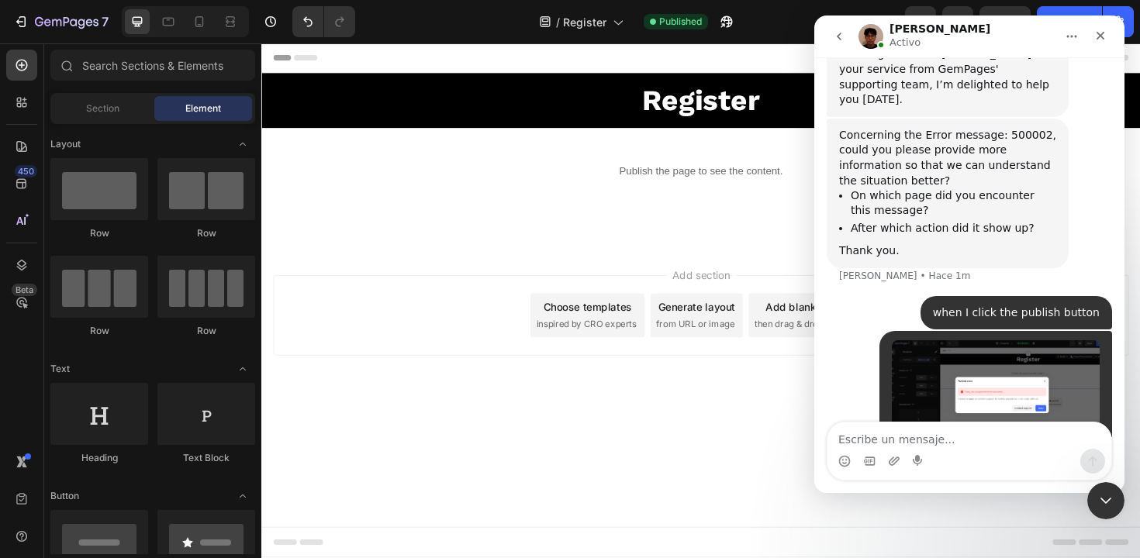
click at [751, 461] on body "Header Register Heading Row Publish the page to see the content. Custom Code Ro…" at bounding box center [726, 315] width 931 height 545
click at [1101, 35] on icon "Cerrar" at bounding box center [1101, 36] width 9 height 9
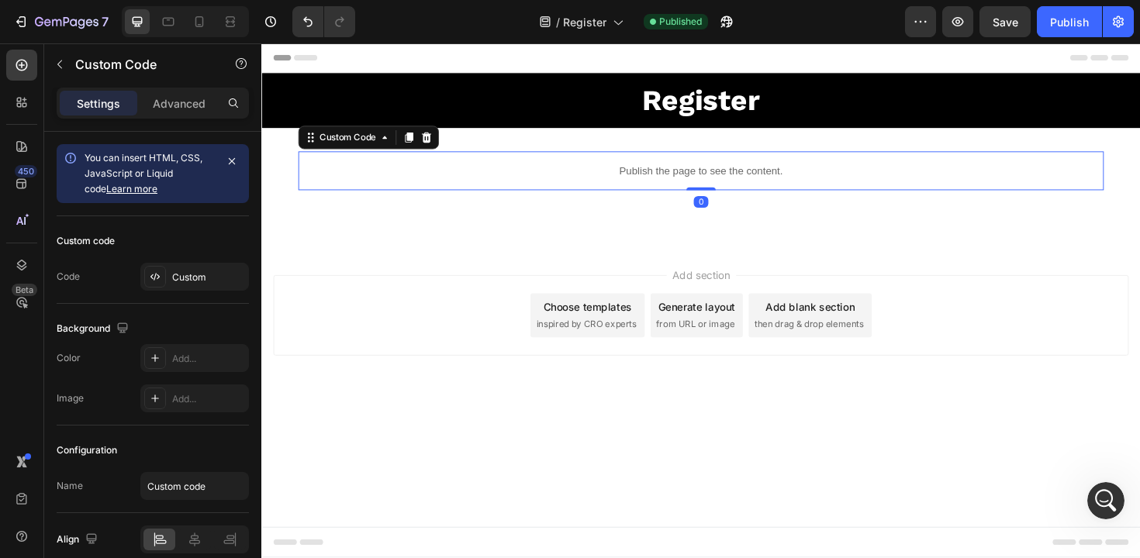
click at [771, 198] on div "Publish the page to see the content." at bounding box center [726, 178] width 853 height 41
click at [777, 228] on div "Register Heading Row Publish the page to see the content. Custom Code 0 Row Sec…" at bounding box center [726, 166] width 931 height 183
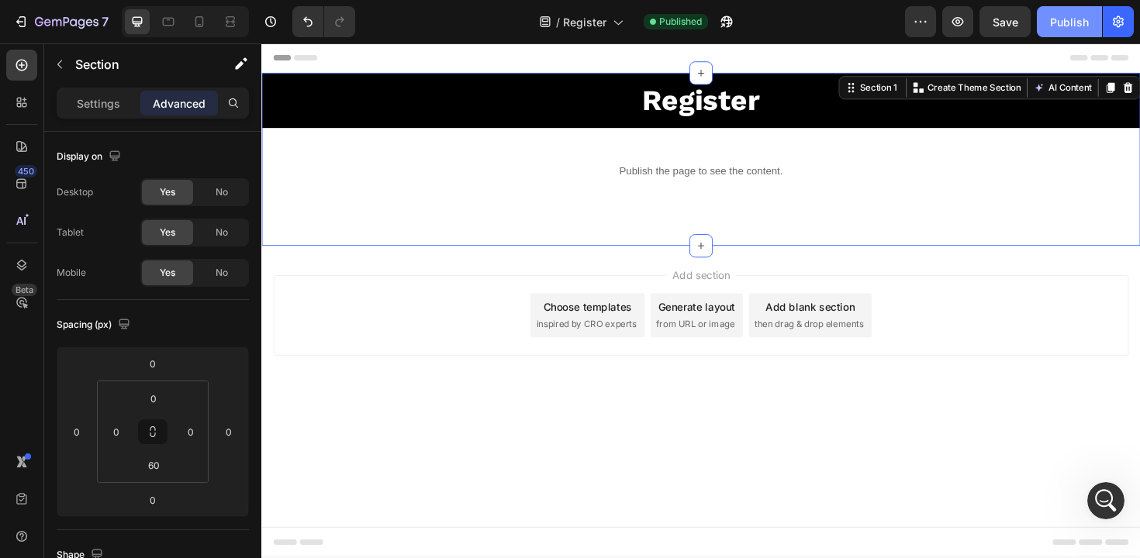
click at [1059, 26] on div "Publish" at bounding box center [1069, 22] width 39 height 16
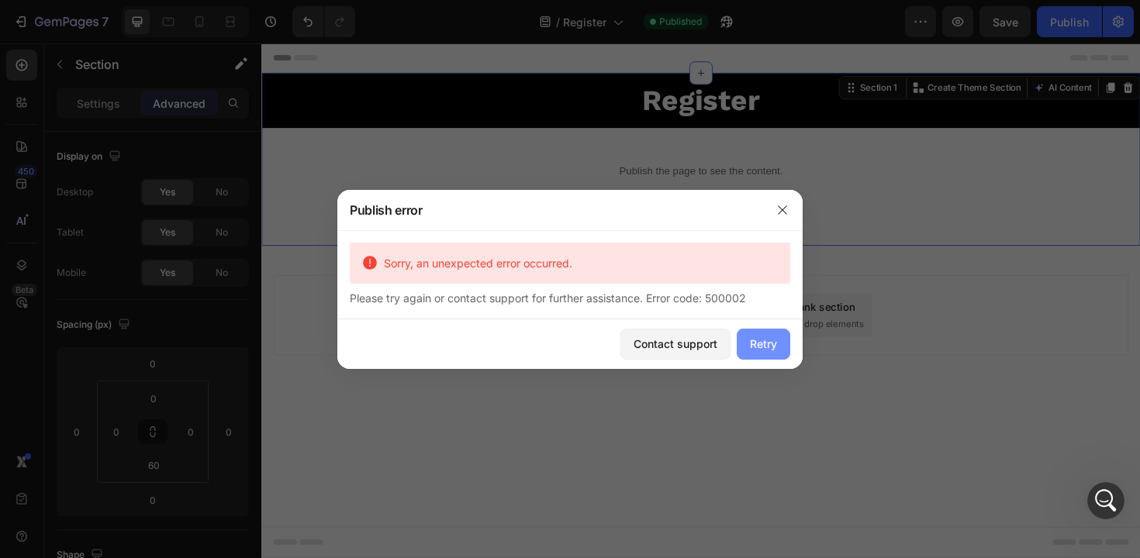
click at [776, 337] on div "Retry" at bounding box center [763, 344] width 27 height 16
drag, startPoint x: 790, startPoint y: 212, endPoint x: 528, endPoint y: 166, distance: 265.3
click at [790, 212] on button "button" at bounding box center [782, 210] width 25 height 25
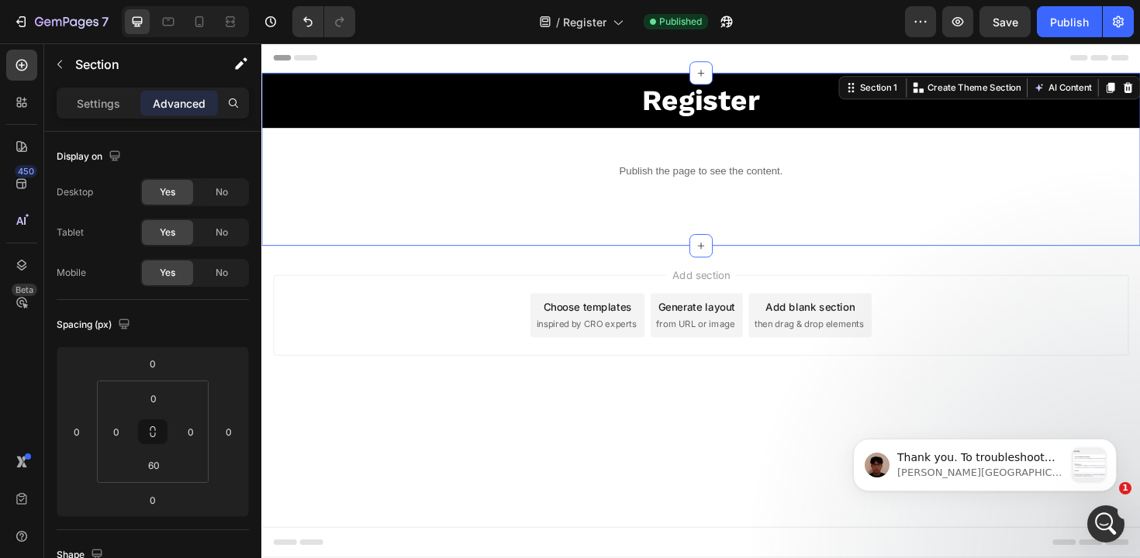
scroll to position [772, 0]
